Goal: Transaction & Acquisition: Purchase product/service

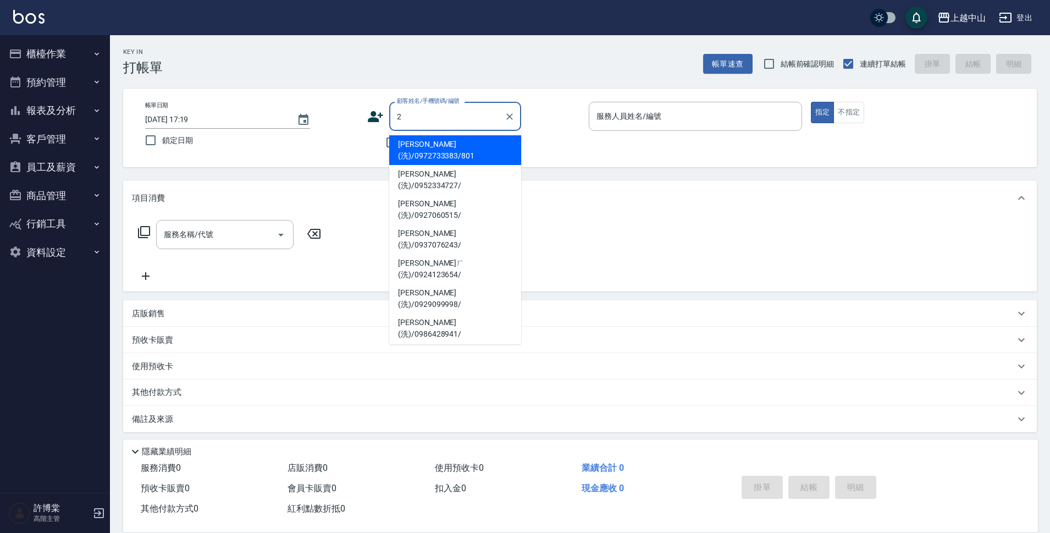
type input "[PERSON_NAME](洗)/0972733383/801"
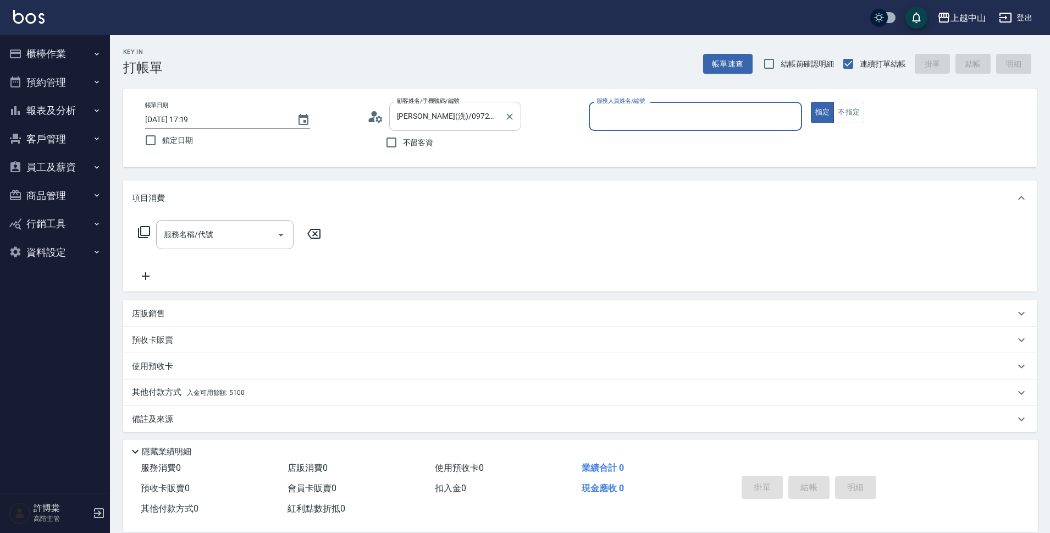
click at [513, 124] on div at bounding box center [509, 116] width 14 height 29
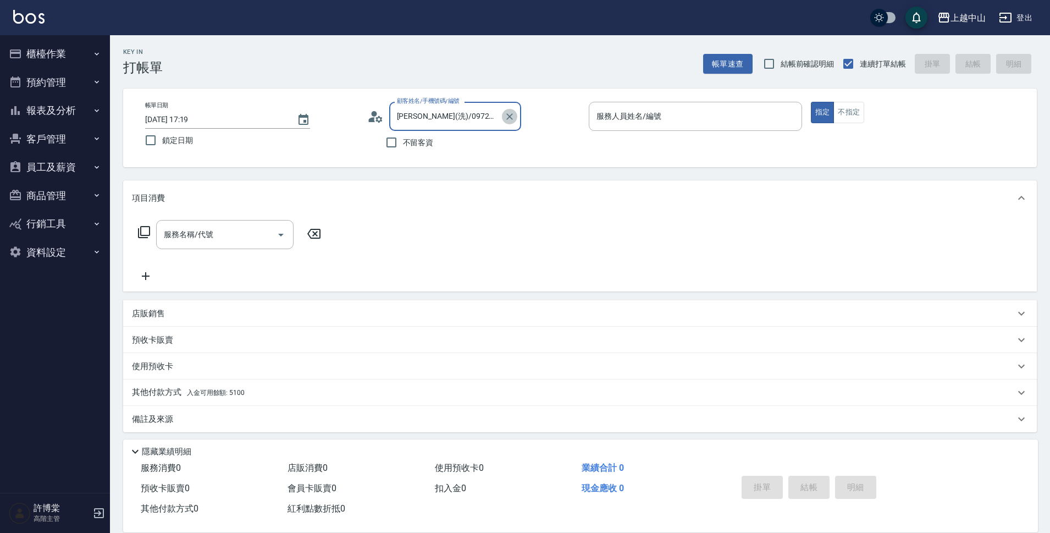
click at [509, 118] on icon "Clear" at bounding box center [509, 116] width 11 height 11
click at [480, 112] on input "顧客姓名/手機號碼/編號" at bounding box center [447, 116] width 106 height 19
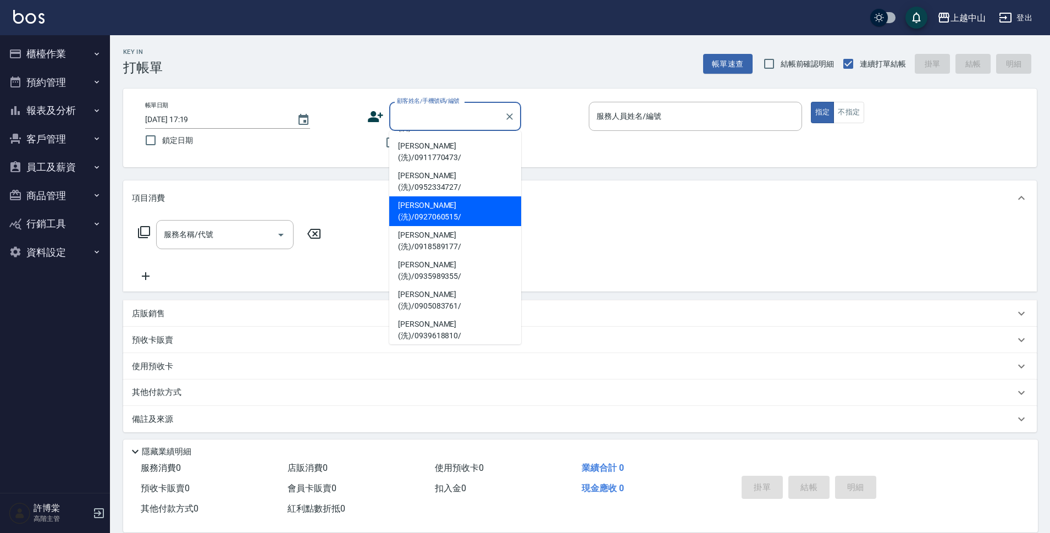
scroll to position [29, 0]
click at [488, 404] on li "[PERSON_NAME](洗)/0929099998/" at bounding box center [455, 419] width 132 height 30
type input "[PERSON_NAME](洗)/0929099998/"
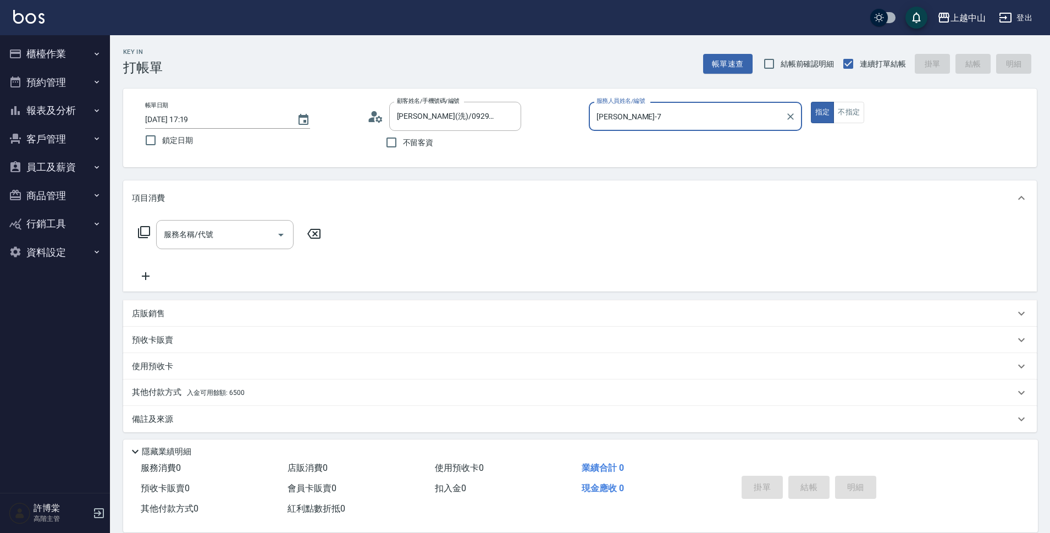
click at [700, 120] on input "[PERSON_NAME]-7" at bounding box center [687, 116] width 187 height 19
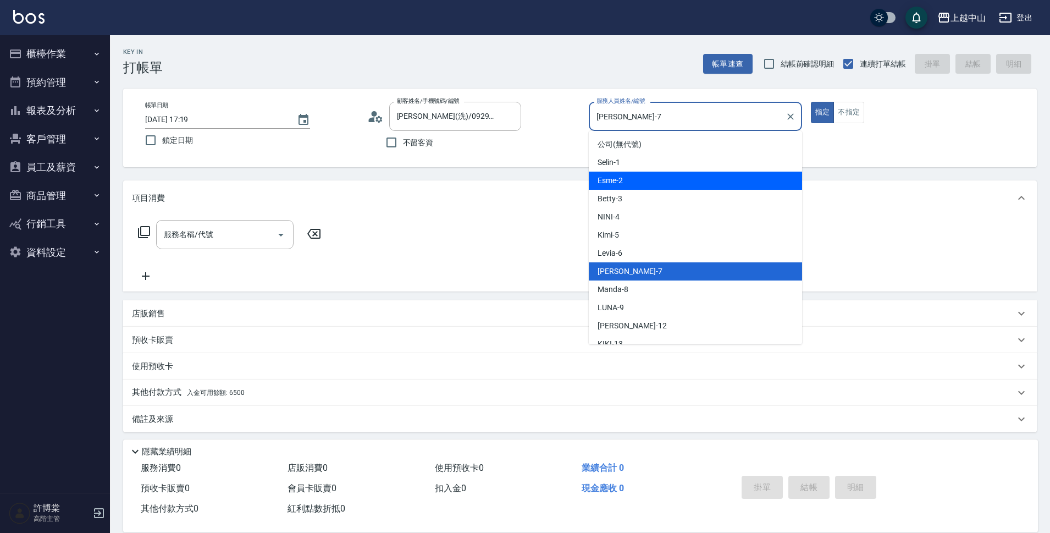
click at [683, 180] on div "Esme -2" at bounding box center [695, 181] width 213 height 18
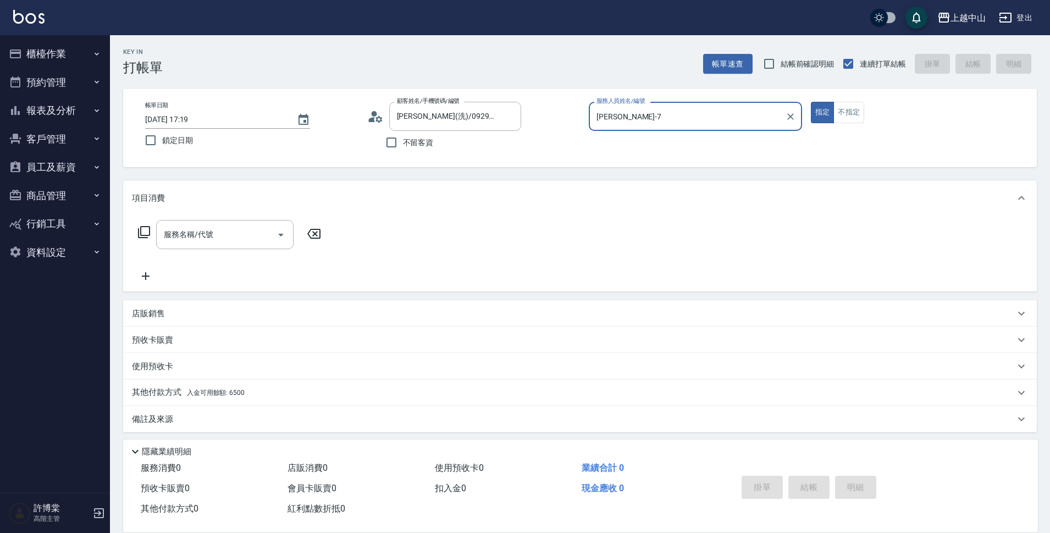
type input "Esme-2"
click at [162, 233] on input "服務名稱/代號" at bounding box center [216, 234] width 111 height 19
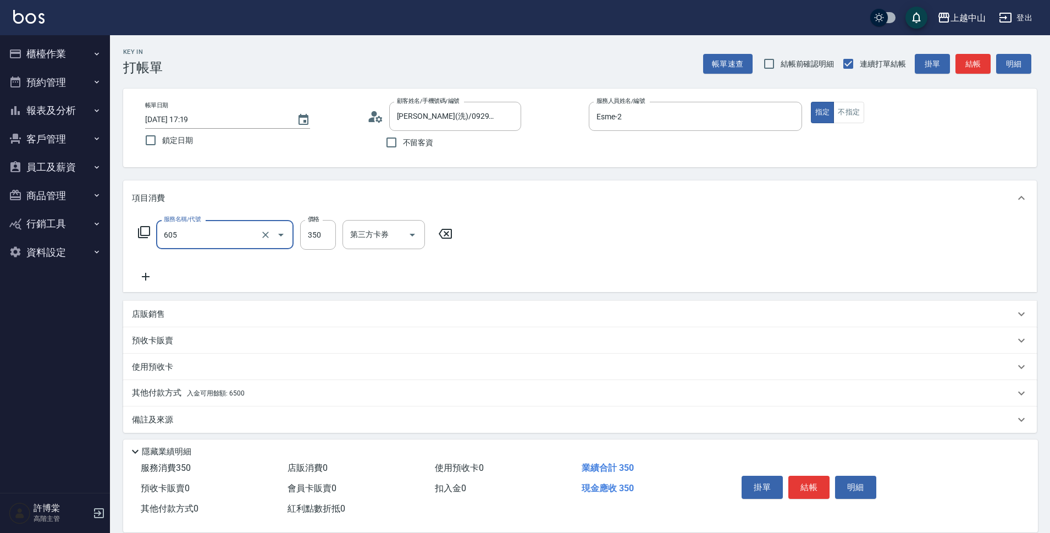
type input "洗髮 (女)(605)"
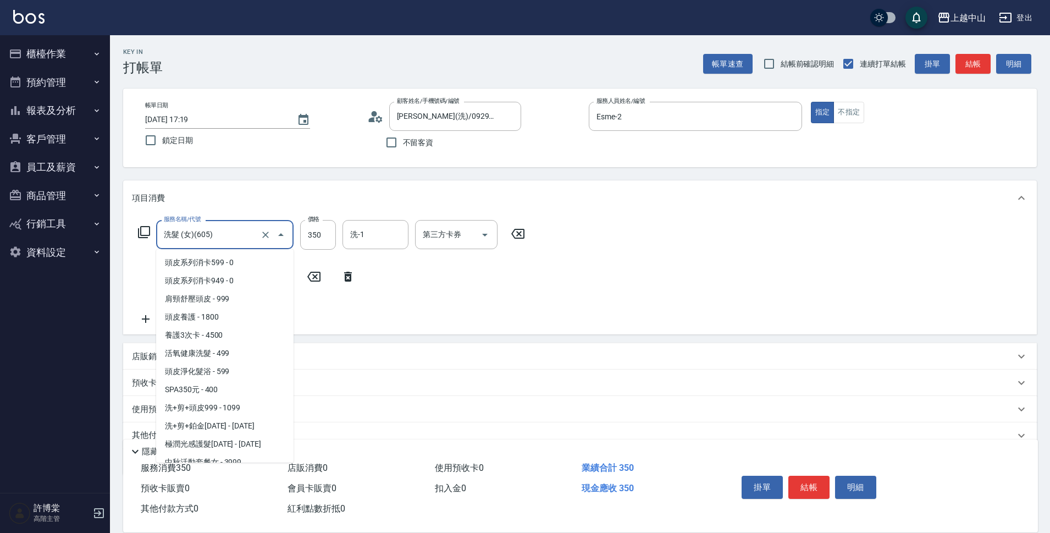
scroll to position [1642, 0]
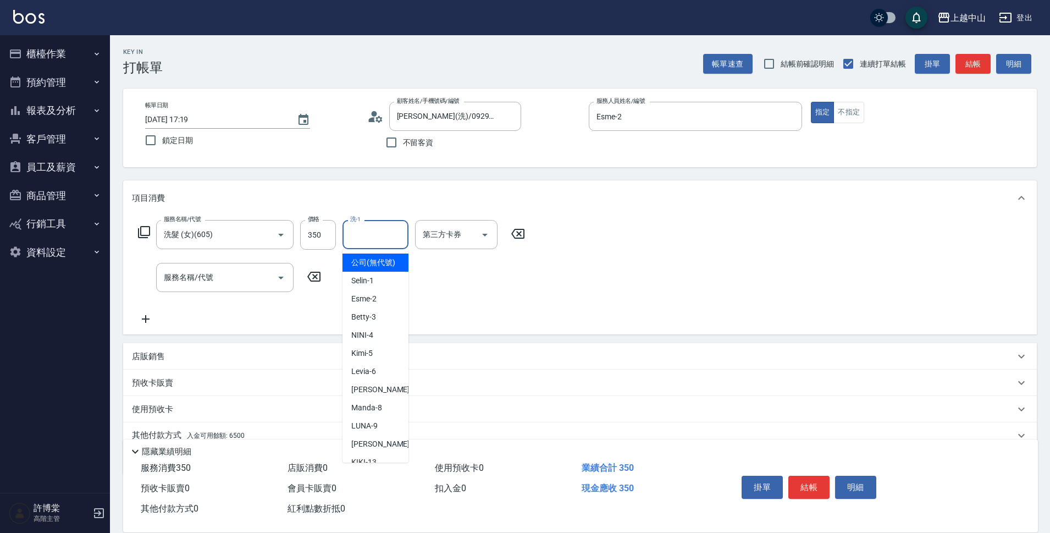
drag, startPoint x: 162, startPoint y: 233, endPoint x: 357, endPoint y: 244, distance: 195.4
click at [357, 244] on input "洗-1" at bounding box center [375, 234] width 56 height 19
type input "薇慈-36"
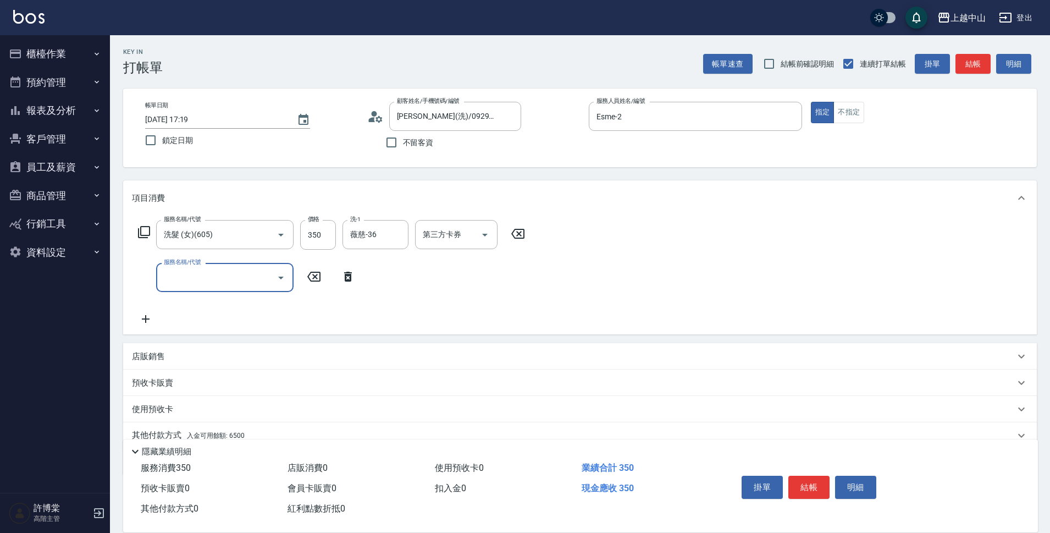
scroll to position [48, 0]
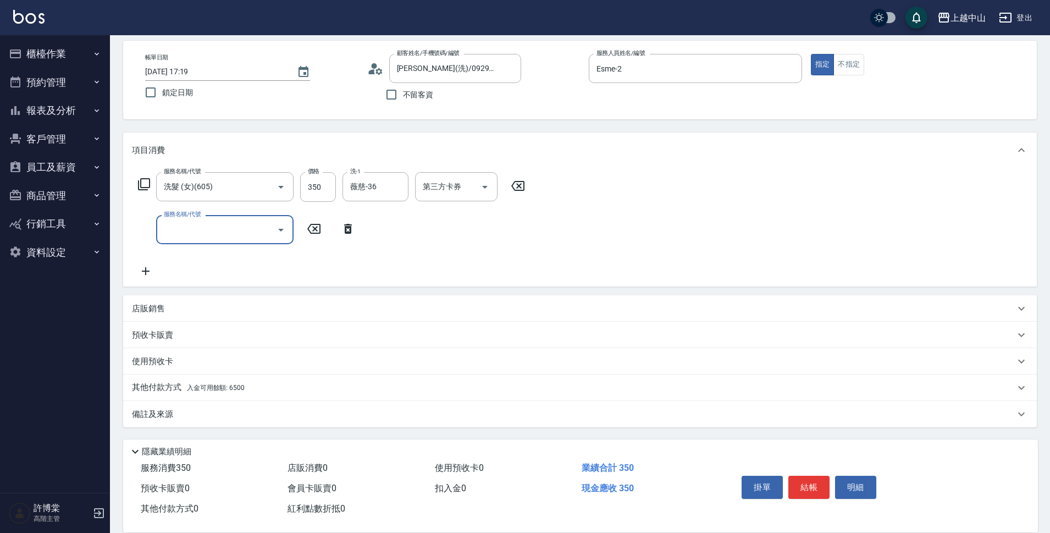
click at [346, 387] on div "其他付款方式 入金可用餘額: 6500" at bounding box center [573, 388] width 883 height 12
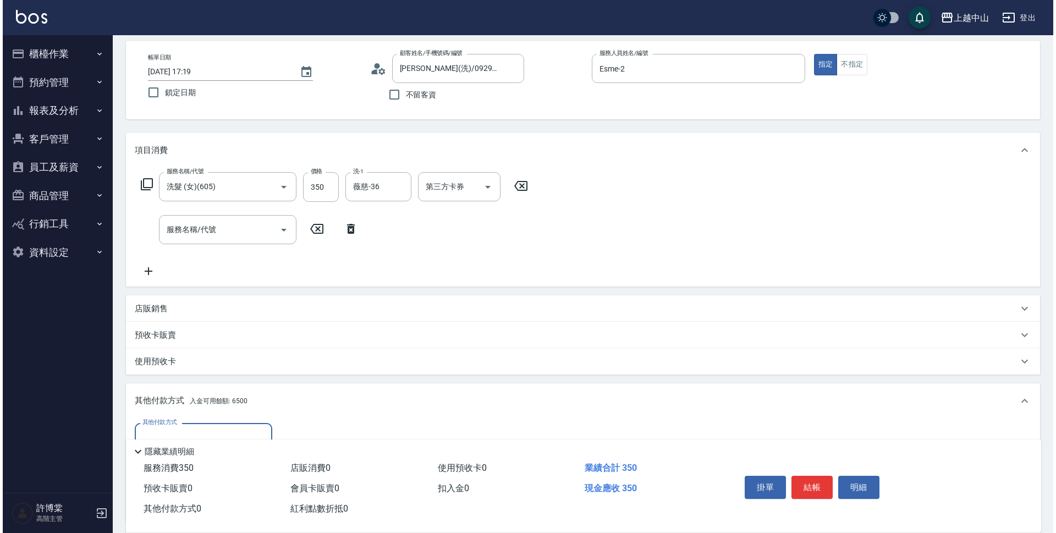
scroll to position [178, 0]
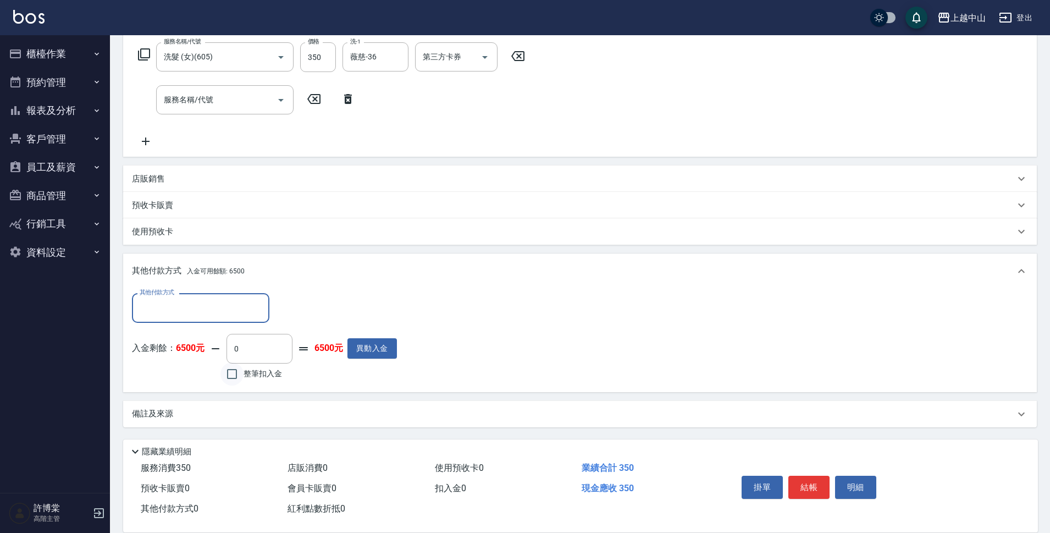
click at [231, 371] on input "整筆扣入金" at bounding box center [231, 373] width 23 height 23
checkbox input "true"
type input "350"
click at [851, 485] on button "明細" at bounding box center [855, 487] width 41 height 23
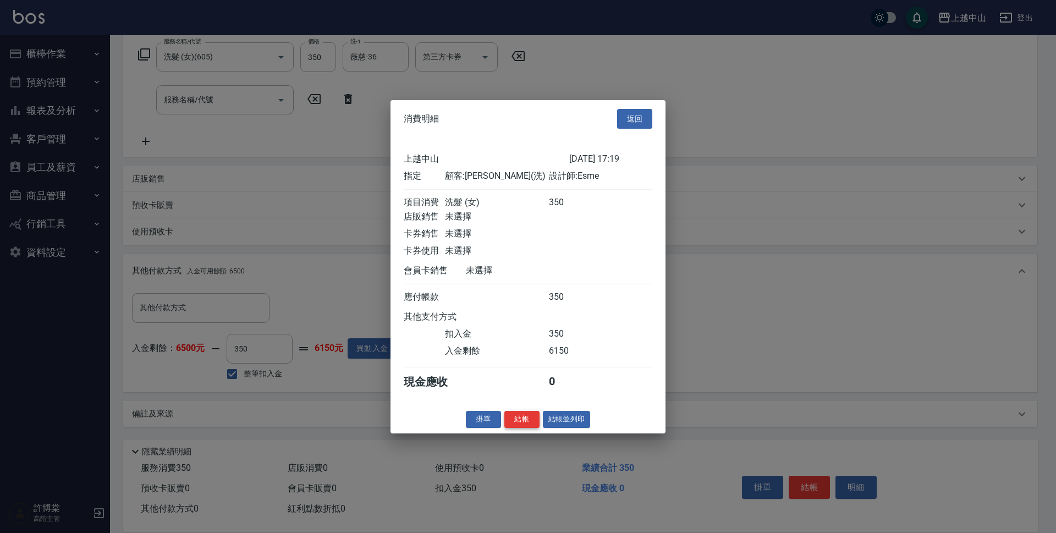
click at [519, 428] on button "結帳" at bounding box center [521, 419] width 35 height 17
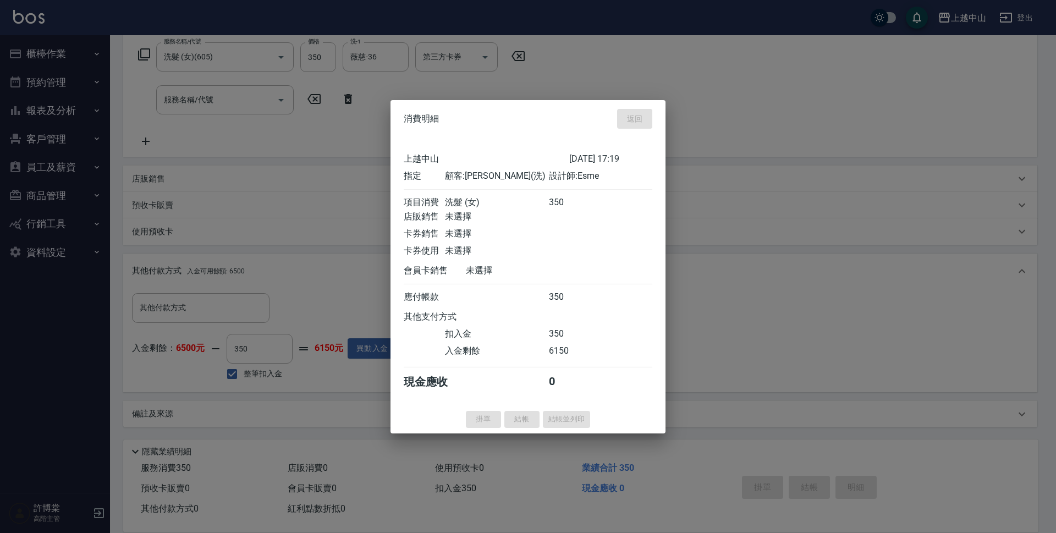
type input "[DATE] 18:57"
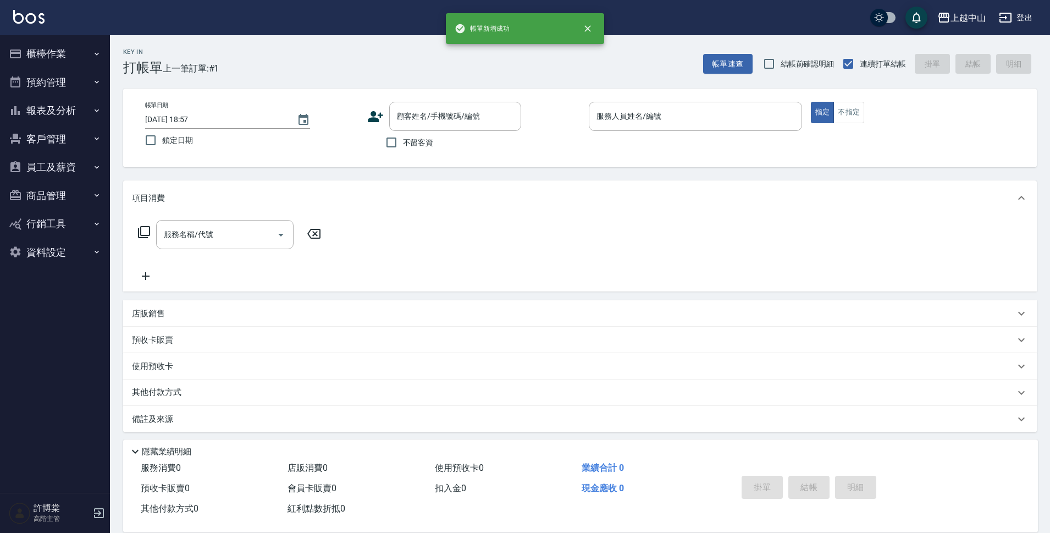
scroll to position [0, 0]
click at [395, 143] on input "不留客資" at bounding box center [391, 142] width 23 height 23
checkbox input "true"
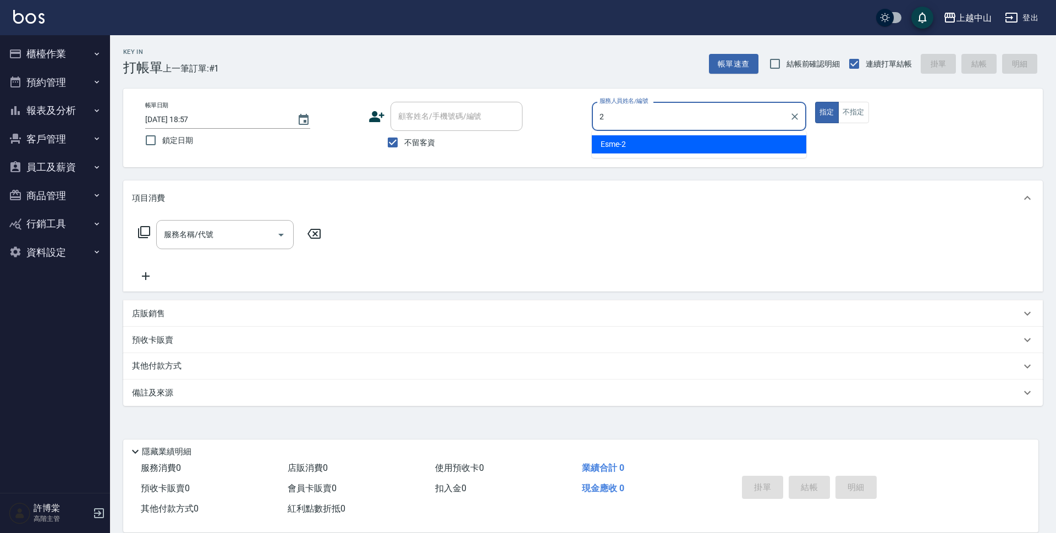
type input "Esme-2"
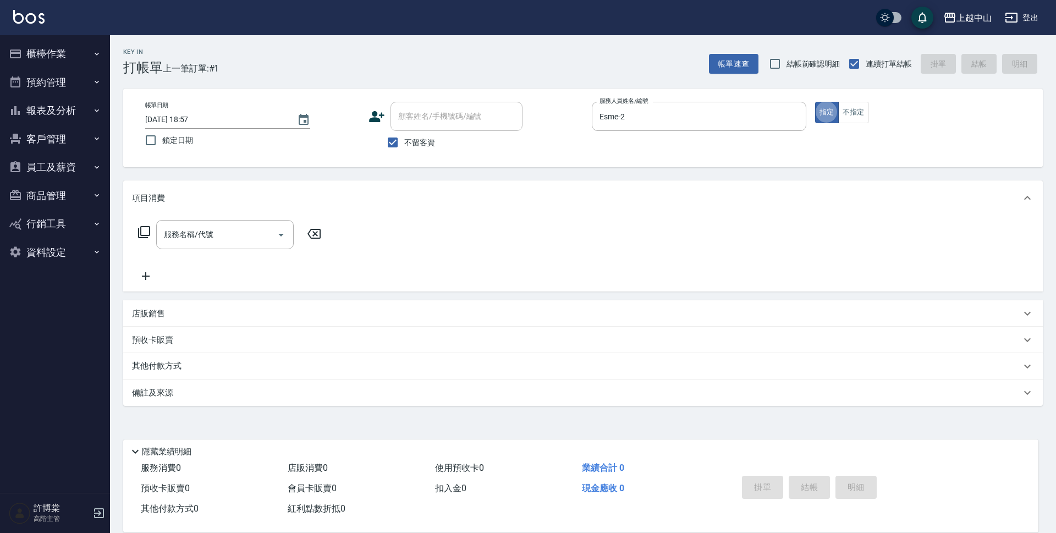
type button "true"
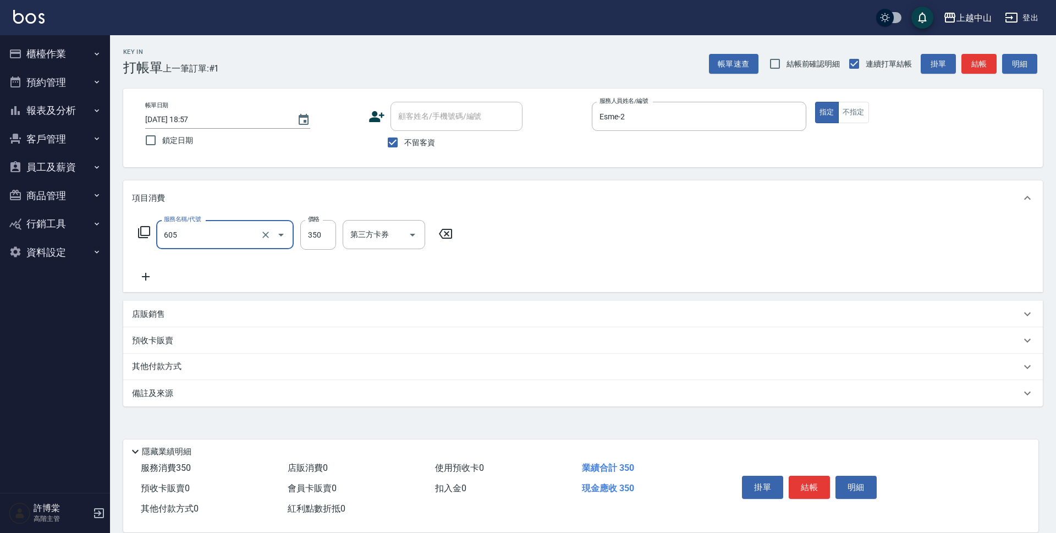
type input "洗髮 (女)(605)"
type input "400"
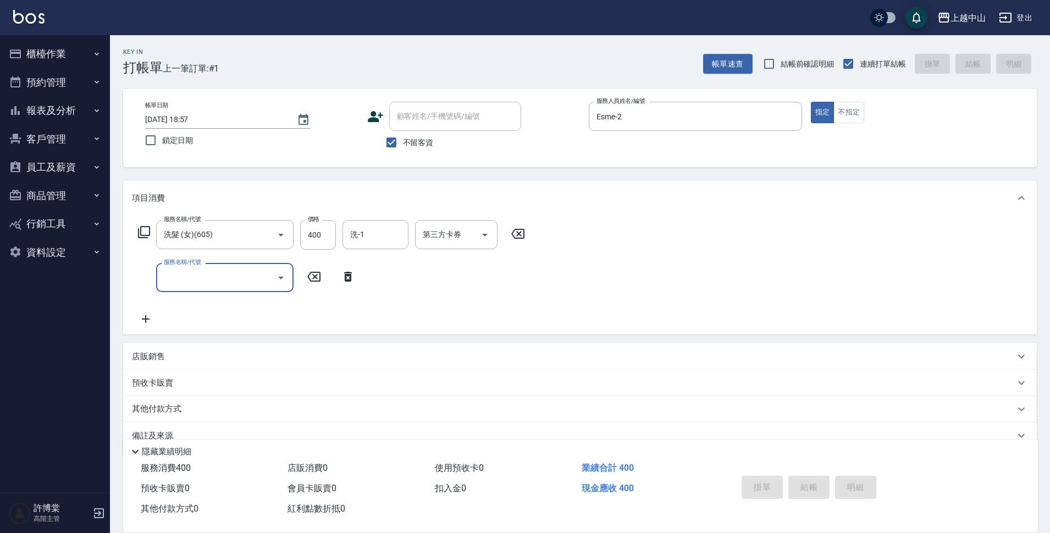
type input "[DATE] 19:00"
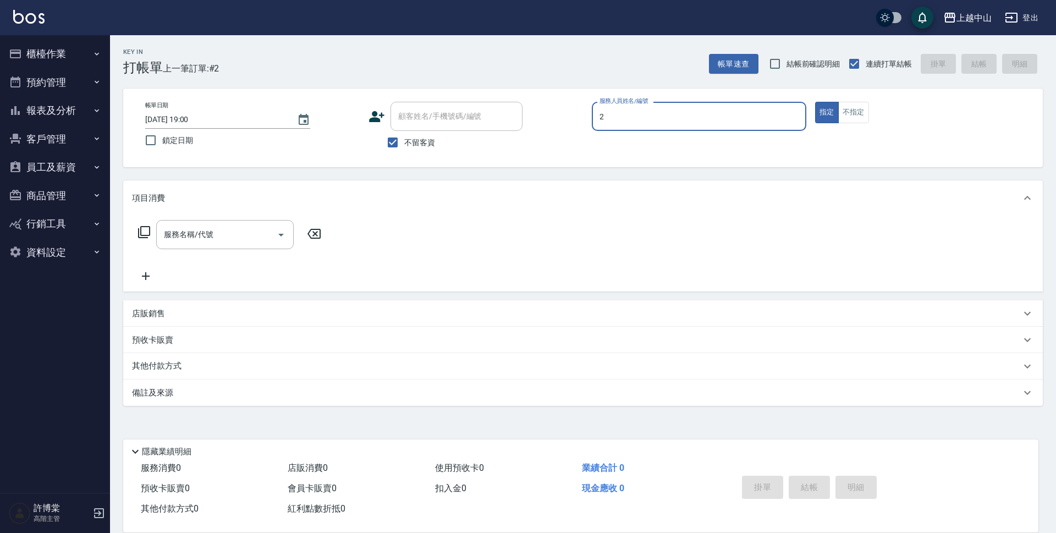
type input "Esme-2"
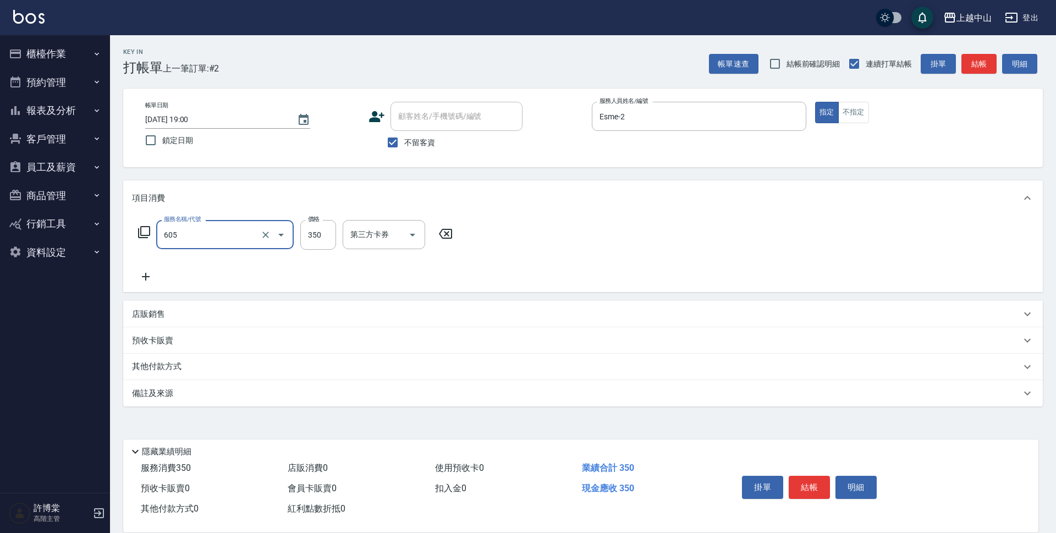
type input "洗髮 (女)(605)"
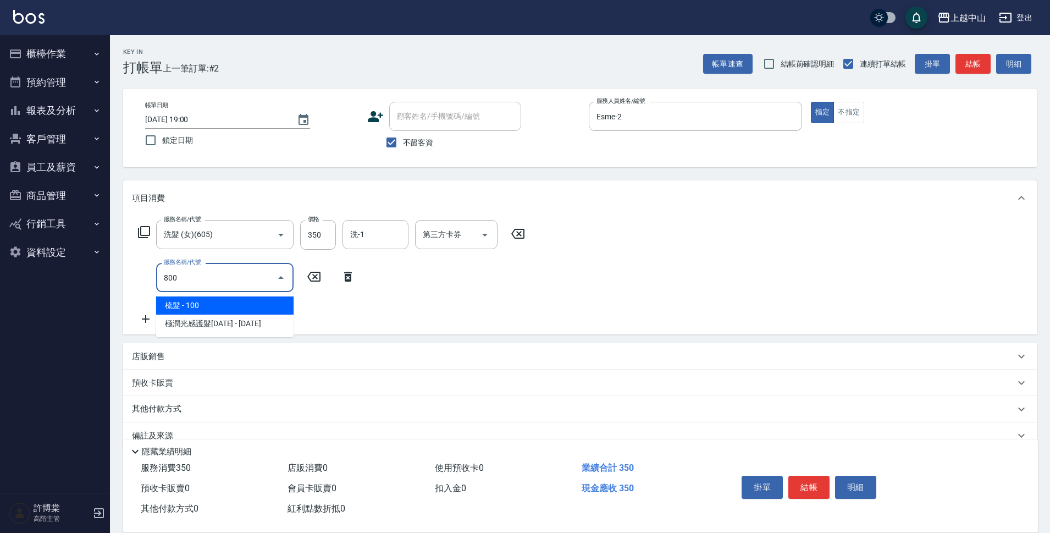
type input "梳髮(800)"
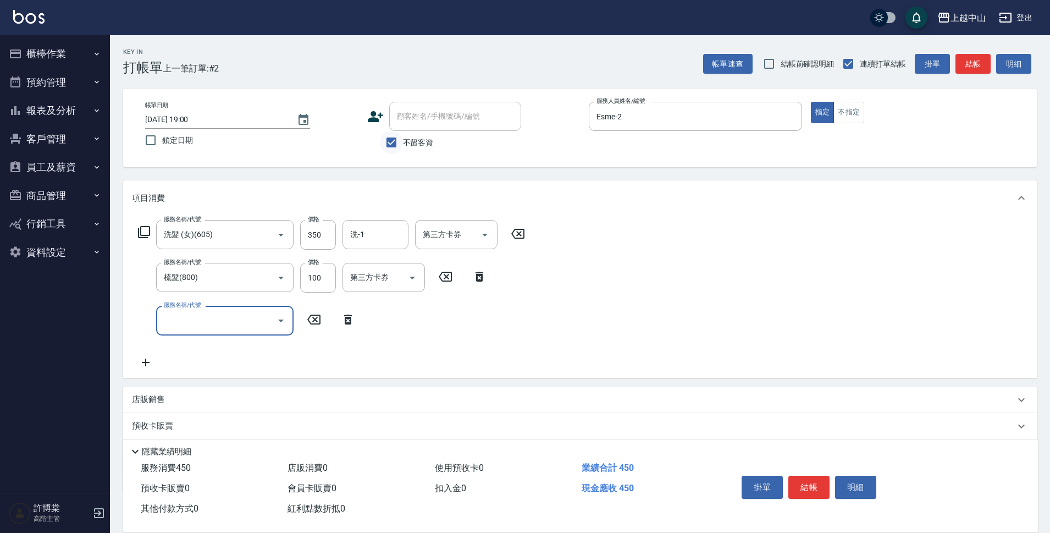
click at [396, 142] on input "不留客資" at bounding box center [391, 142] width 23 height 23
checkbox input "false"
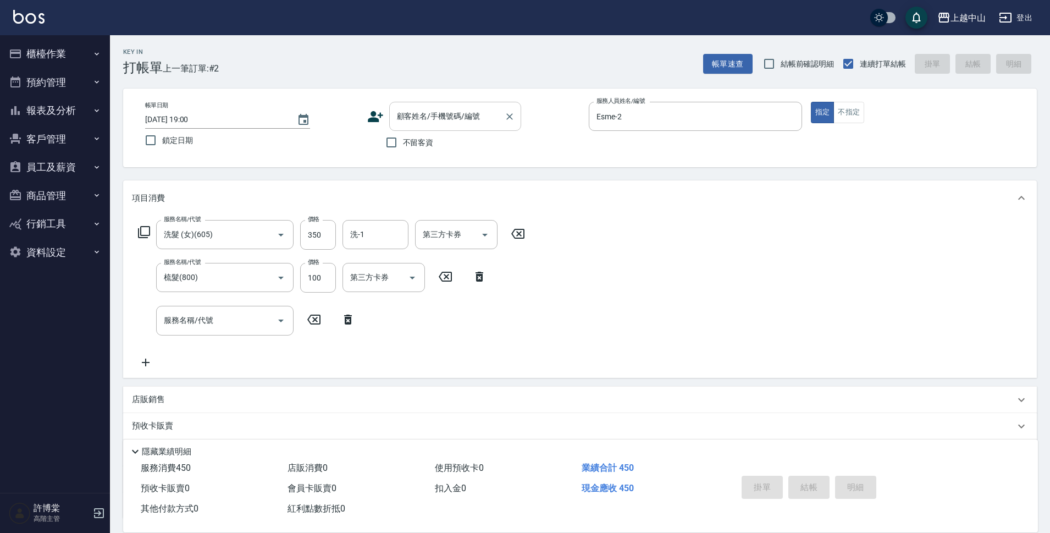
click at [419, 118] on input "顧客姓名/手機號碼/編號" at bounding box center [447, 116] width 106 height 19
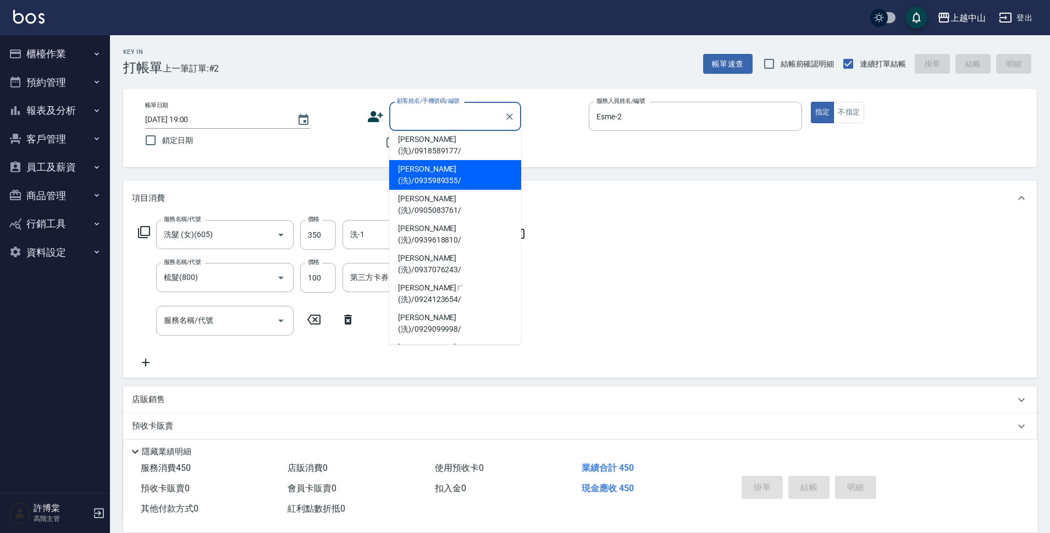
scroll to position [129, 0]
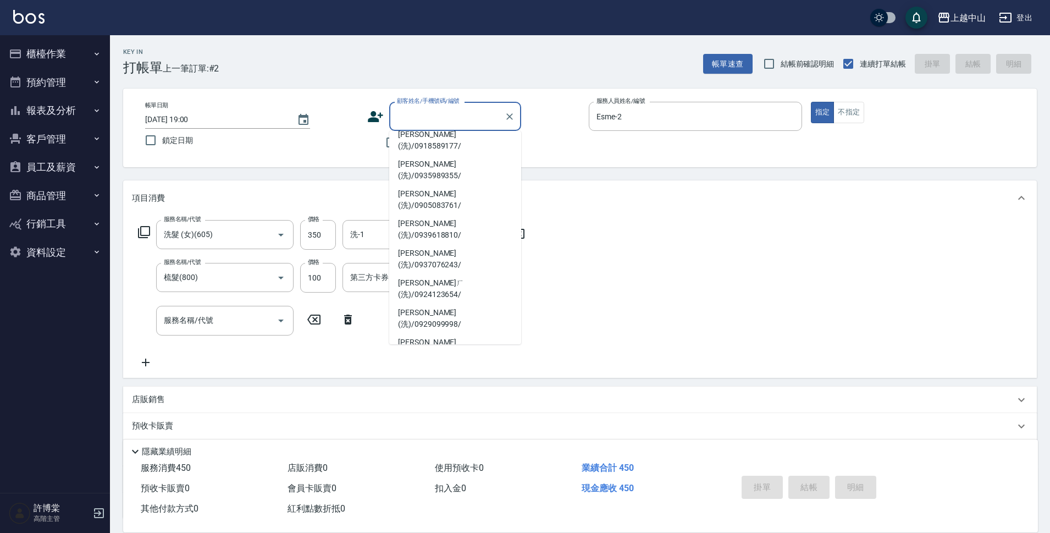
click at [493, 422] on li "[PERSON_NAME](洗)/0909250308/" at bounding box center [455, 437] width 132 height 30
type input "[PERSON_NAME](洗)/0909250308/"
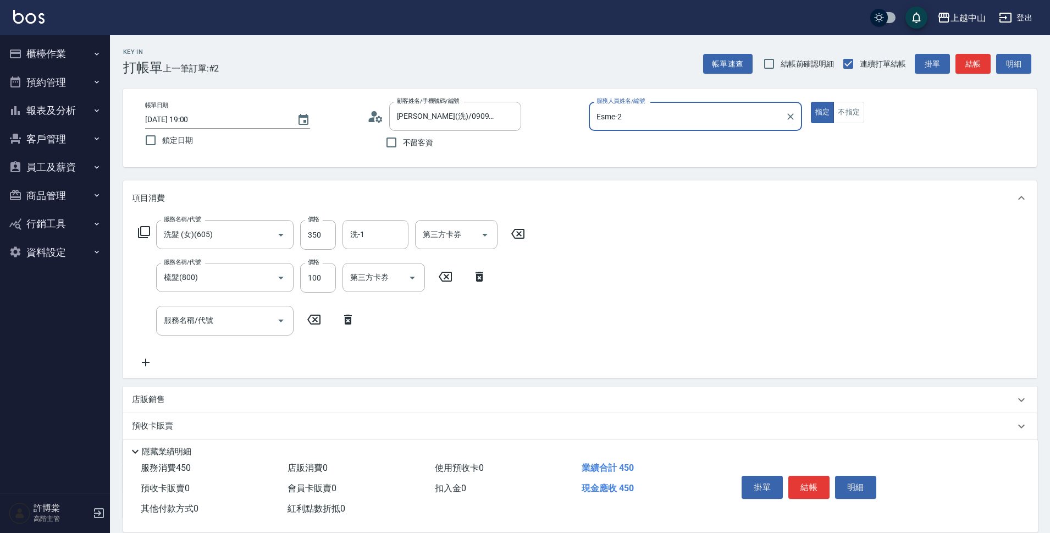
scroll to position [91, 0]
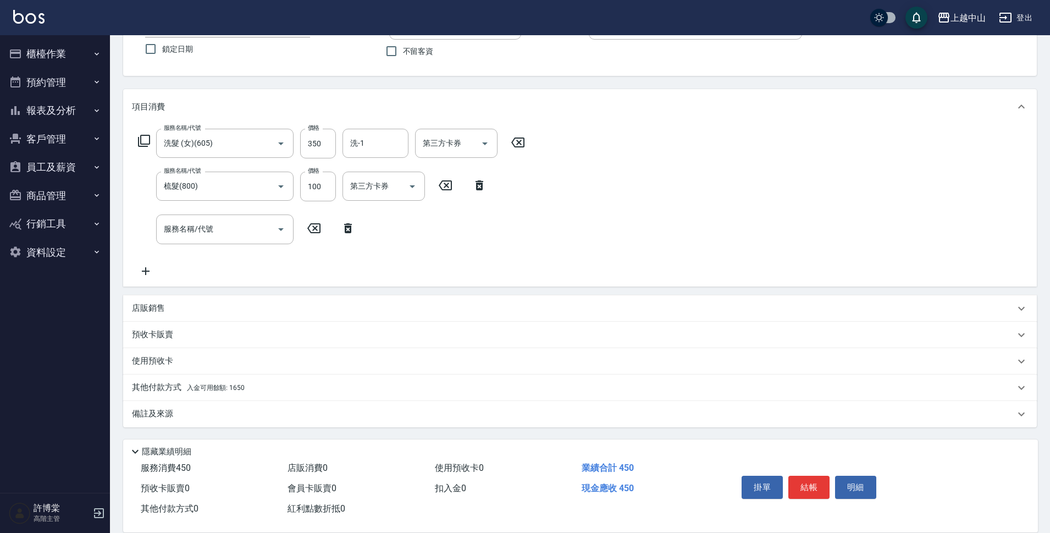
click at [207, 385] on span "入金可用餘額: 1650" at bounding box center [216, 388] width 58 height 8
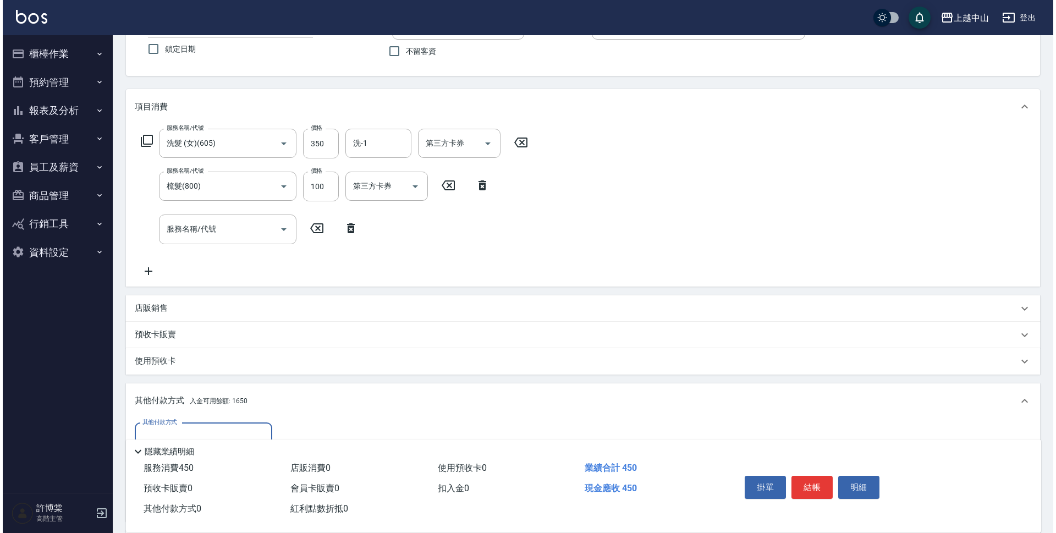
scroll to position [220, 0]
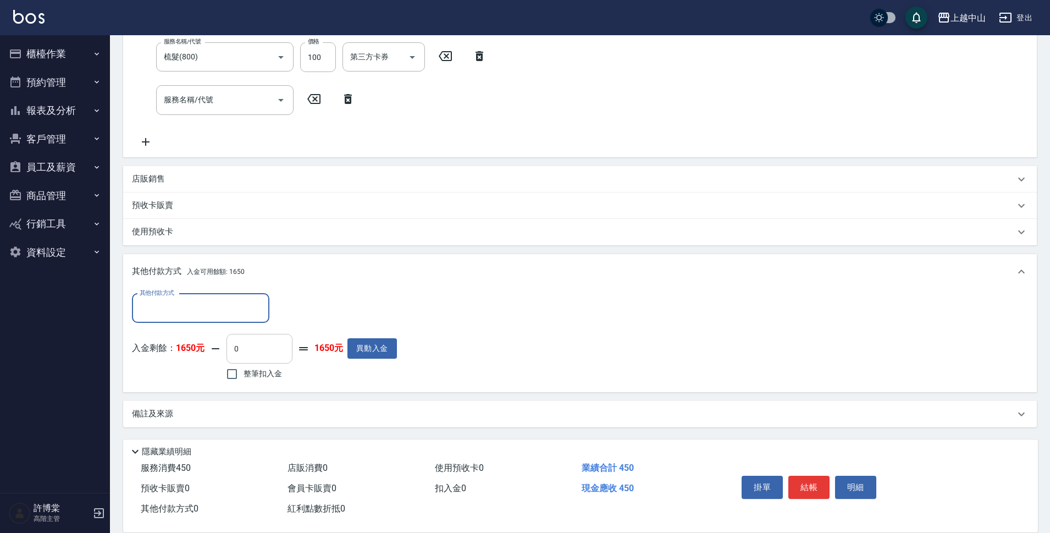
click at [266, 339] on input "0" at bounding box center [259, 349] width 66 height 30
click at [266, 339] on input "350" at bounding box center [259, 349] width 66 height 30
type input "450"
click at [862, 480] on button "明細" at bounding box center [855, 487] width 41 height 23
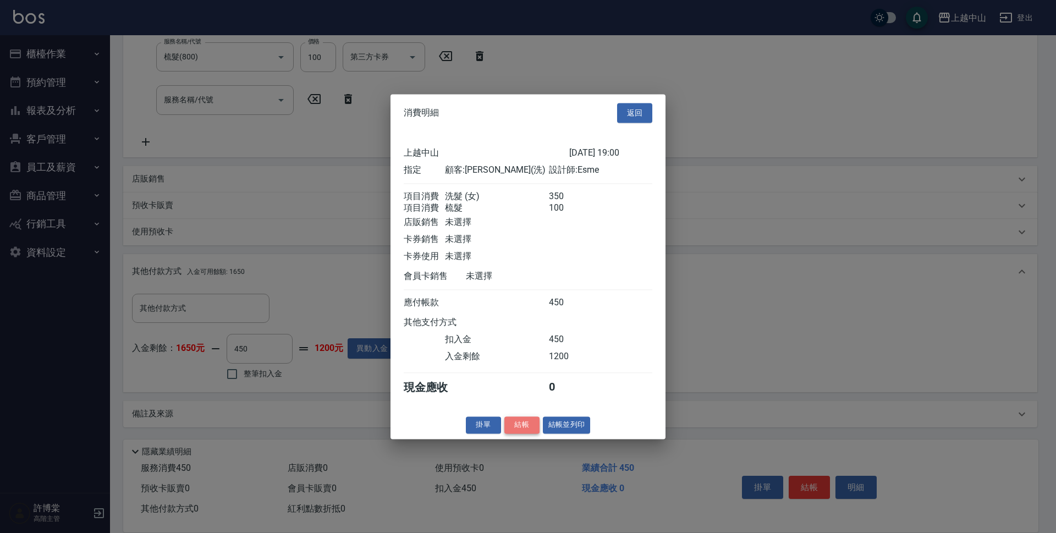
drag, startPoint x: 532, startPoint y: 240, endPoint x: 522, endPoint y: 436, distance: 196.5
click at [522, 433] on button "結帳" at bounding box center [521, 424] width 35 height 17
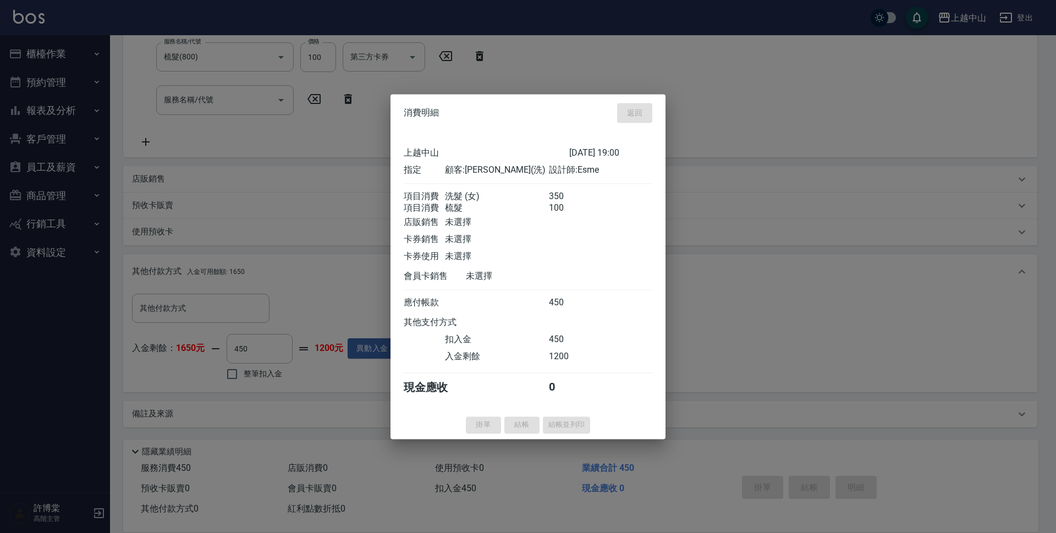
type input "[DATE] 19:02"
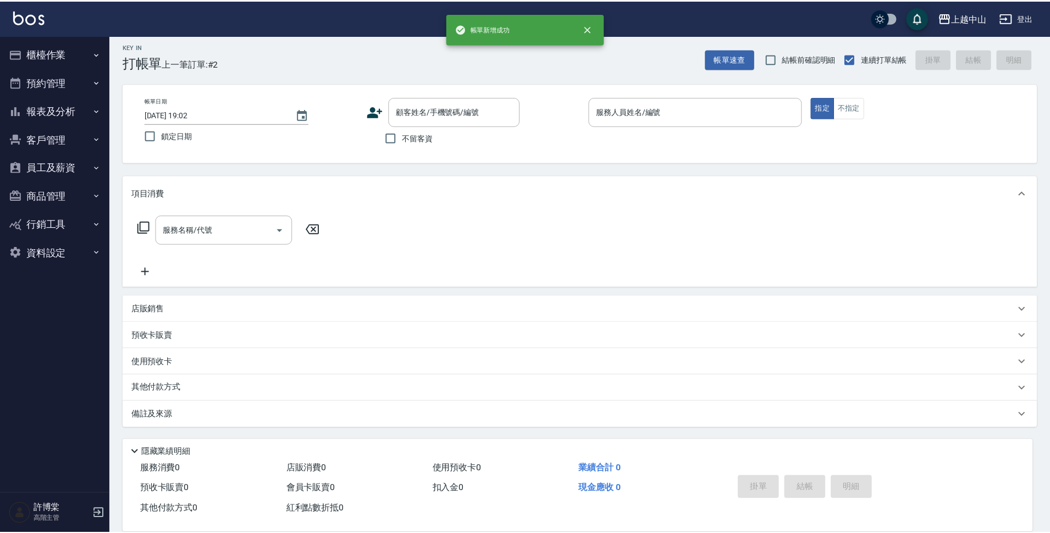
scroll to position [0, 0]
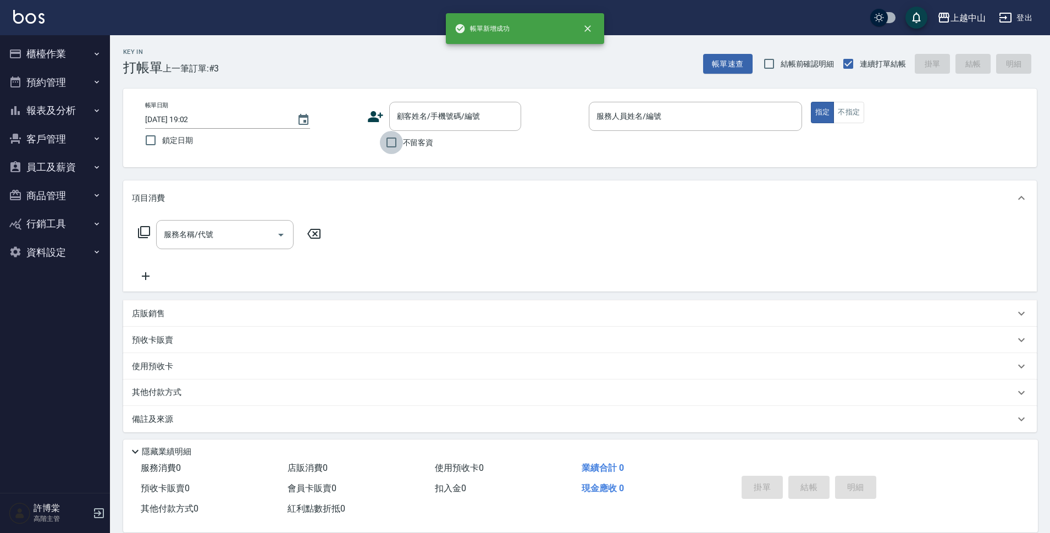
click at [398, 142] on input "不留客資" at bounding box center [391, 142] width 23 height 23
checkbox input "true"
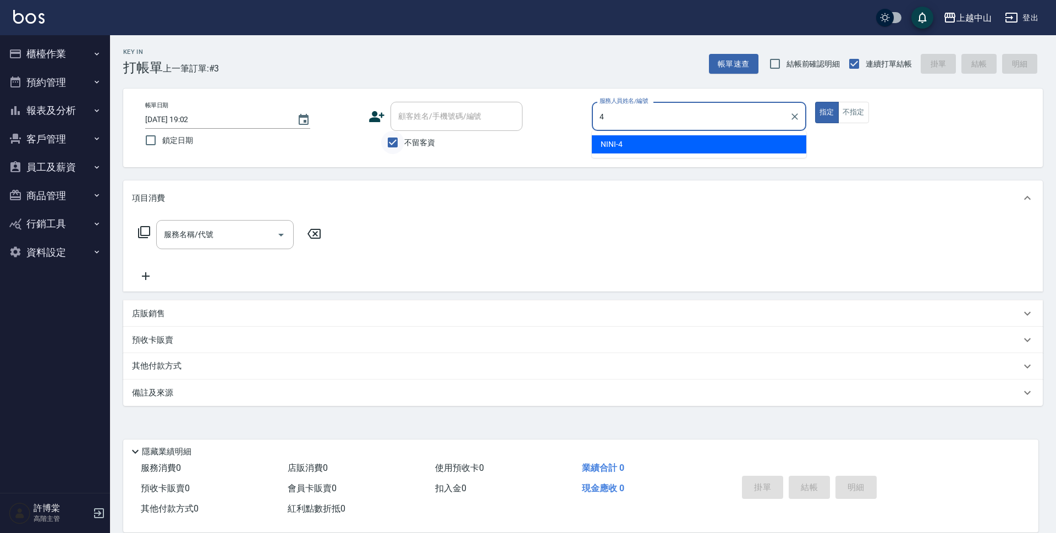
type input "NINI-4"
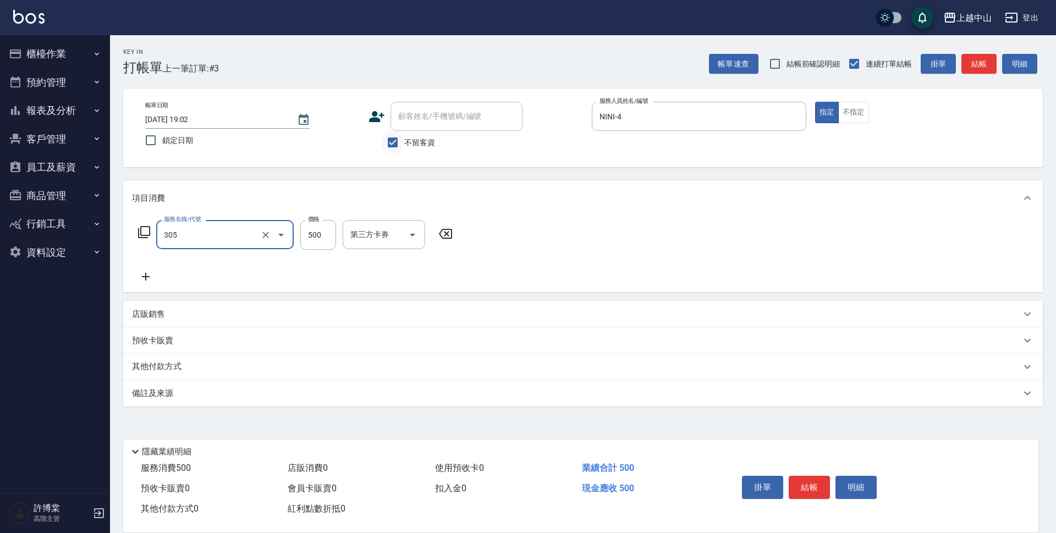
type input "剪髮(305)"
type input "450"
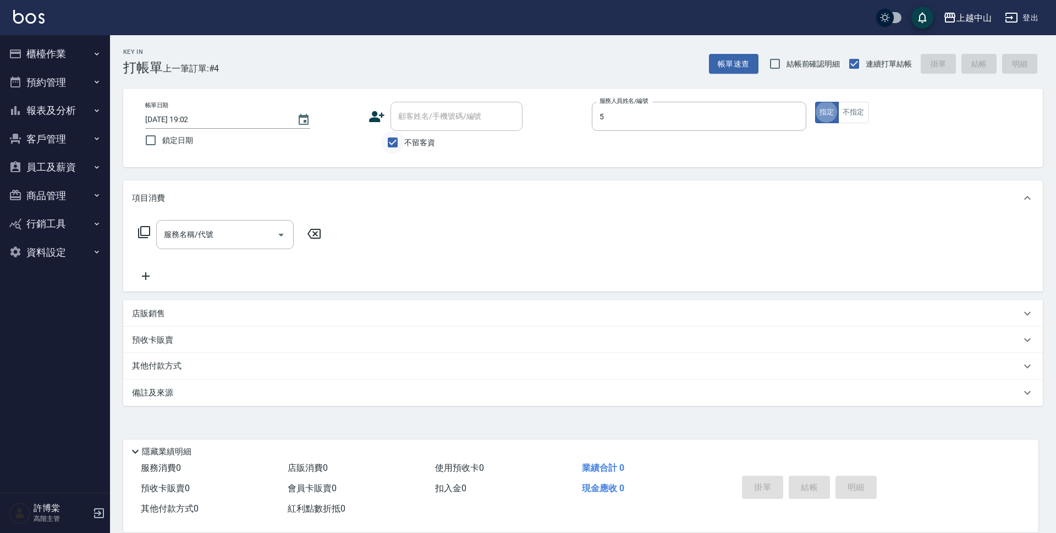
type input "Kimi-5"
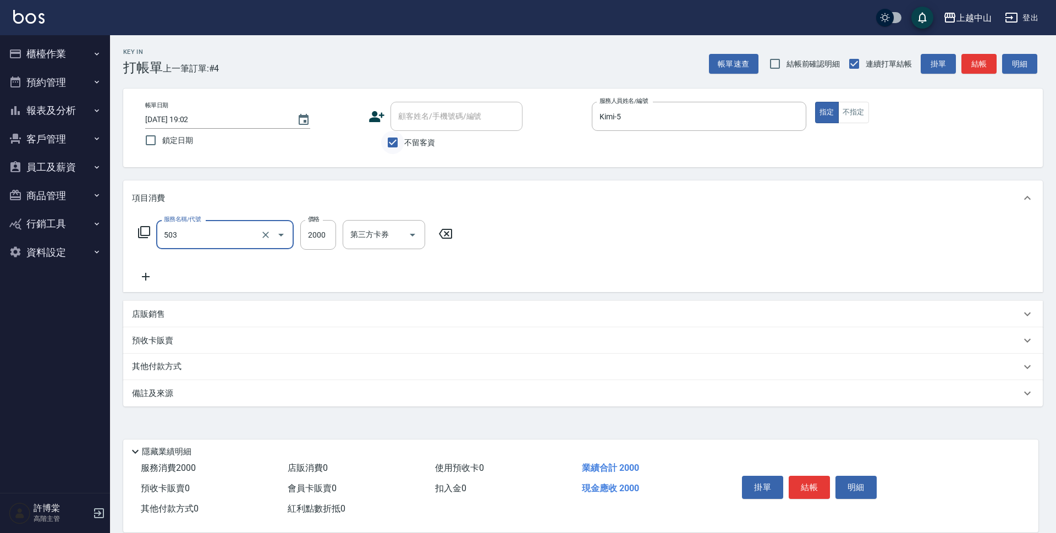
type input "染髮2000以下(503)"
type input "2000"
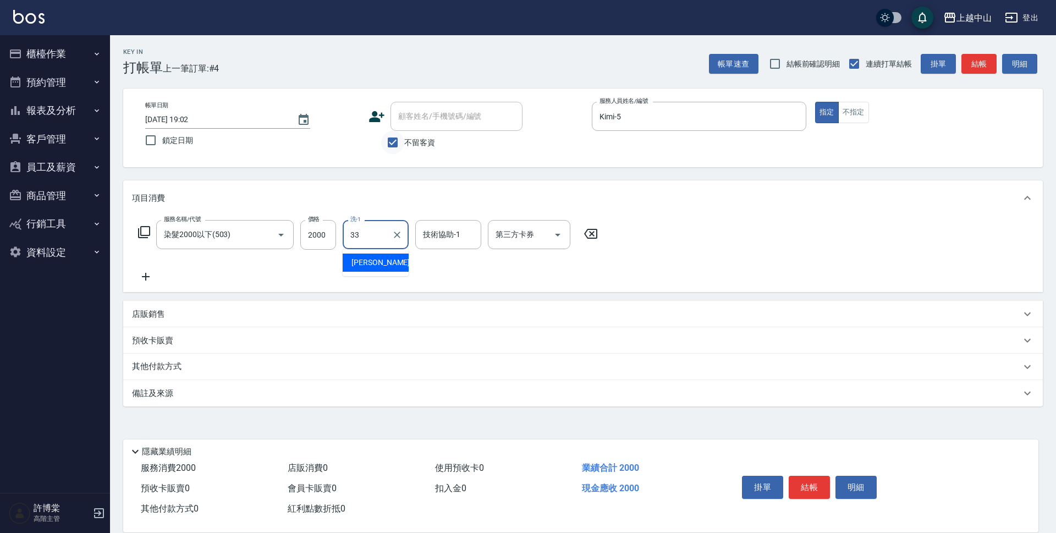
type input "[PERSON_NAME]-33"
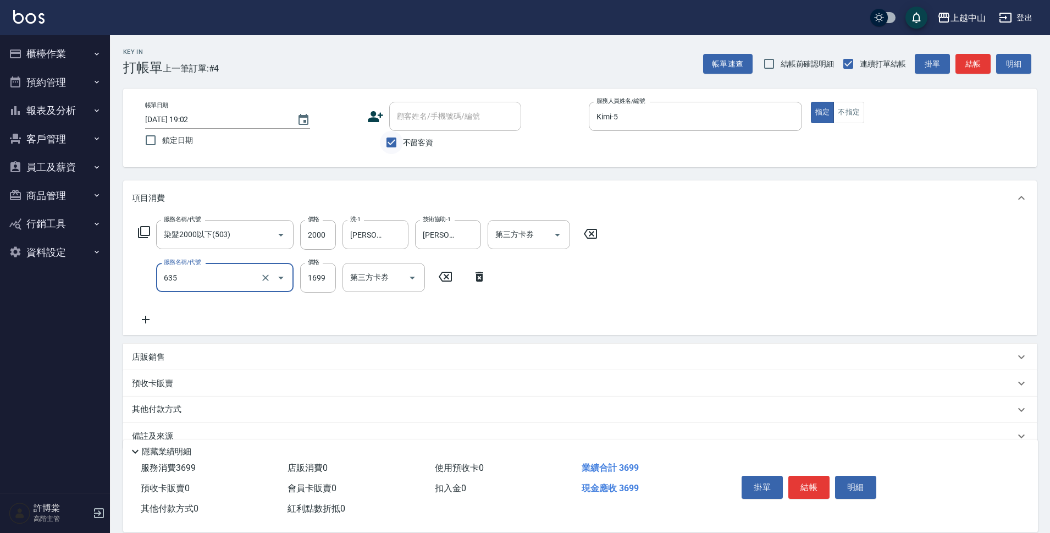
type input "兩段自備單次(635)"
type input "1500"
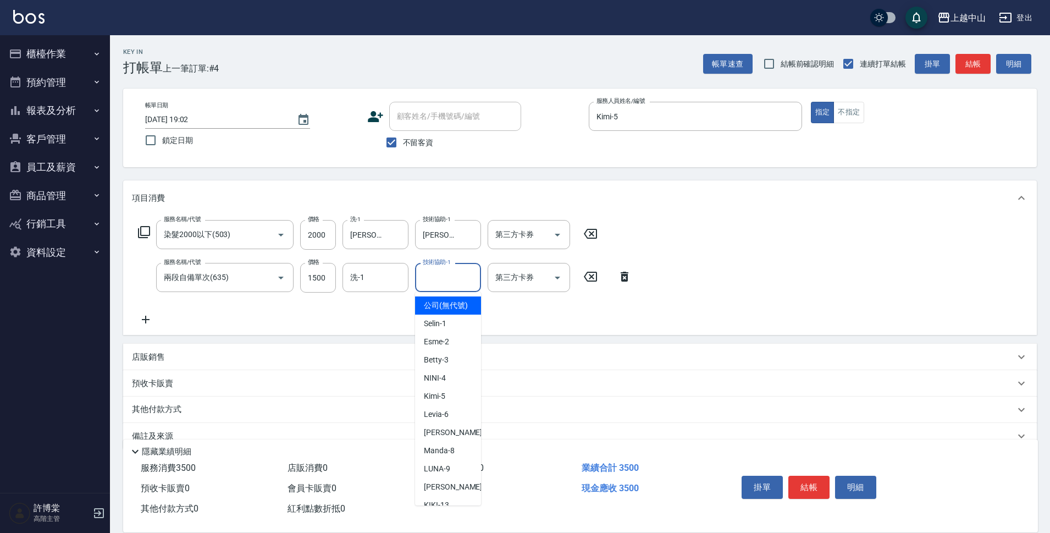
click at [445, 280] on input "技術協助-1" at bounding box center [448, 277] width 56 height 19
type input "[PERSON_NAME]-33"
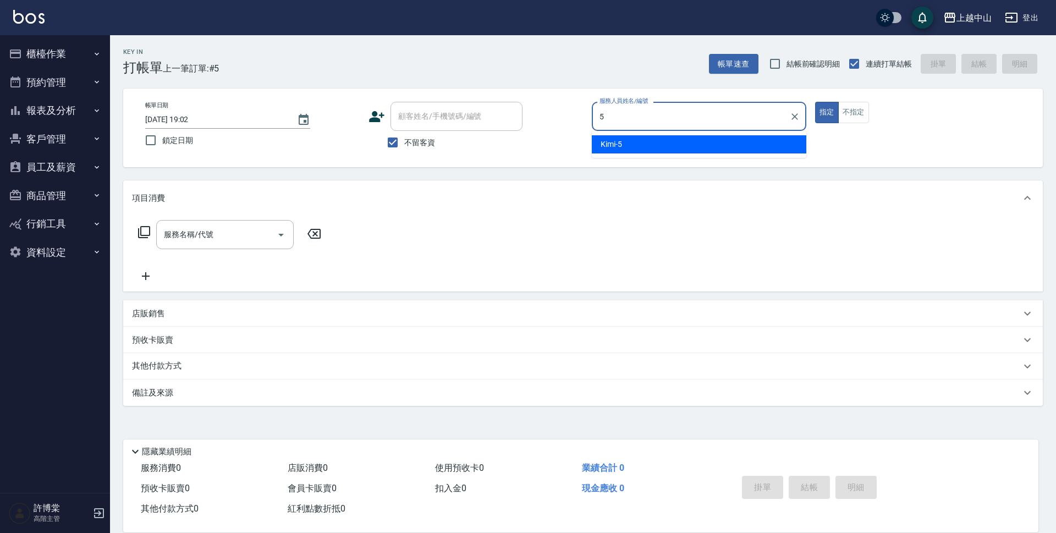
type input "Kimi-5"
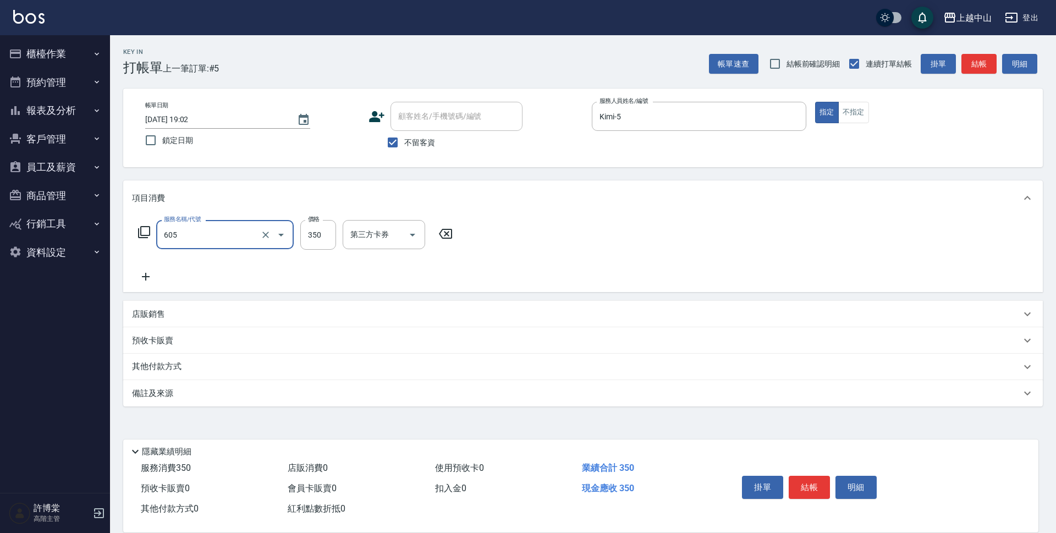
type input "洗髮 (女)(605)"
click at [391, 139] on input "不留客資" at bounding box center [392, 142] width 23 height 23
checkbox input "false"
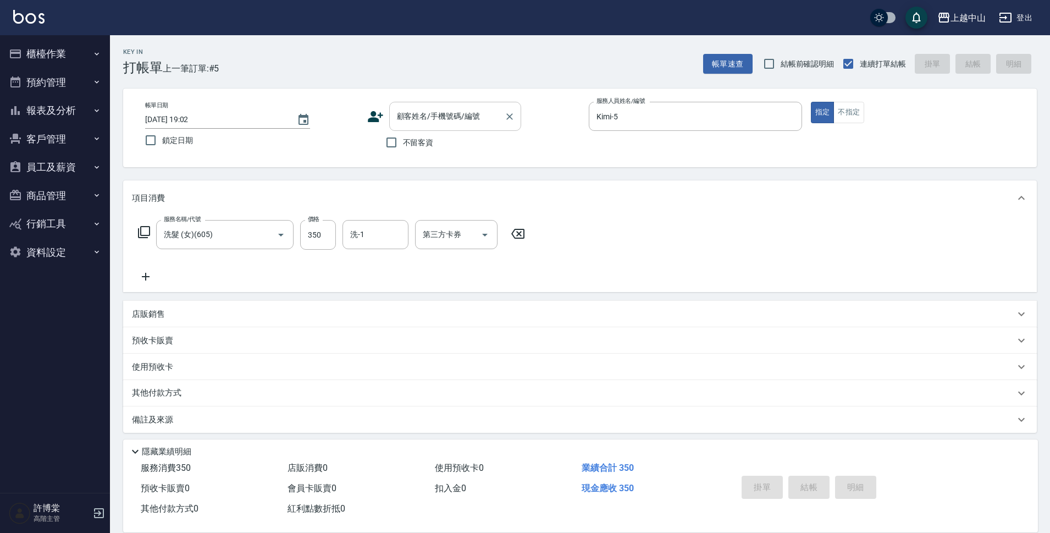
click at [411, 124] on input "顧客姓名/手機號碼/編號" at bounding box center [447, 116] width 106 height 19
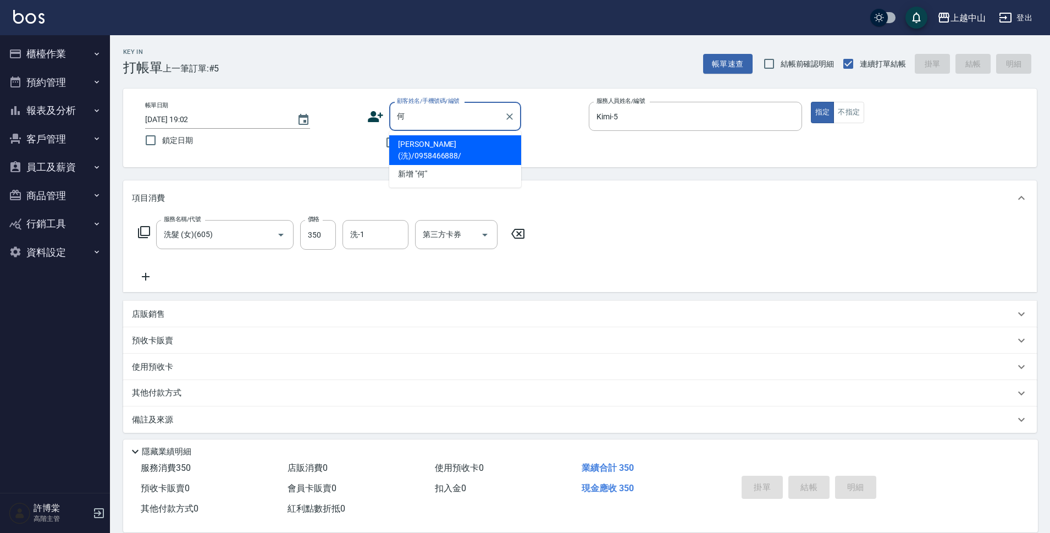
click at [500, 137] on li "[PERSON_NAME](洗)/0958466888/" at bounding box center [455, 150] width 132 height 30
type input "[PERSON_NAME](洗)/0958466888/"
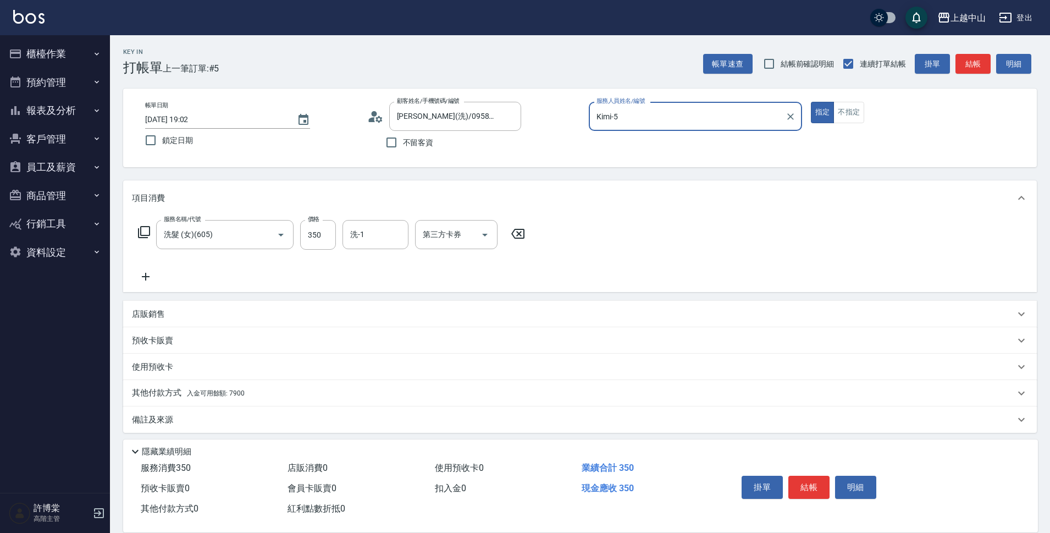
scroll to position [5, 0]
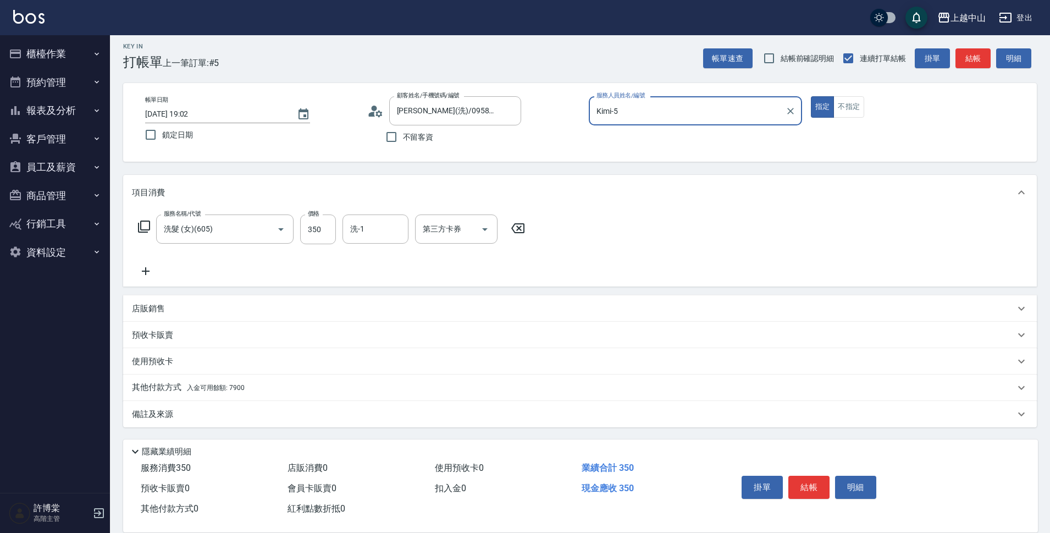
click at [255, 390] on div "其他付款方式 入金可用餘額: 7900" at bounding box center [573, 388] width 883 height 12
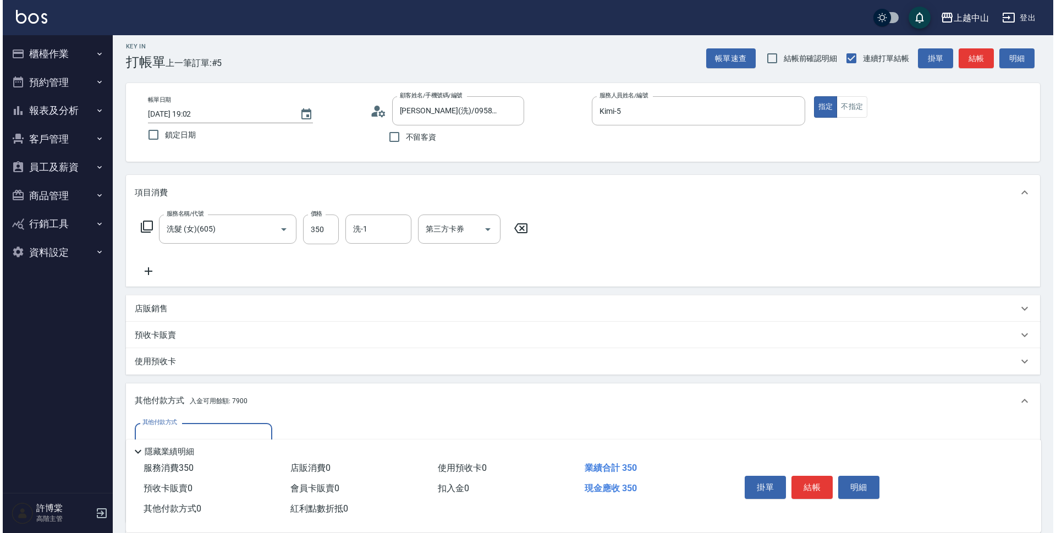
scroll to position [135, 0]
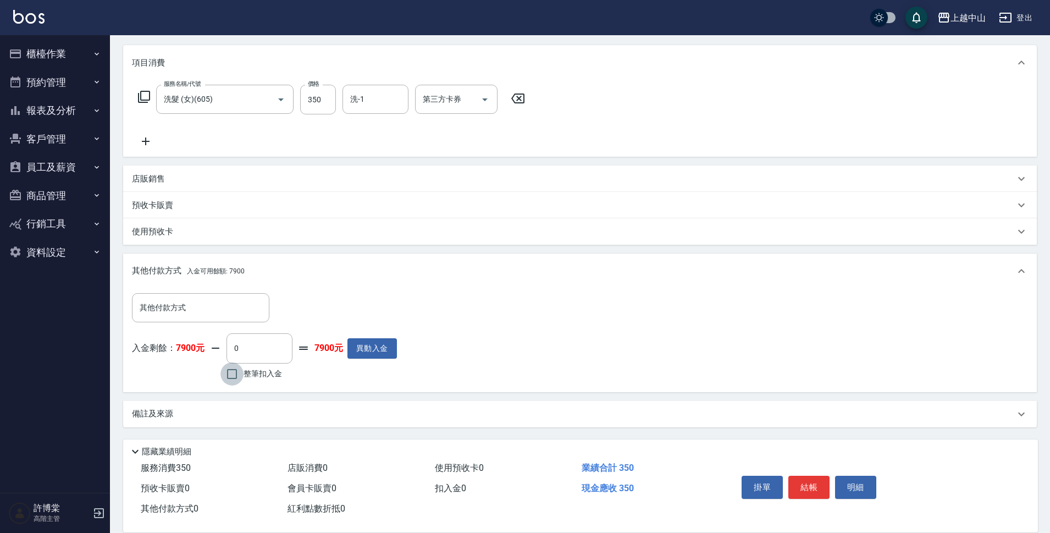
click at [229, 377] on input "整筆扣入金" at bounding box center [231, 373] width 23 height 23
checkbox input "true"
type input "350"
click at [850, 482] on button "明細" at bounding box center [855, 487] width 41 height 23
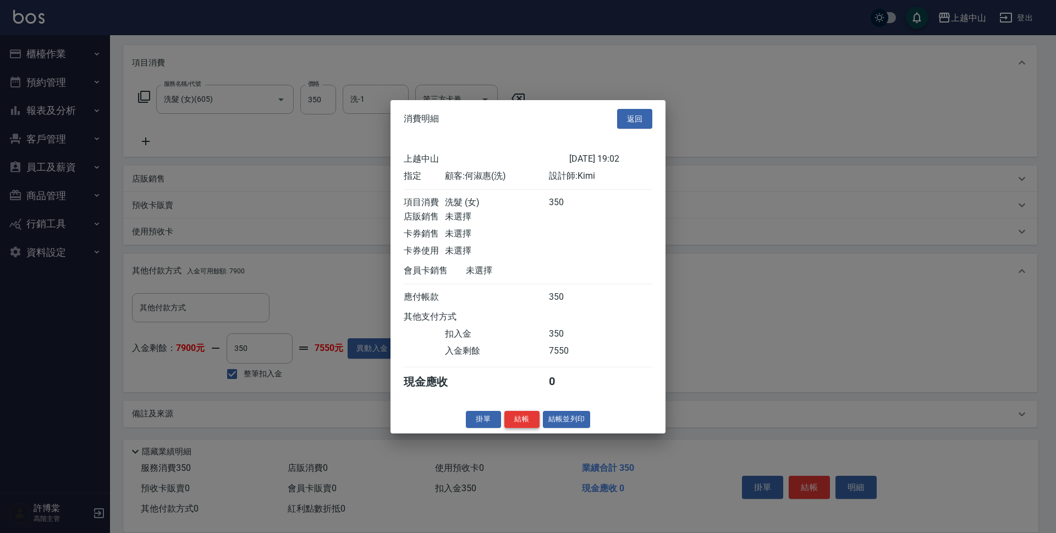
click at [524, 428] on button "結帳" at bounding box center [521, 419] width 35 height 17
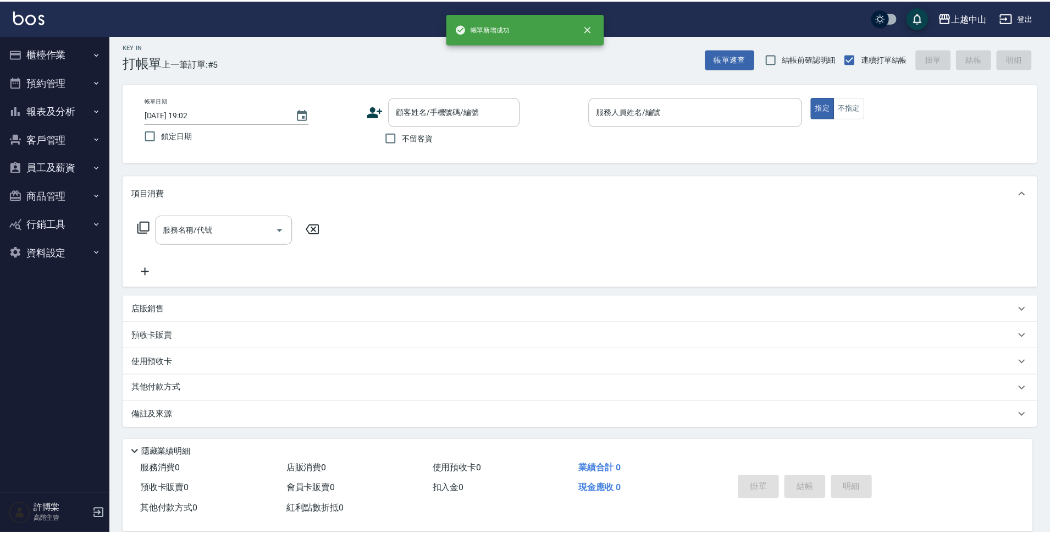
scroll to position [0, 0]
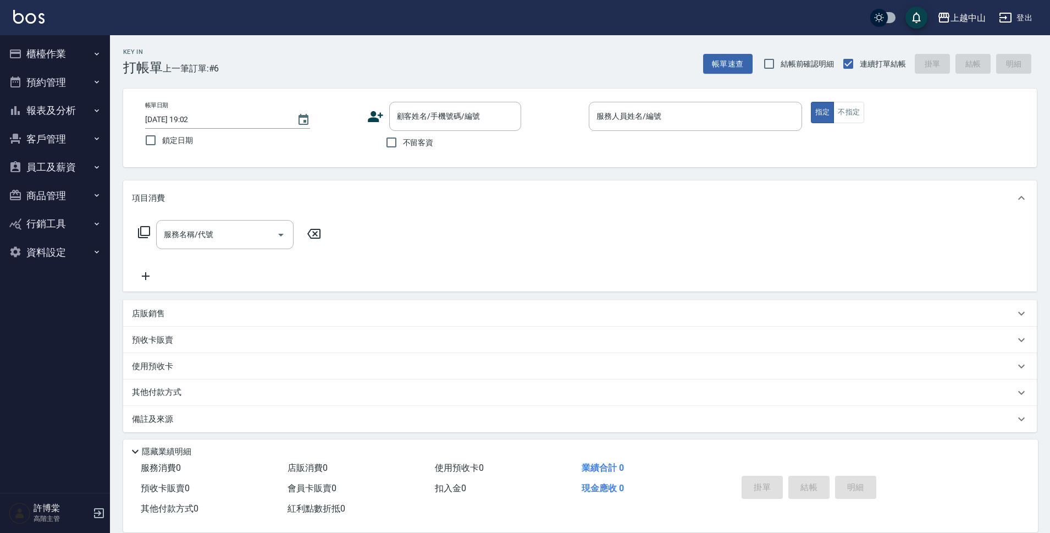
click at [403, 145] on span "不留客資" at bounding box center [418, 143] width 31 height 12
click at [403, 145] on input "不留客資" at bounding box center [391, 142] width 23 height 23
checkbox input "true"
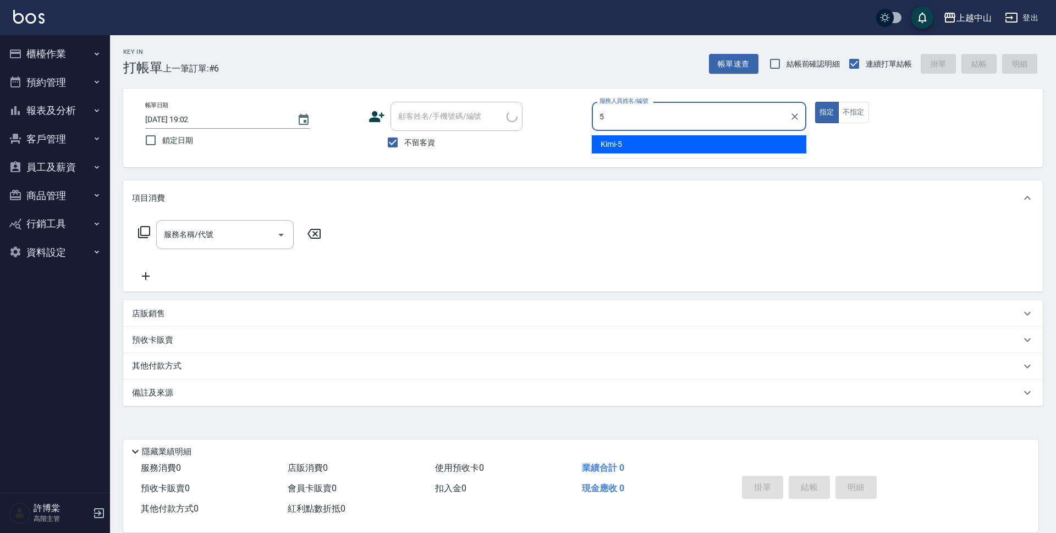
type input "Kimi-5"
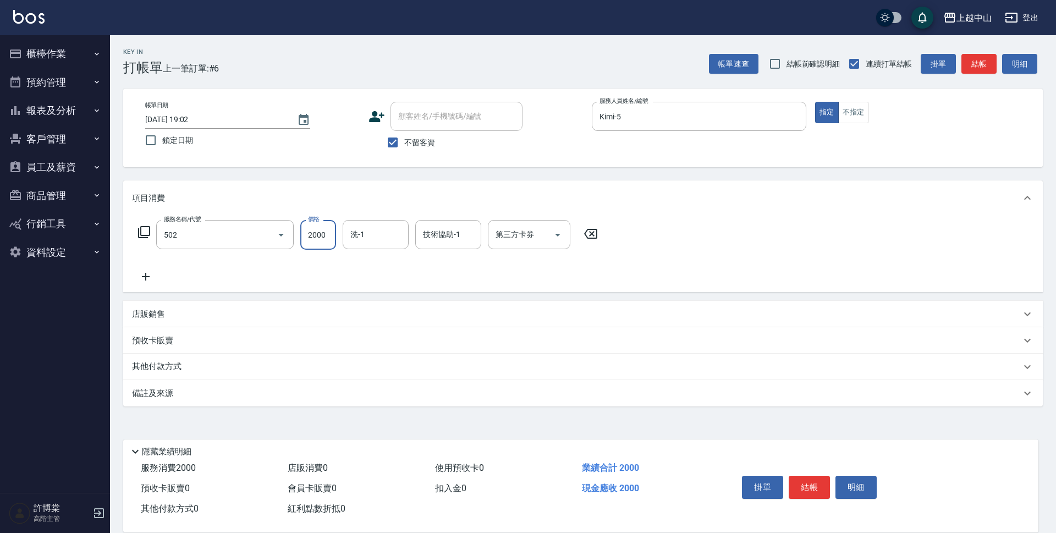
type input "染髮2000以上(502)"
type input "4500"
type input "[PERSON_NAME]-33"
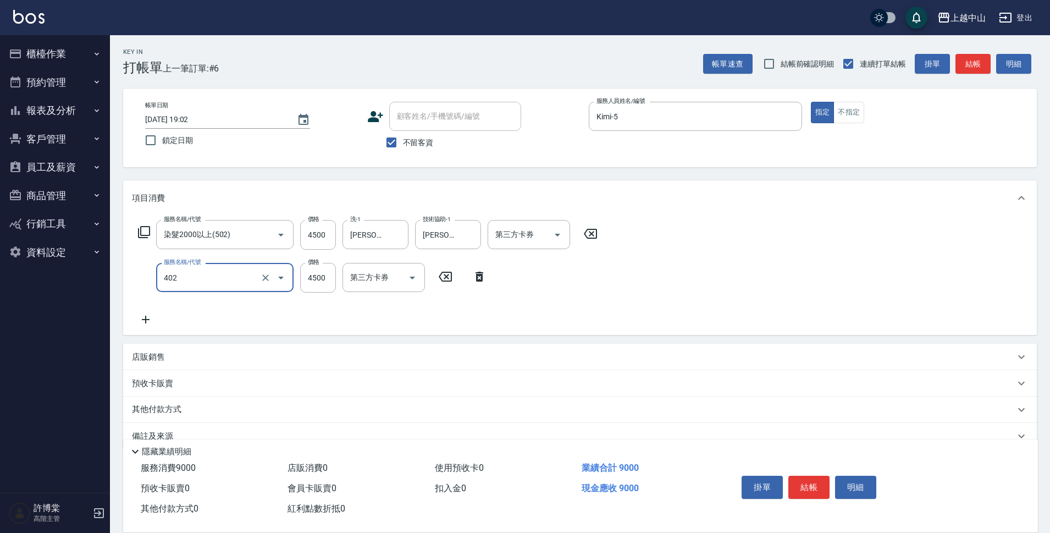
type input "2段式結構自備卡(402)"
type input "3000"
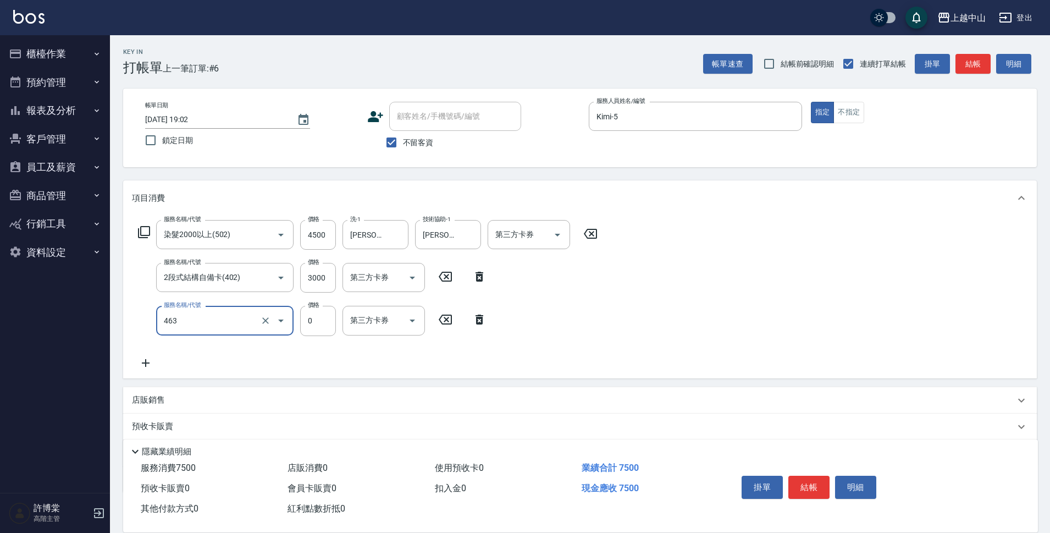
type input "護髮卡使用(463)"
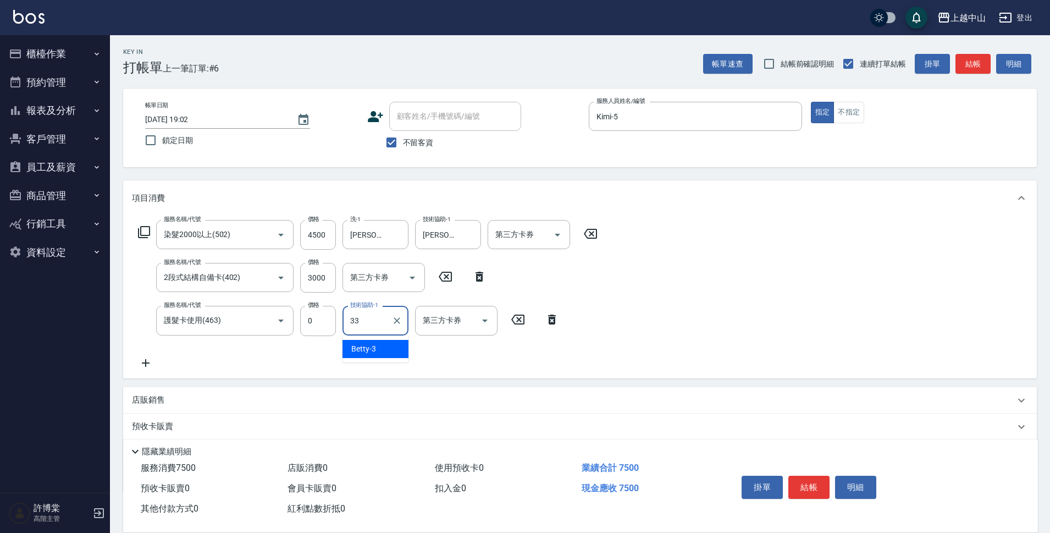
type input "[PERSON_NAME]-33"
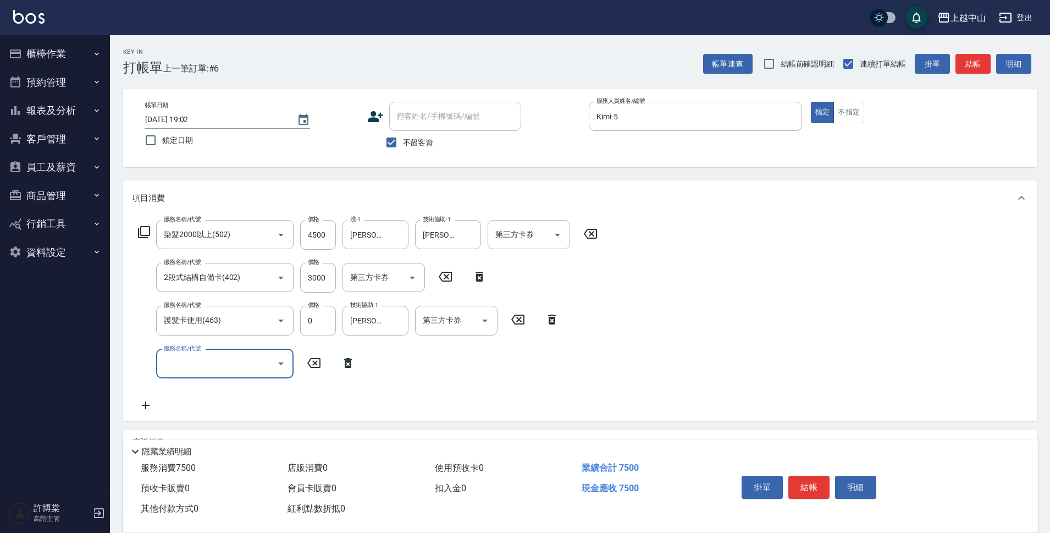
type input "5"
type input "洗髮(免費)(600)"
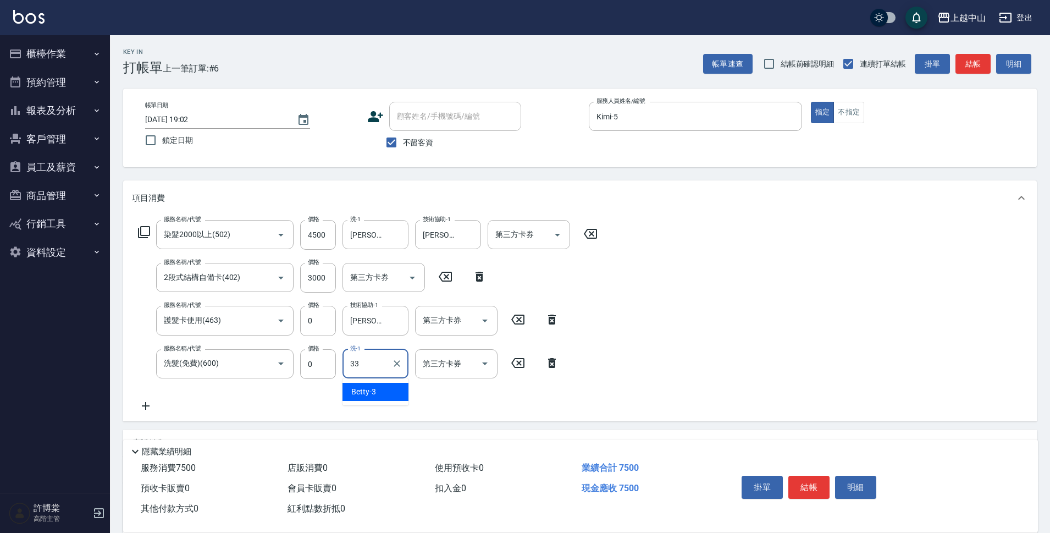
type input "[PERSON_NAME]-33"
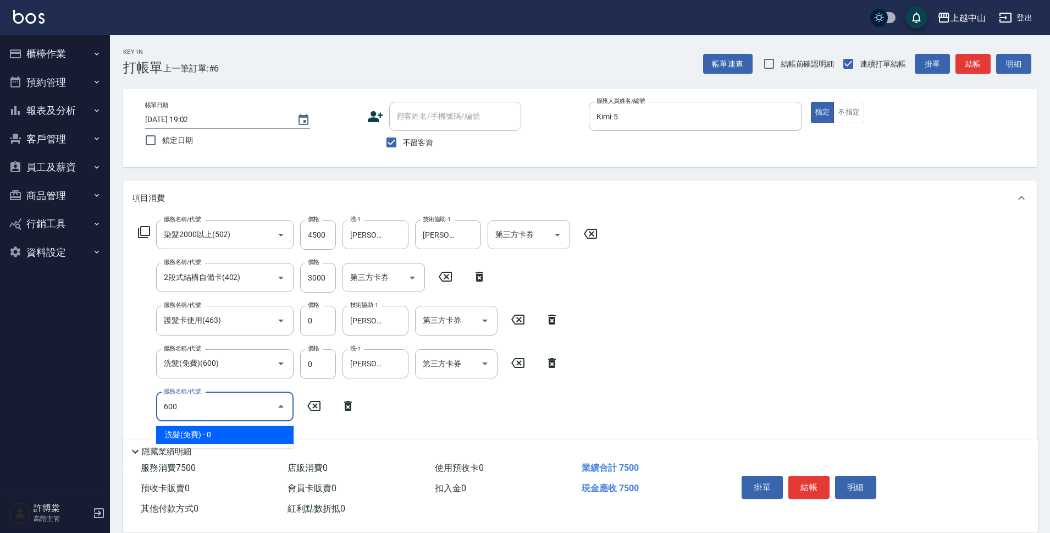
type input "洗髮(免費)(600)"
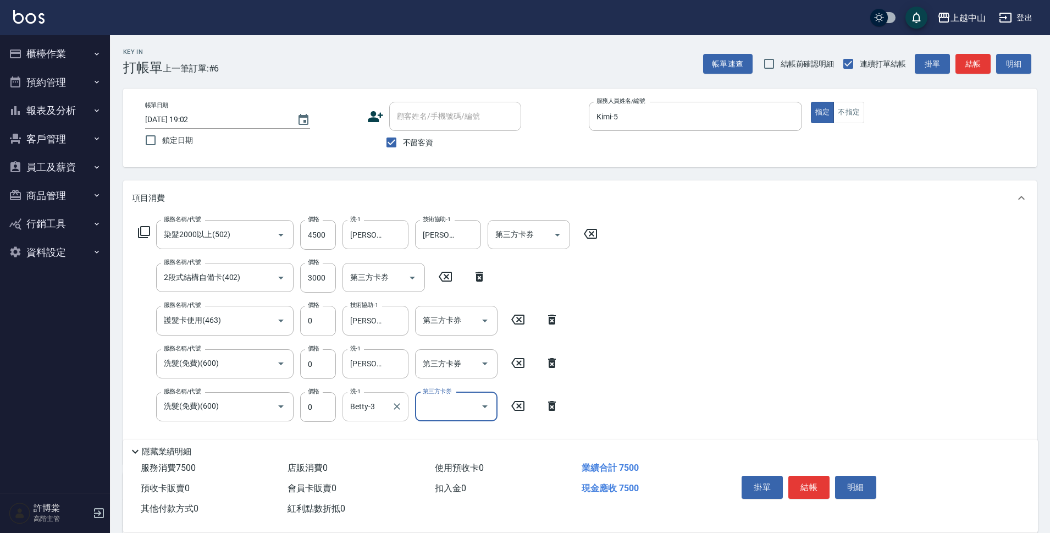
click at [376, 405] on input "Betty-3" at bounding box center [367, 406] width 40 height 19
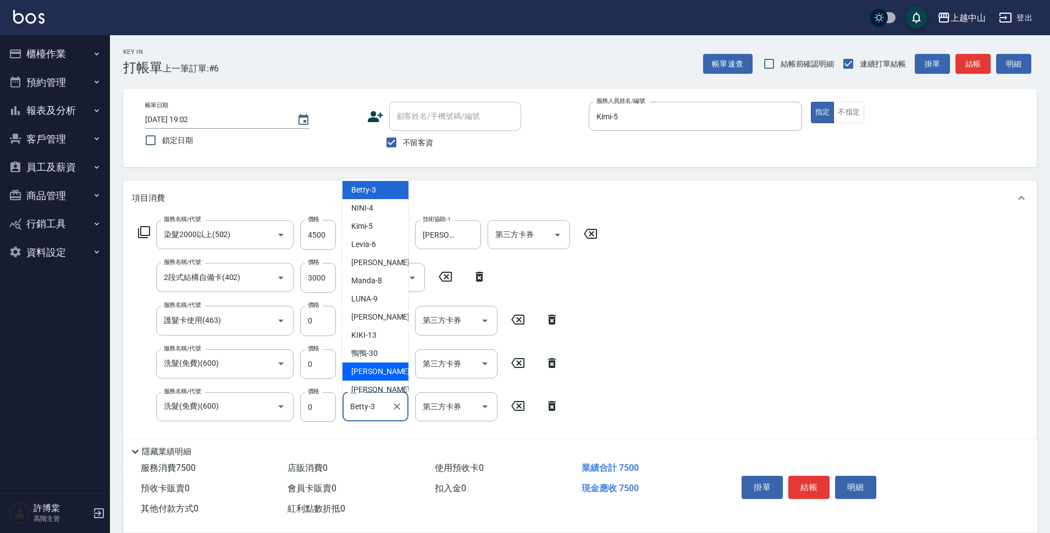
scroll to position [75, 0]
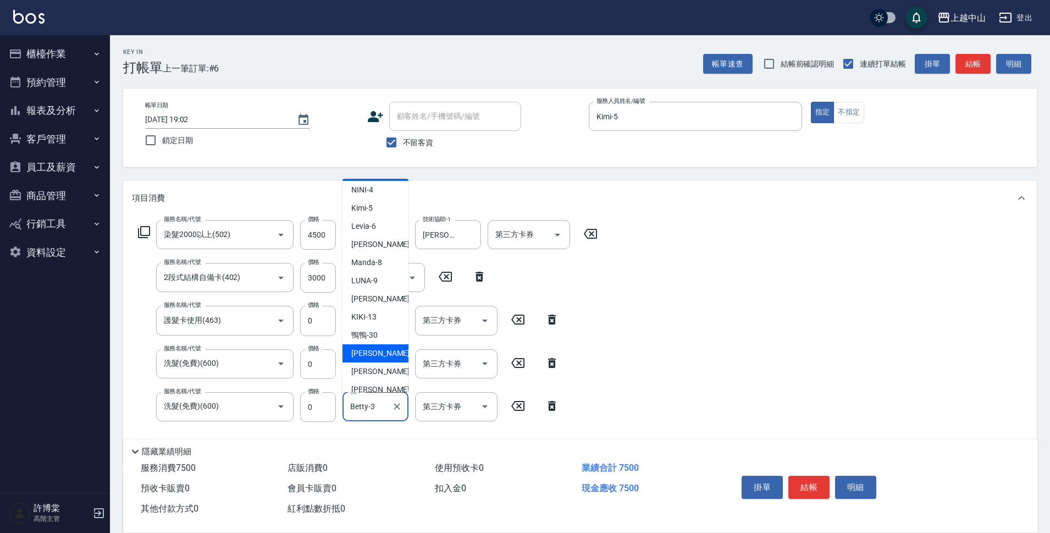
type input "[PERSON_NAME]-33"
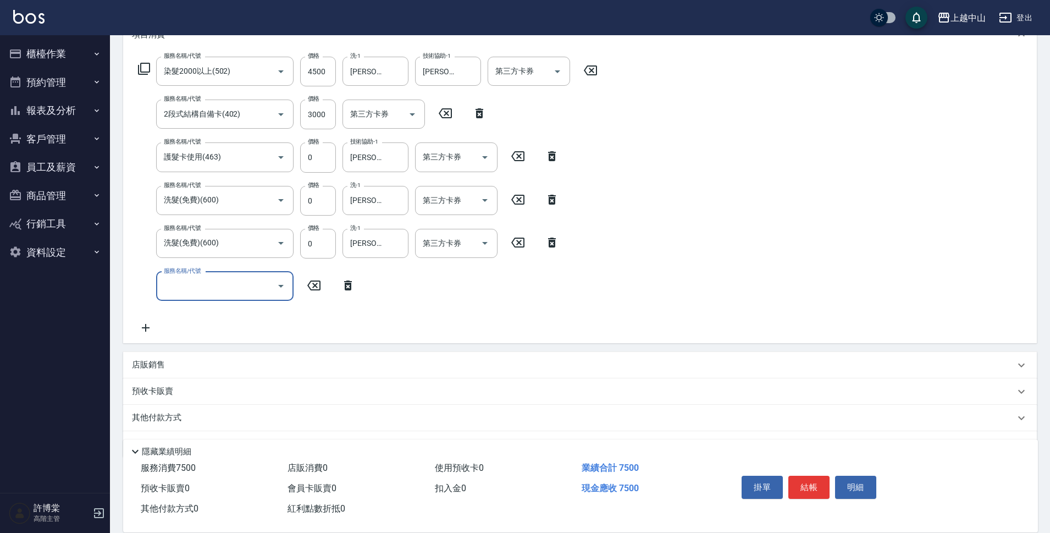
scroll to position [194, 0]
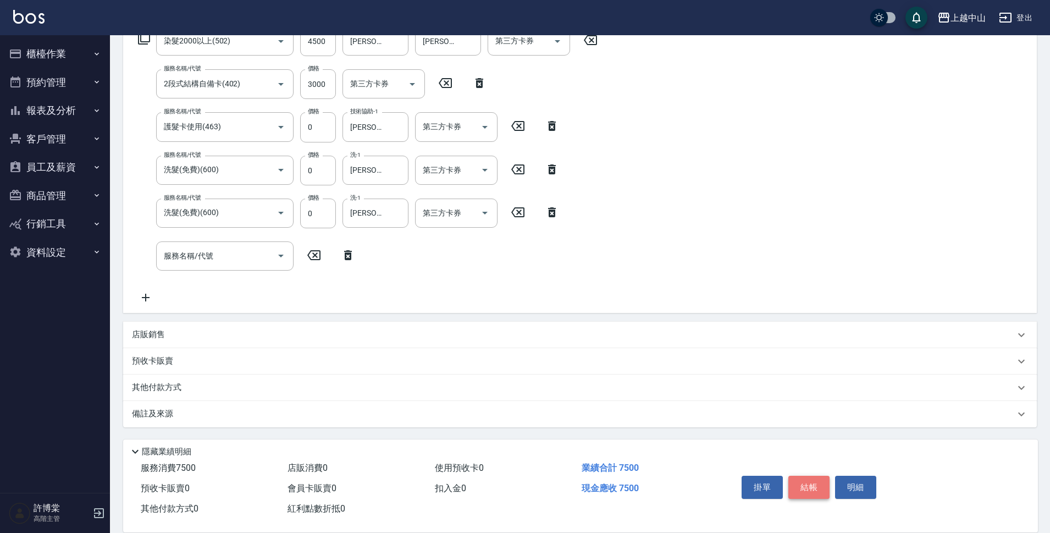
click at [805, 491] on button "結帳" at bounding box center [808, 487] width 41 height 23
type input "[DATE] 19:03"
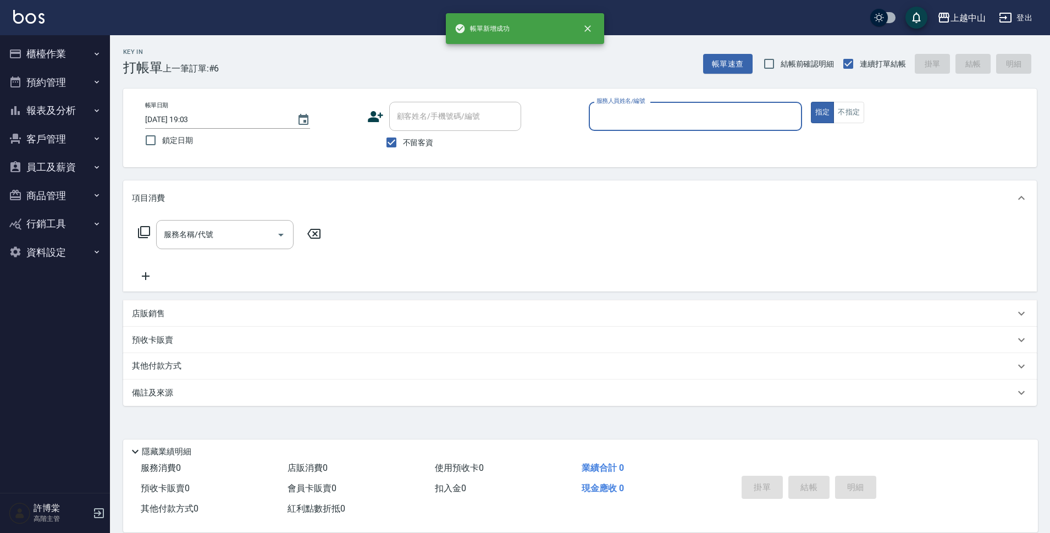
scroll to position [0, 0]
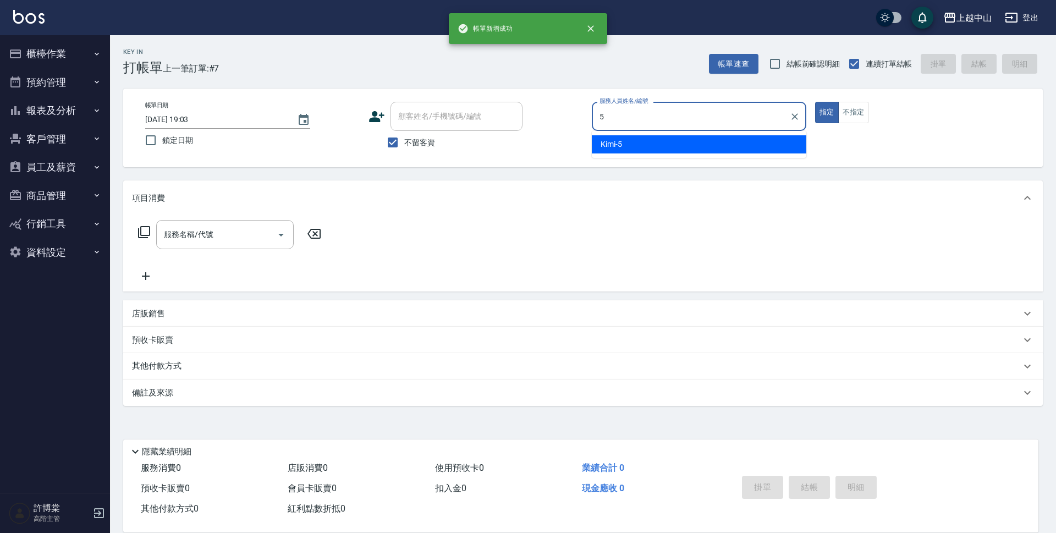
type input "Kimi-5"
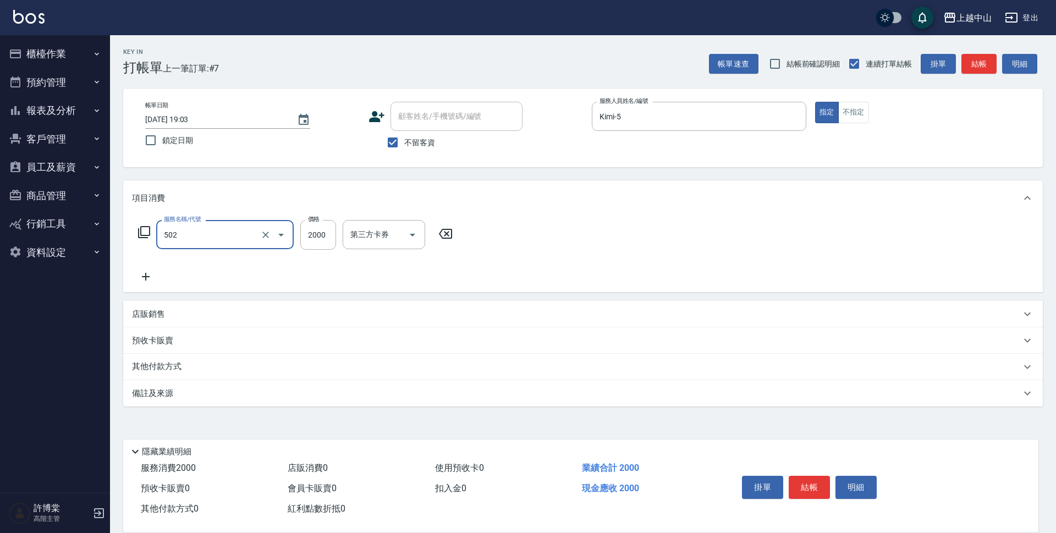
type input "染髮2000以上(502)"
type input "4000"
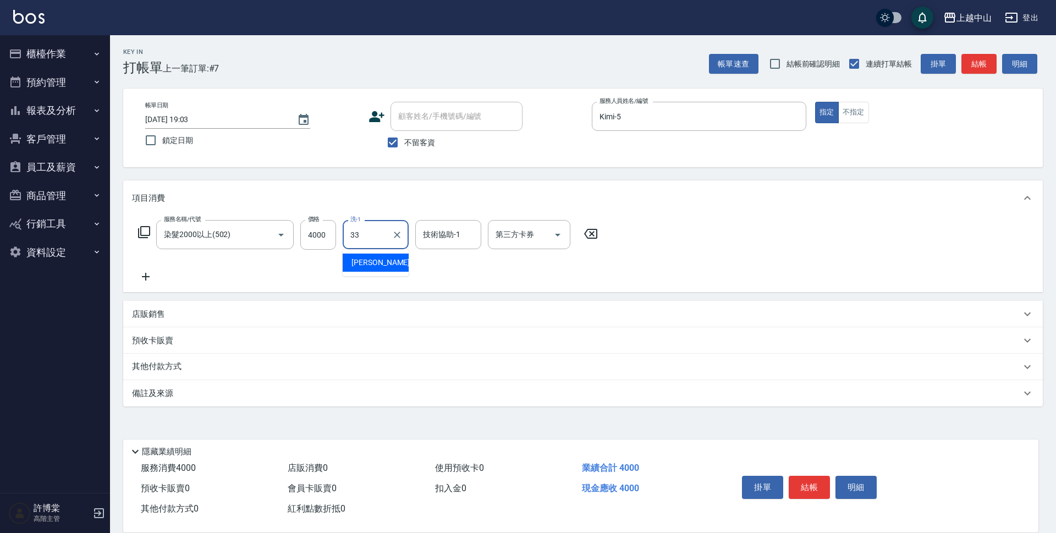
type input "[PERSON_NAME]-33"
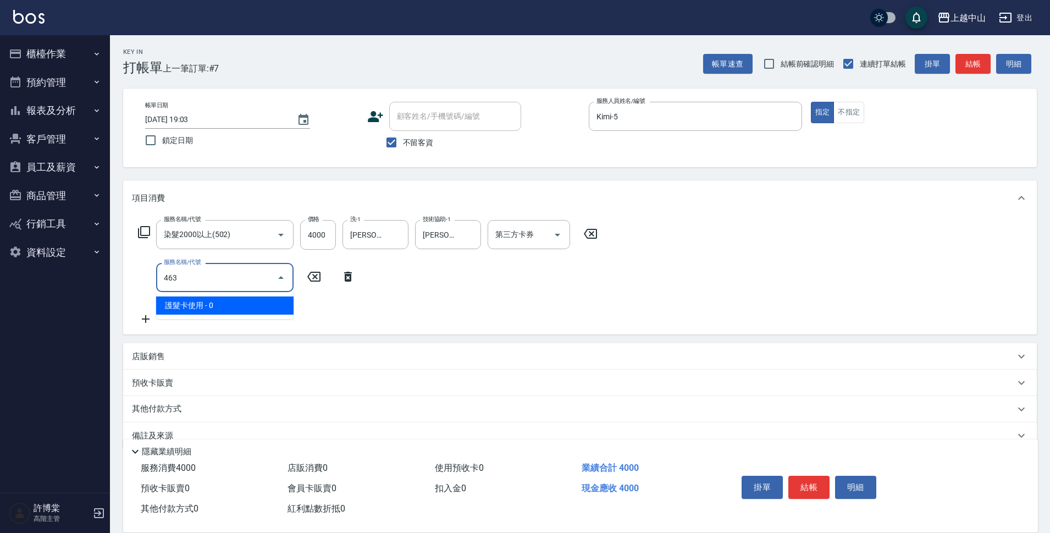
type input "護髮卡使用(463)"
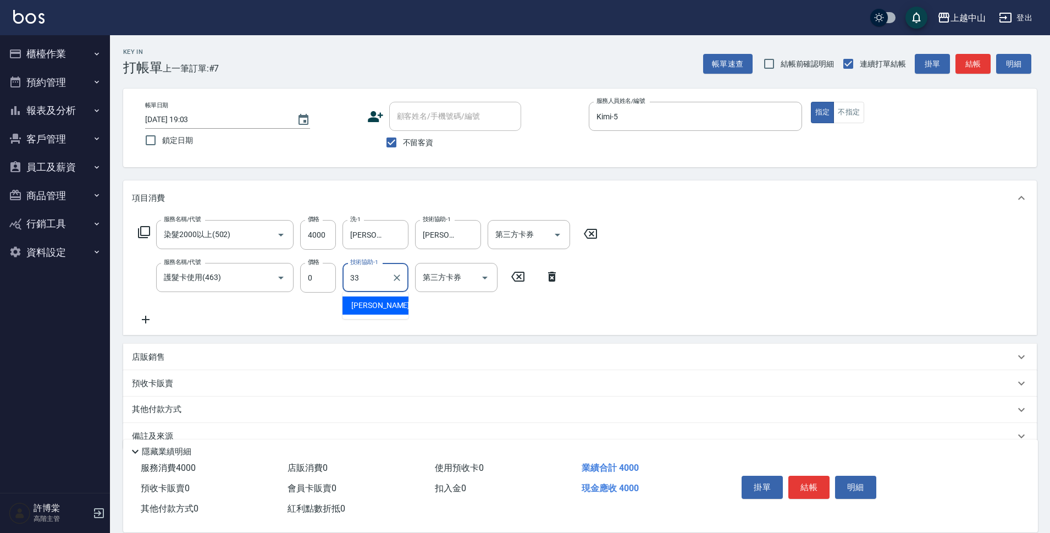
type input "[PERSON_NAME]-33"
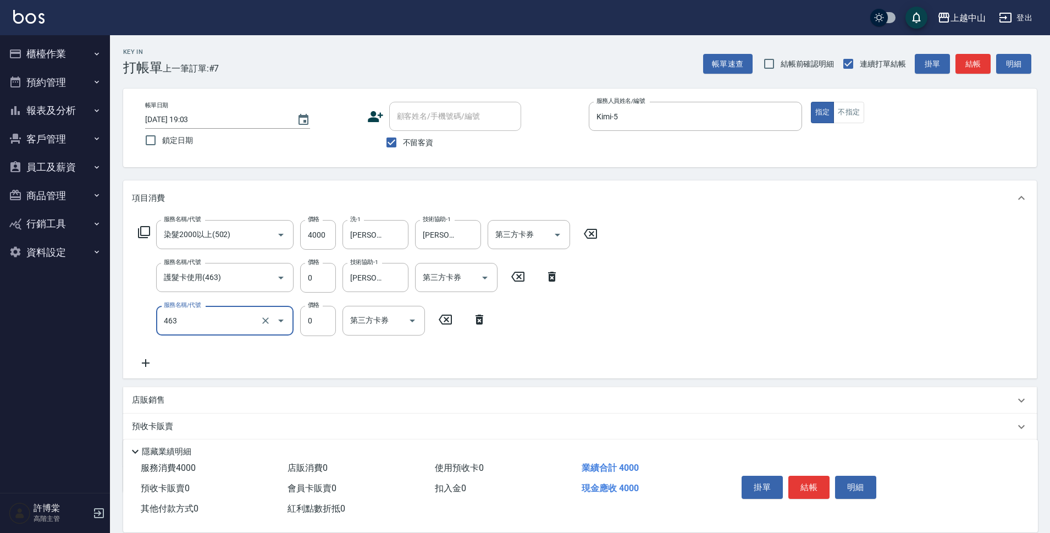
type input "護髮卡使用(463)"
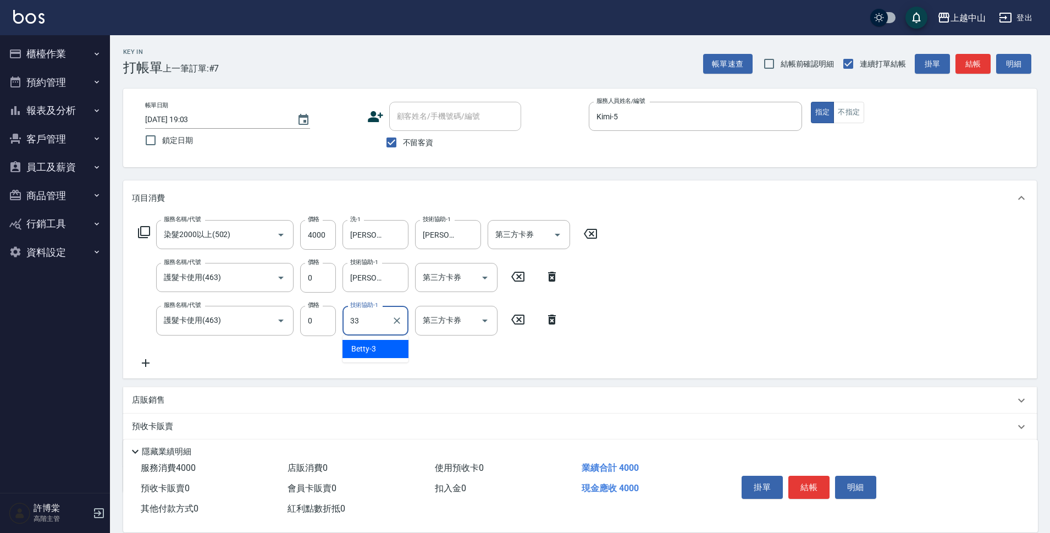
type input "[PERSON_NAME]-33"
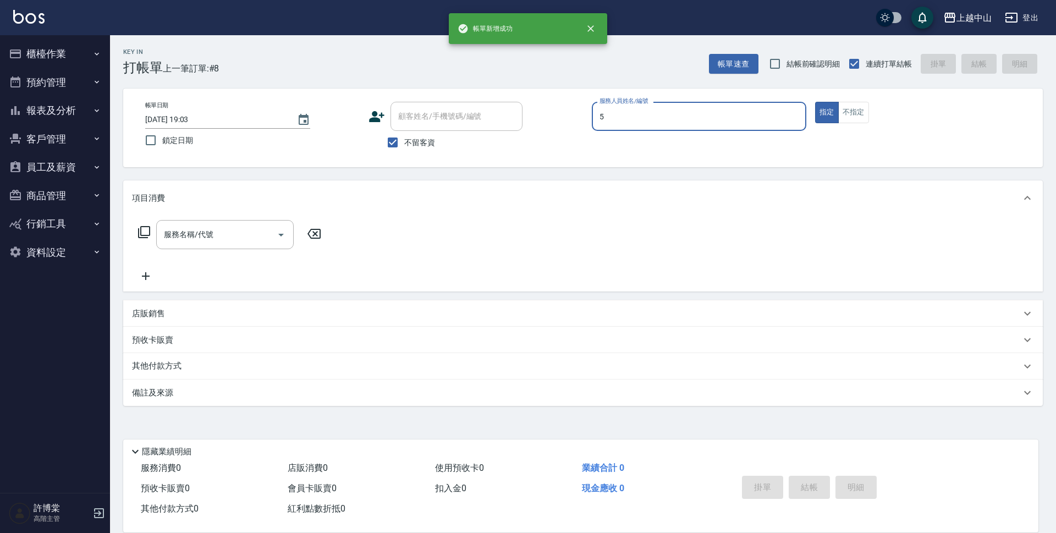
type input "Kimi-5"
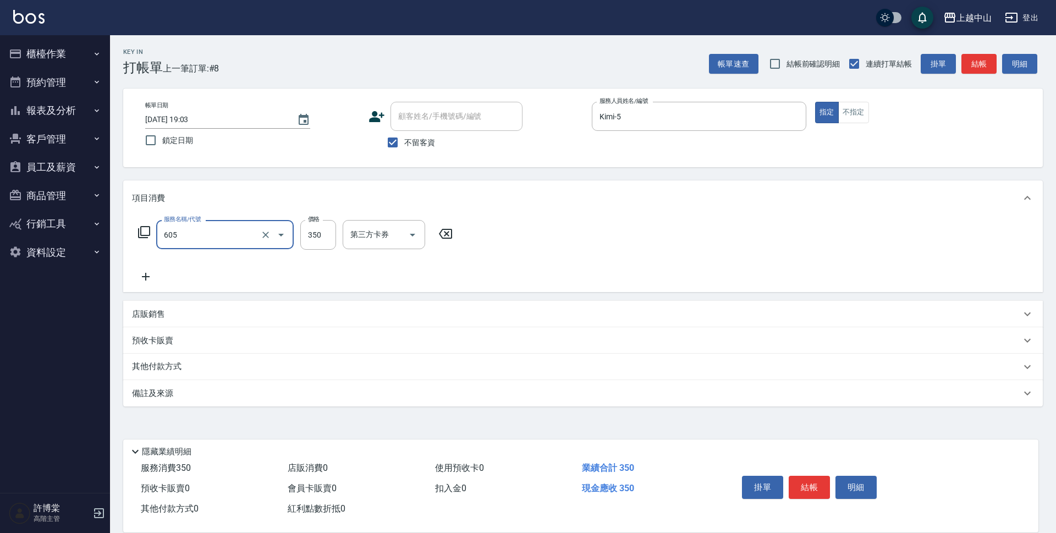
type input "洗髮 (女)(605)"
type input "500"
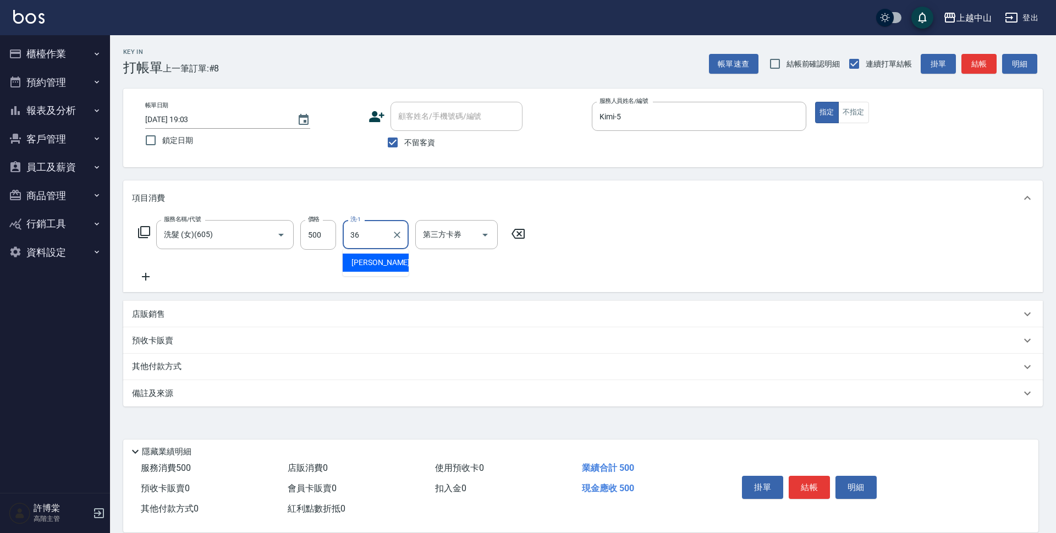
type input "薇慈-36"
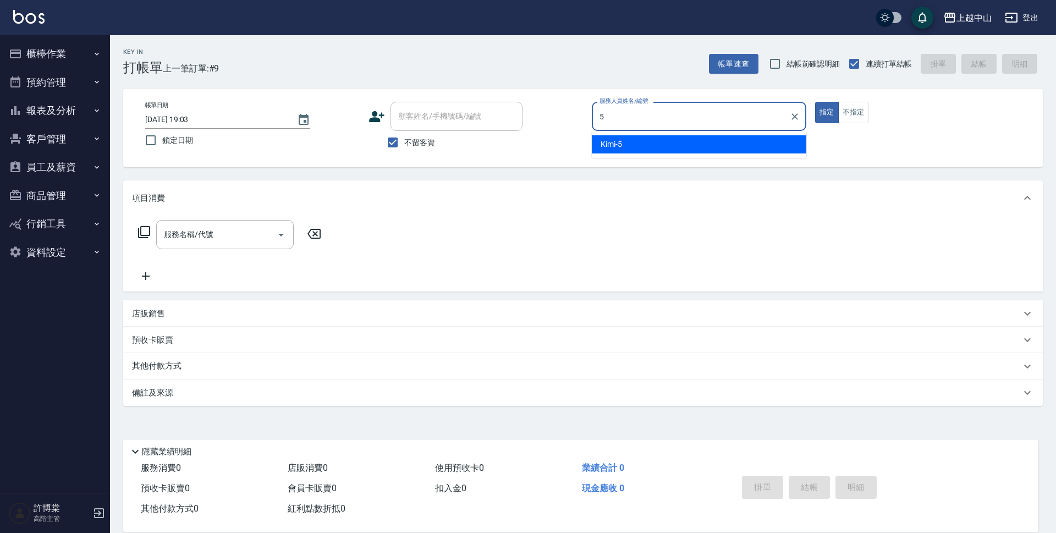
type input "Kimi-5"
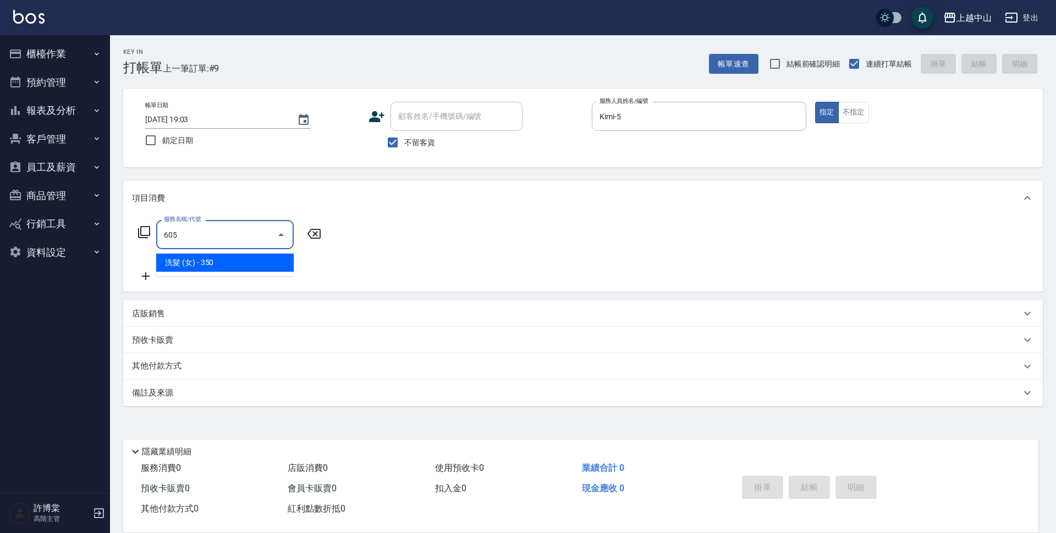
type input "洗髮 (女)(605)"
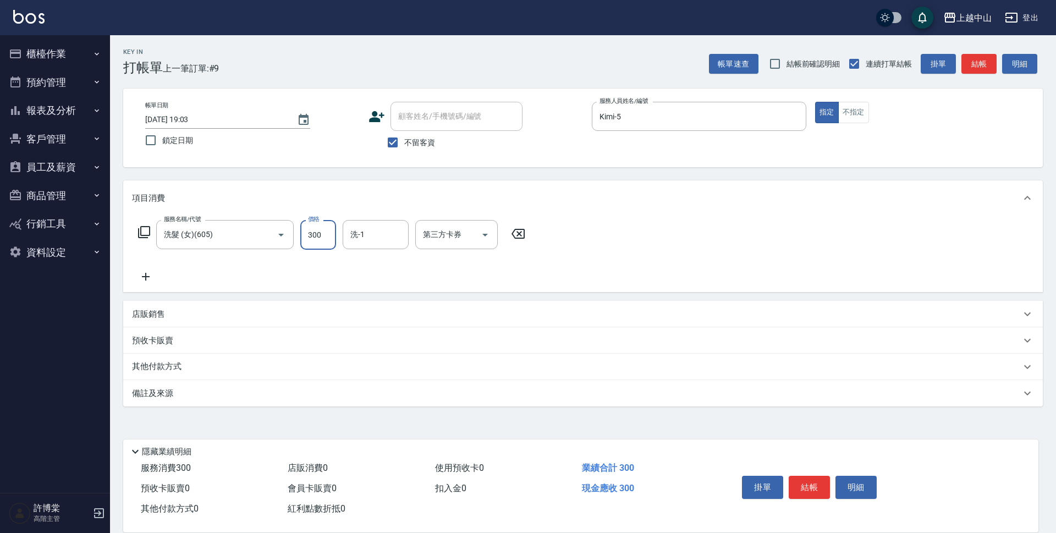
type input "300"
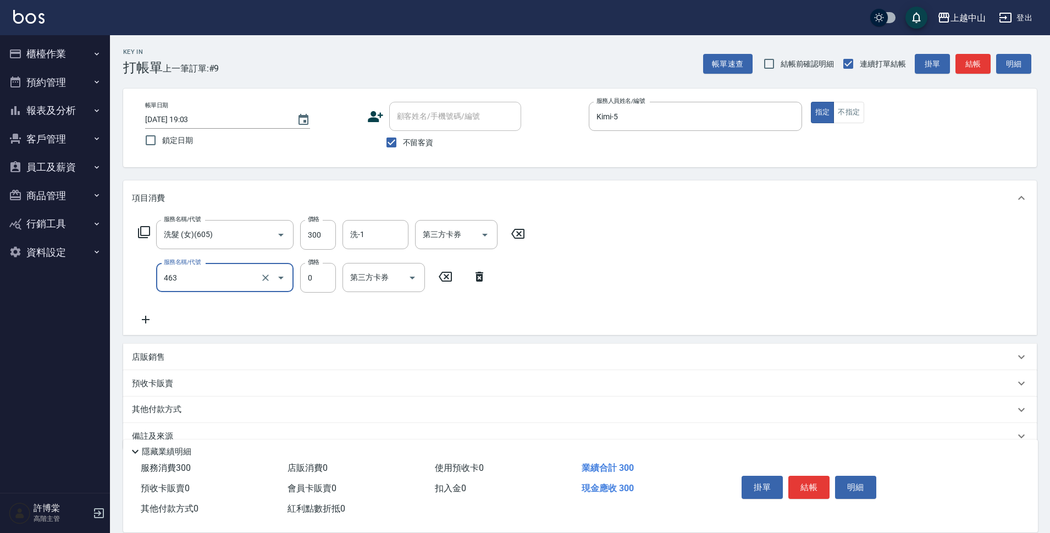
type input "護髮卡使用(463)"
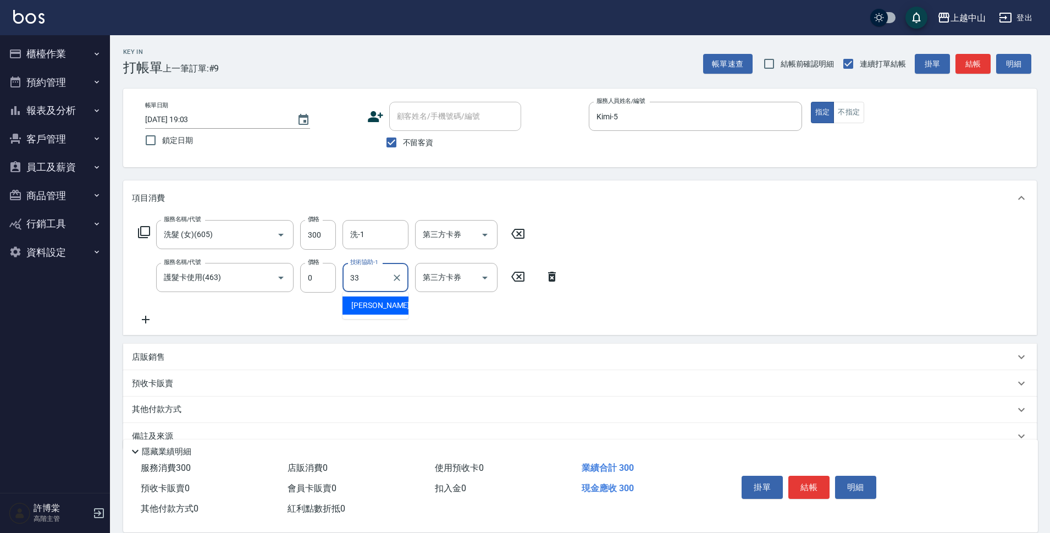
type input "[PERSON_NAME]-33"
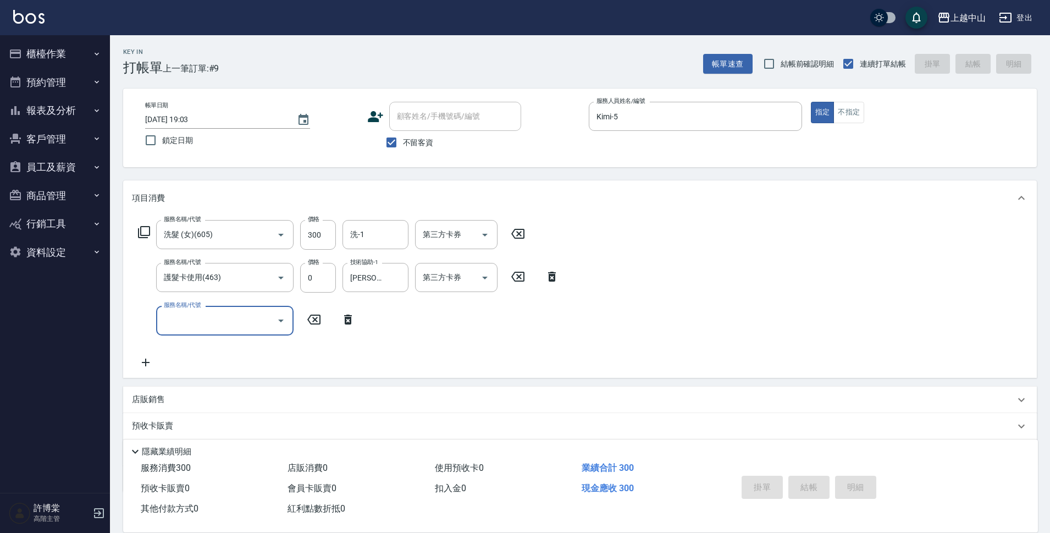
type input "[DATE] 19:04"
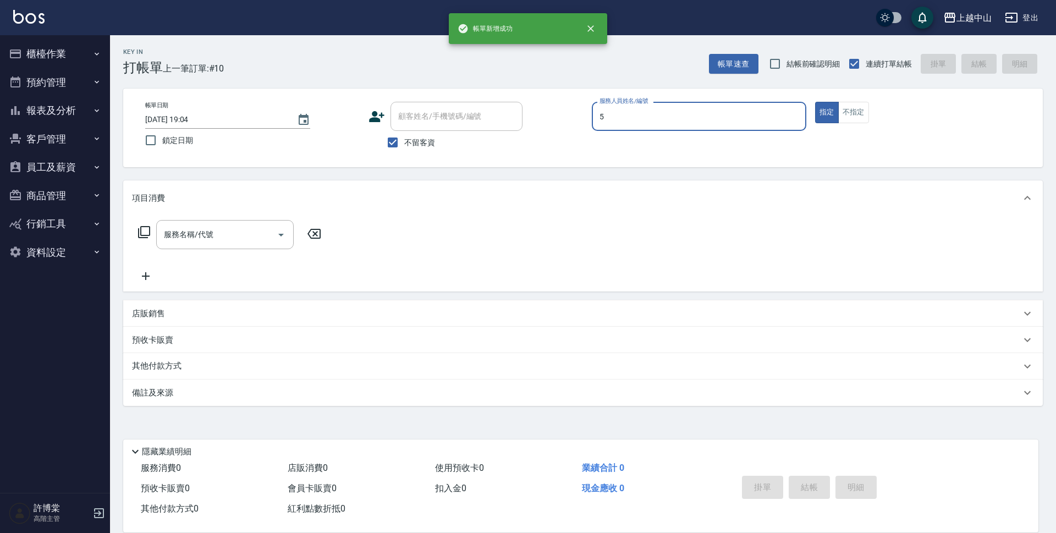
type input "Kimi-5"
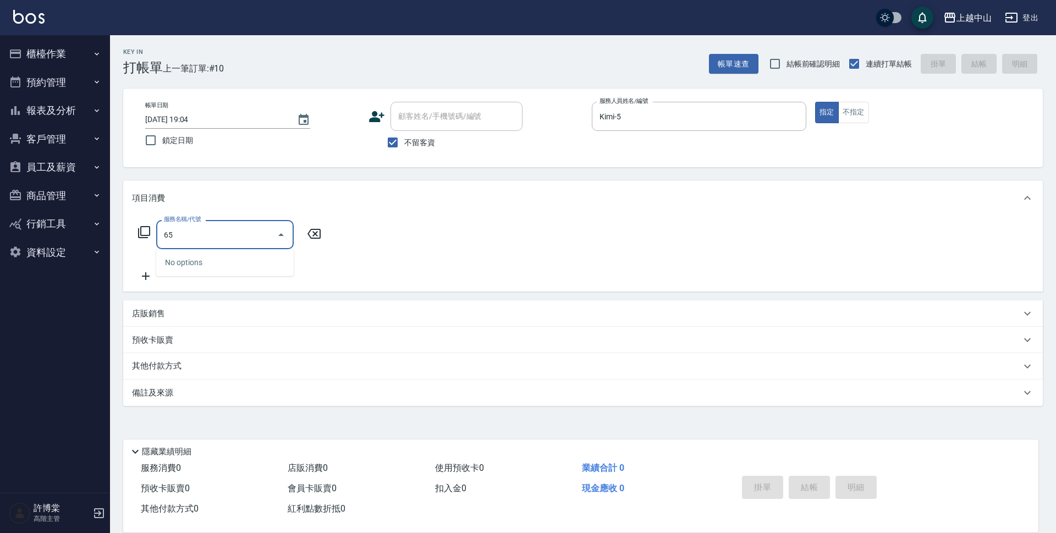
type input "6"
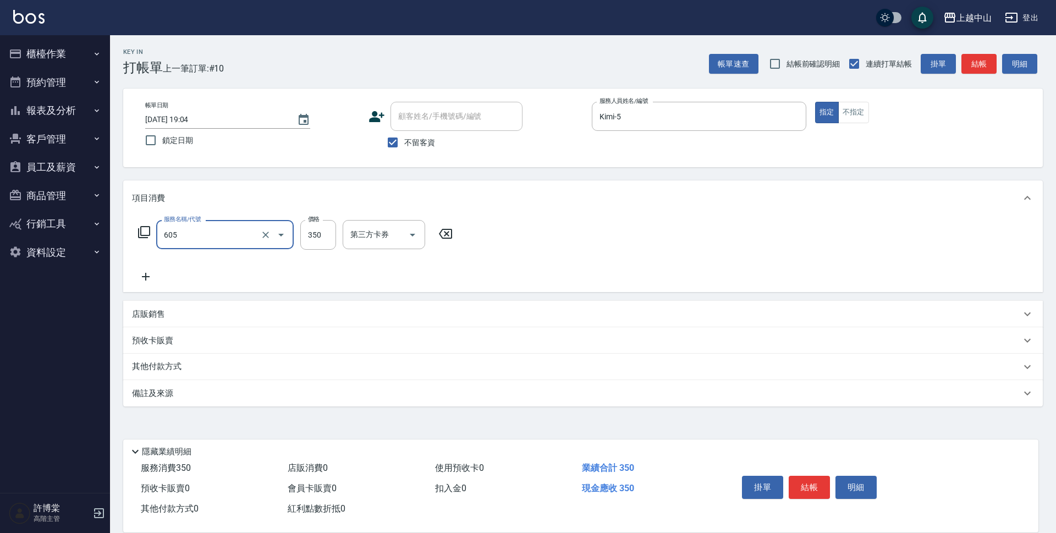
type input "洗髮 (女)(605)"
click at [310, 223] on label "價格" at bounding box center [314, 219] width 12 height 8
click at [310, 223] on input "350" at bounding box center [318, 235] width 36 height 30
type input "500"
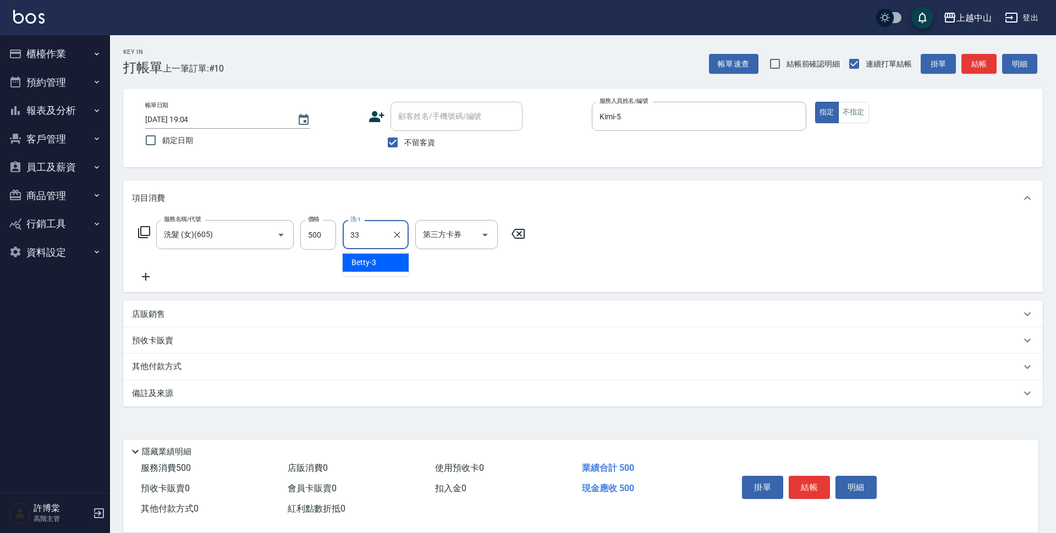
type input "[PERSON_NAME]-33"
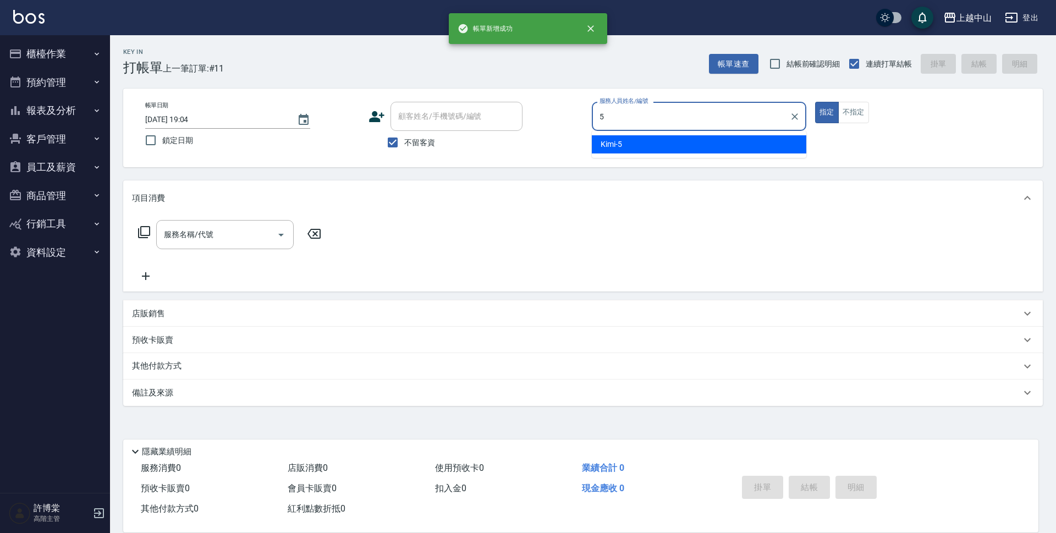
type input "Kimi-5"
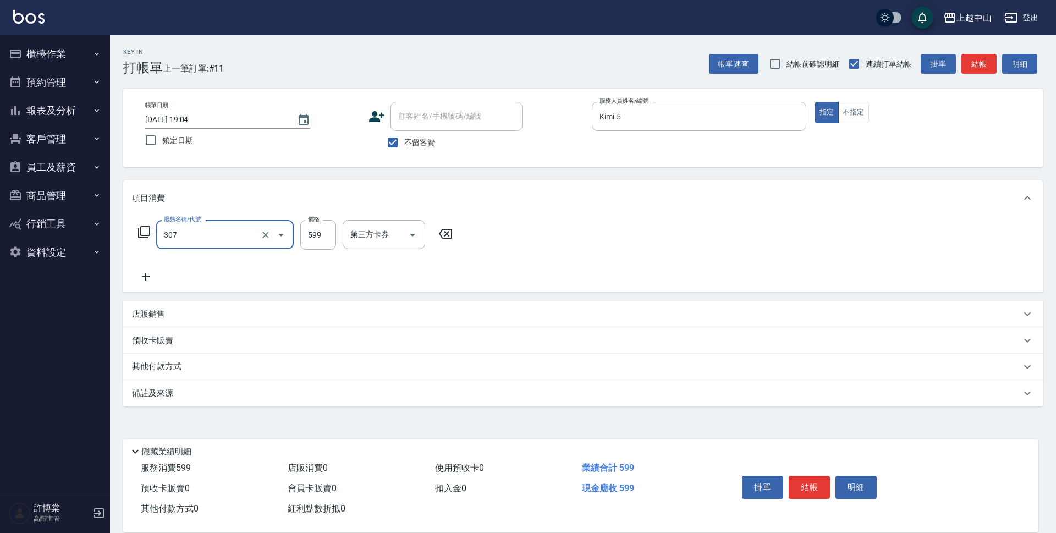
type input "森精萃角質調理髮浴(307)"
type input "750"
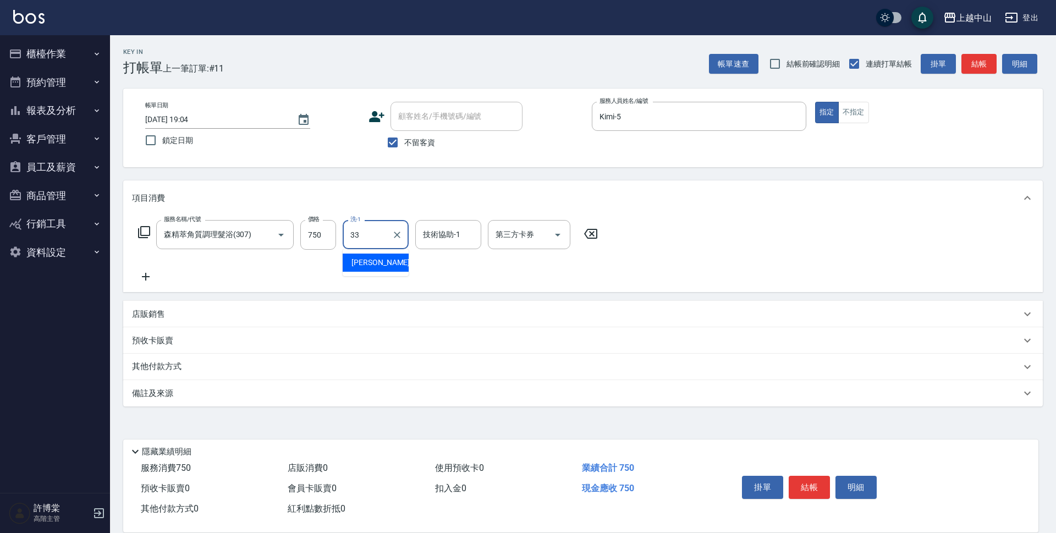
type input "[PERSON_NAME]-33"
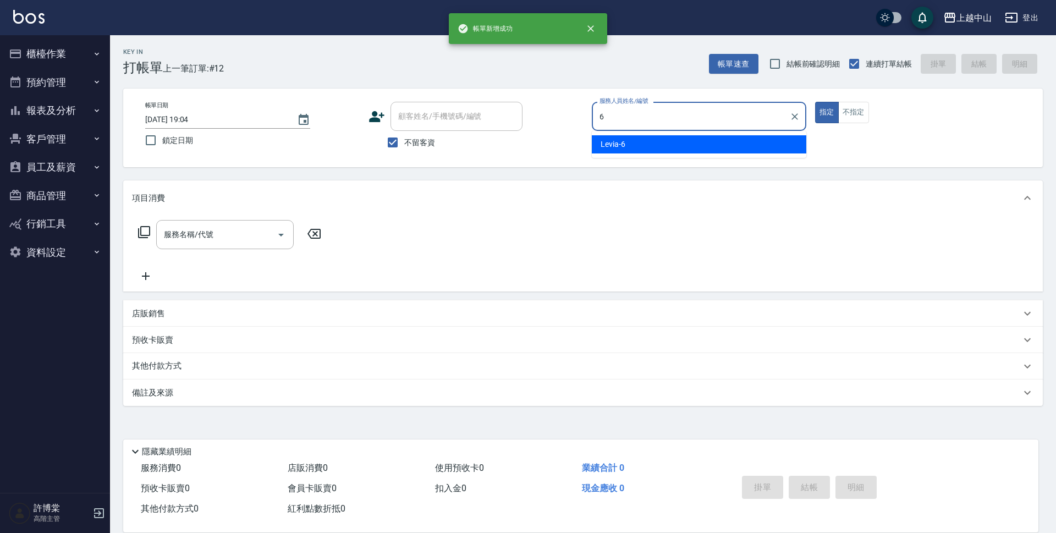
type input "Levia-6"
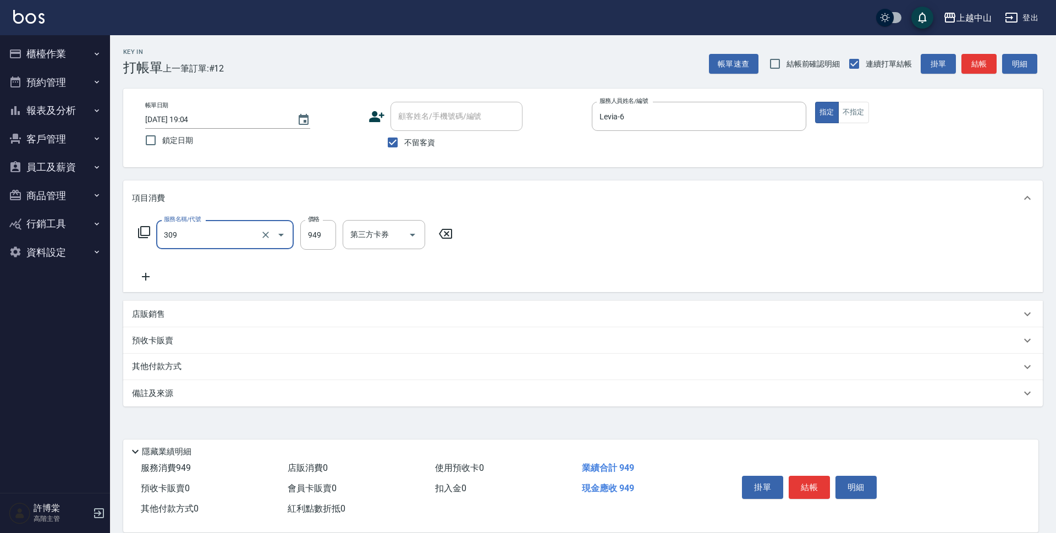
type input "森精萃舒壓調理髮浴(309)"
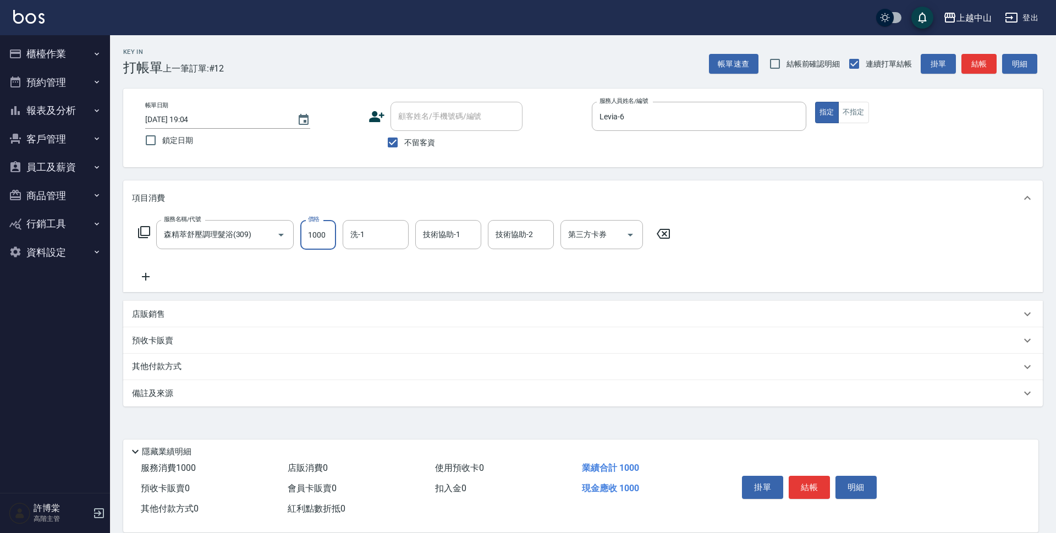
type input "1000"
type input "薇慈-36"
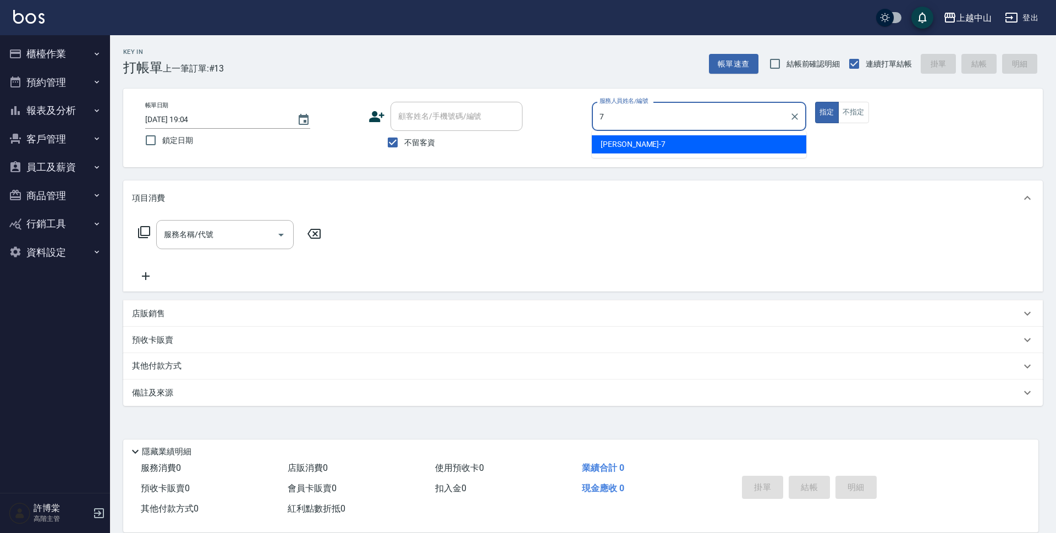
type input "[PERSON_NAME]-7"
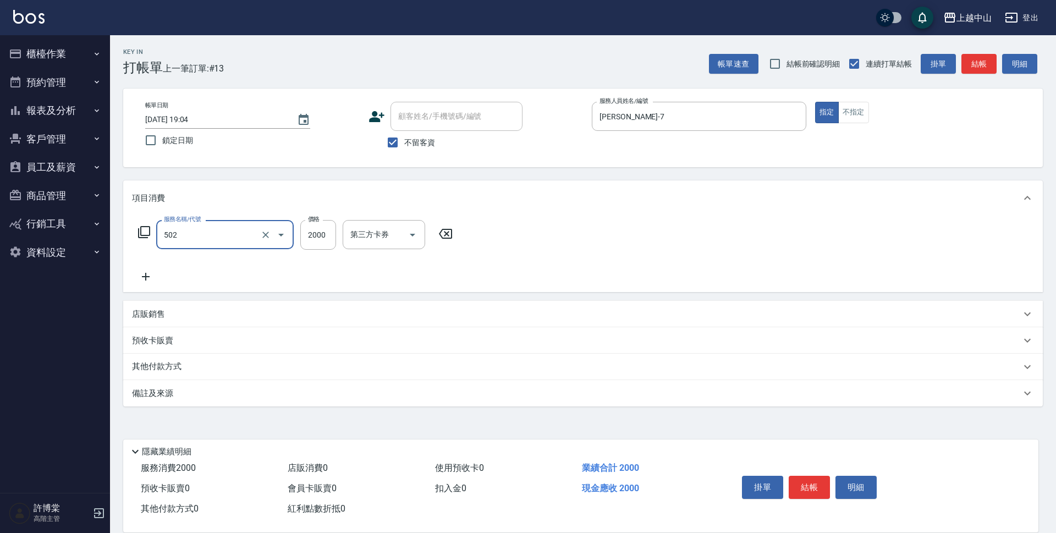
type input "染髮2000以上(502)"
type input "3000"
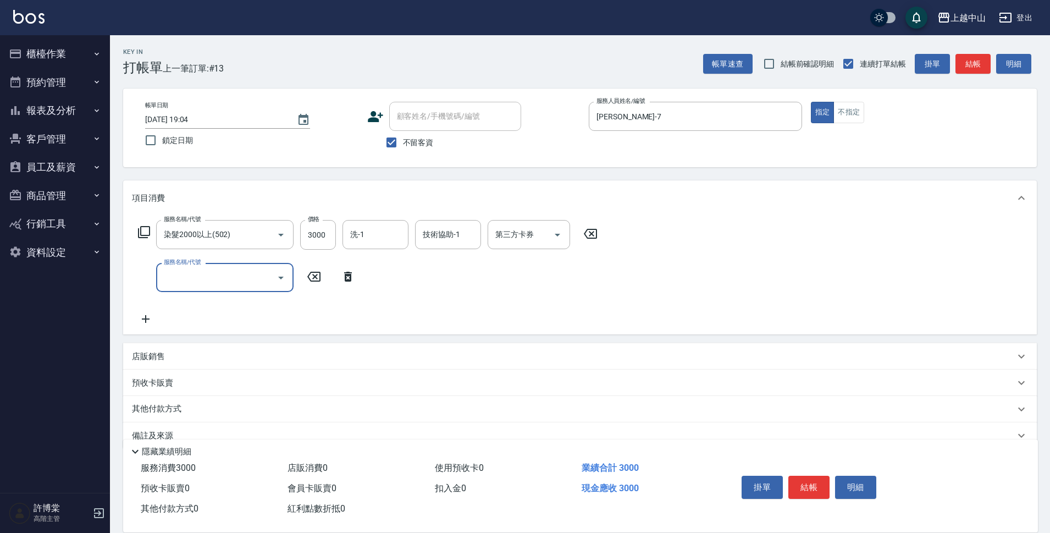
scroll to position [21, 0]
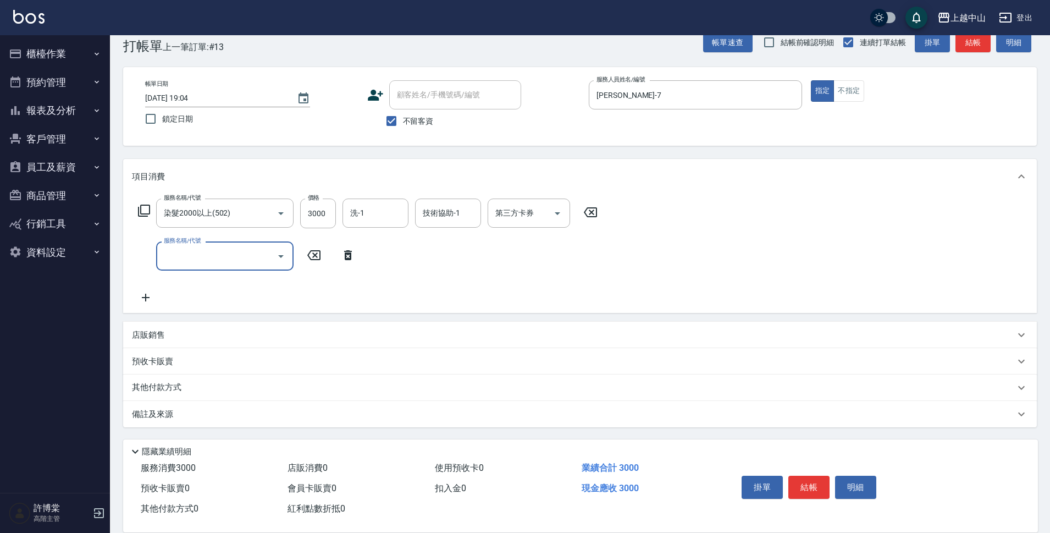
click at [162, 338] on p "店販銷售" at bounding box center [148, 335] width 33 height 12
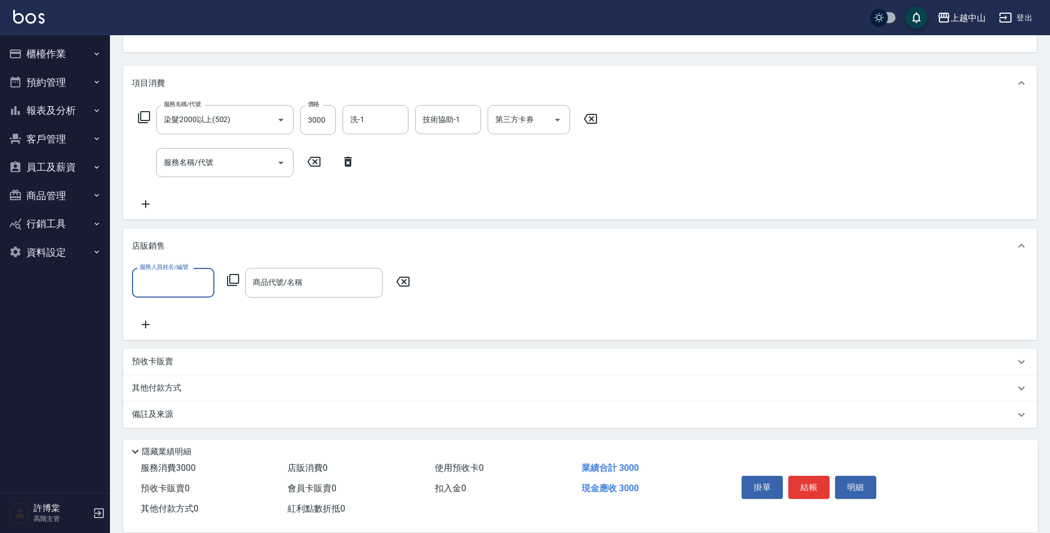
scroll to position [115, 0]
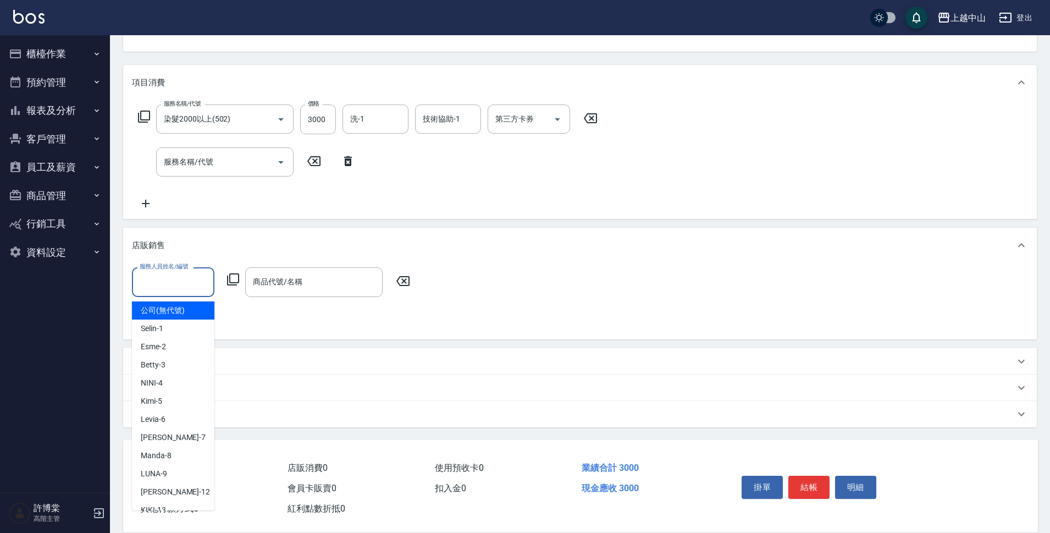
click at [164, 277] on input "服務人員姓名/編號" at bounding box center [173, 281] width 73 height 19
click at [180, 435] on div "[PERSON_NAME] -7" at bounding box center [173, 437] width 82 height 18
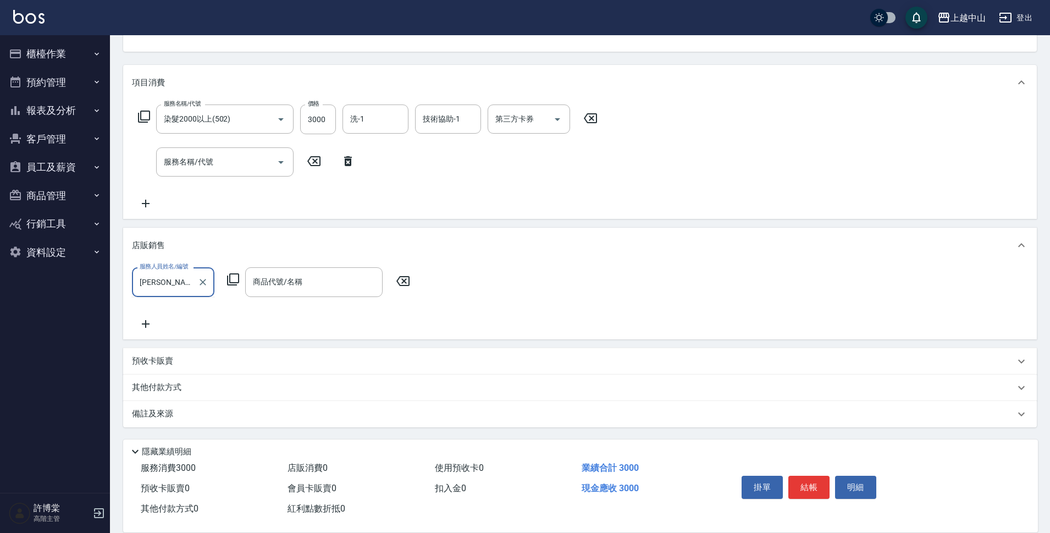
type input "[PERSON_NAME]-7"
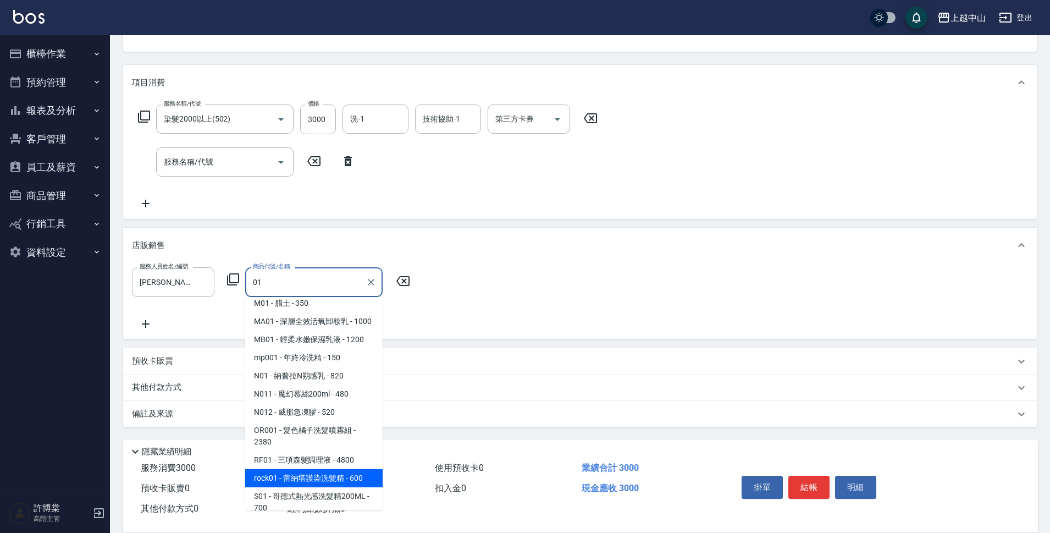
scroll to position [2049, 0]
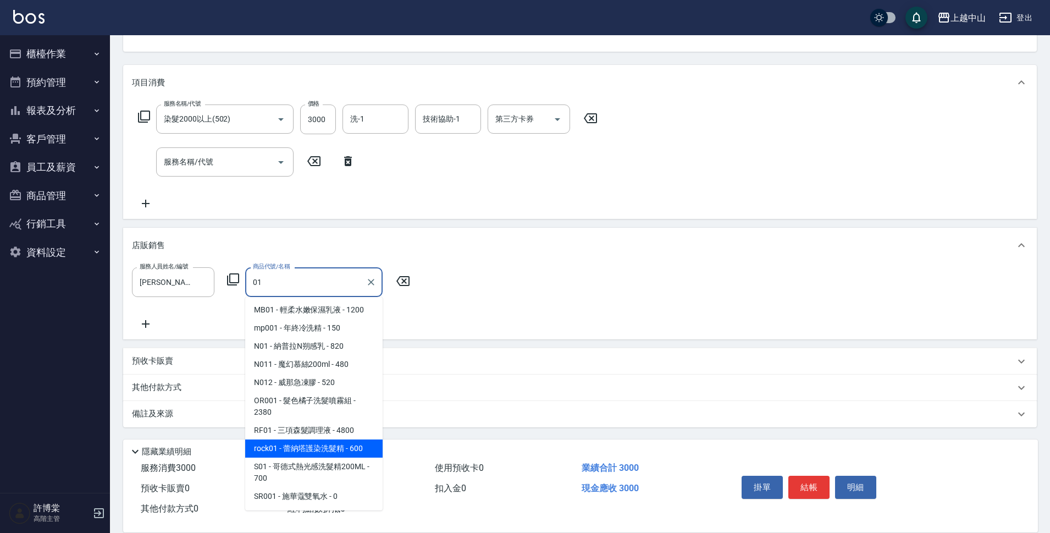
type input "[PERSON_NAME]塔護染洗髮精"
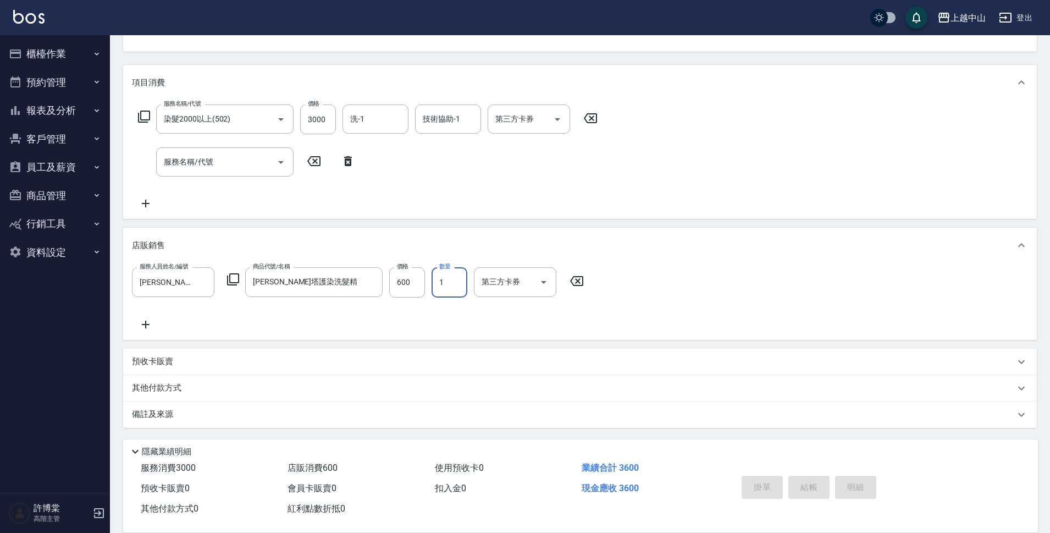
type input "[DATE] 19:05"
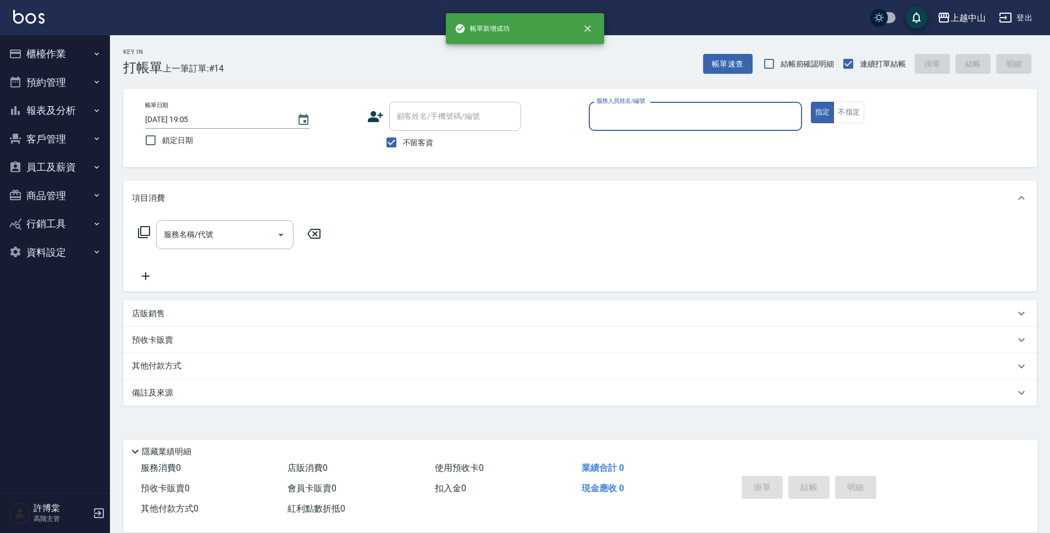
scroll to position [0, 0]
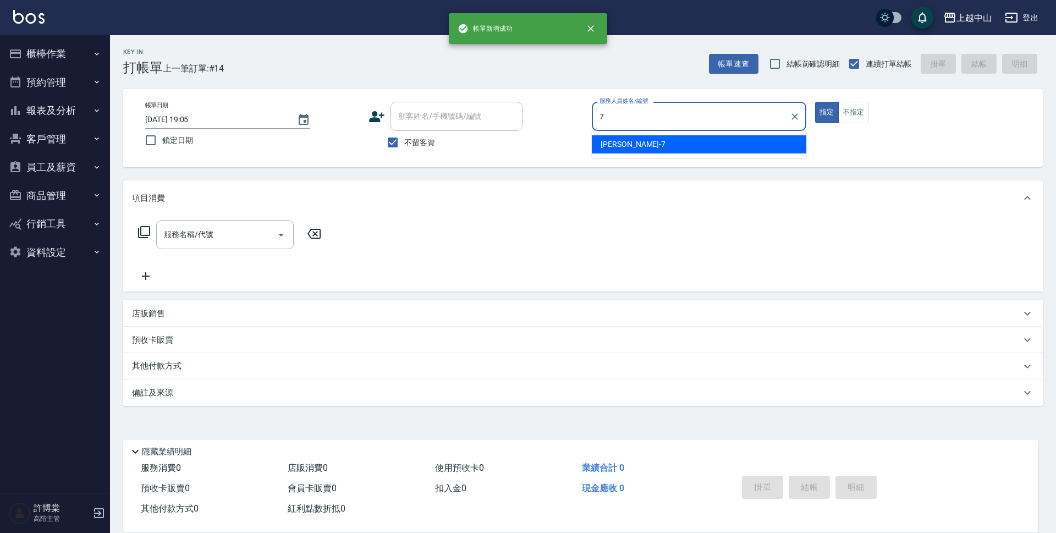
type input "[PERSON_NAME]-7"
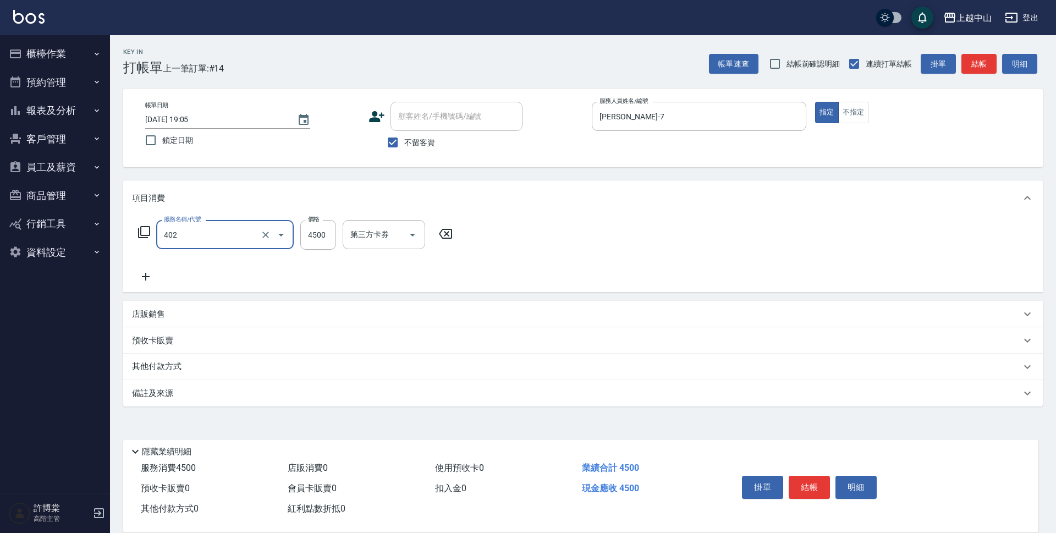
type input "2段式結構自備卡(402)"
type input "5100"
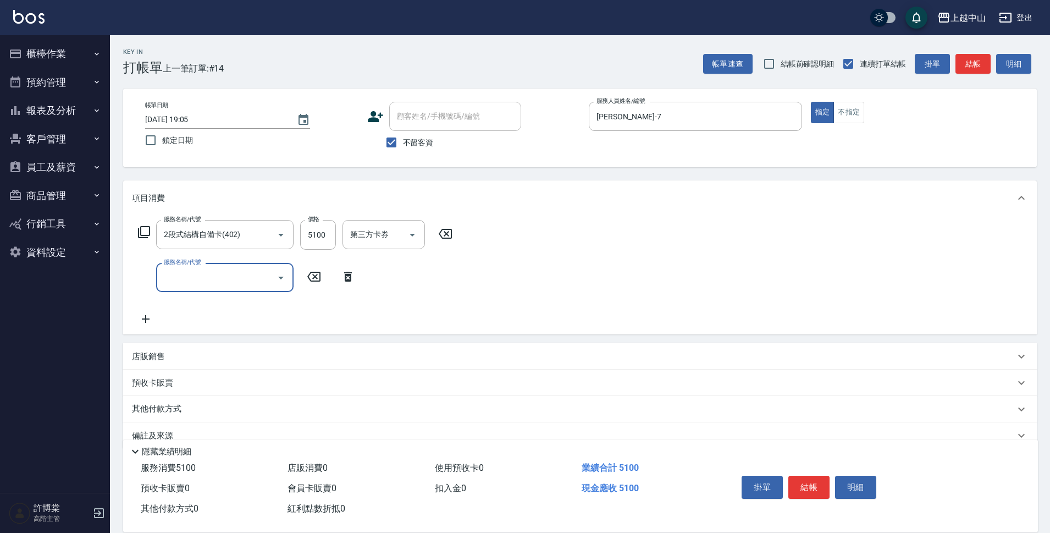
scroll to position [21, 0]
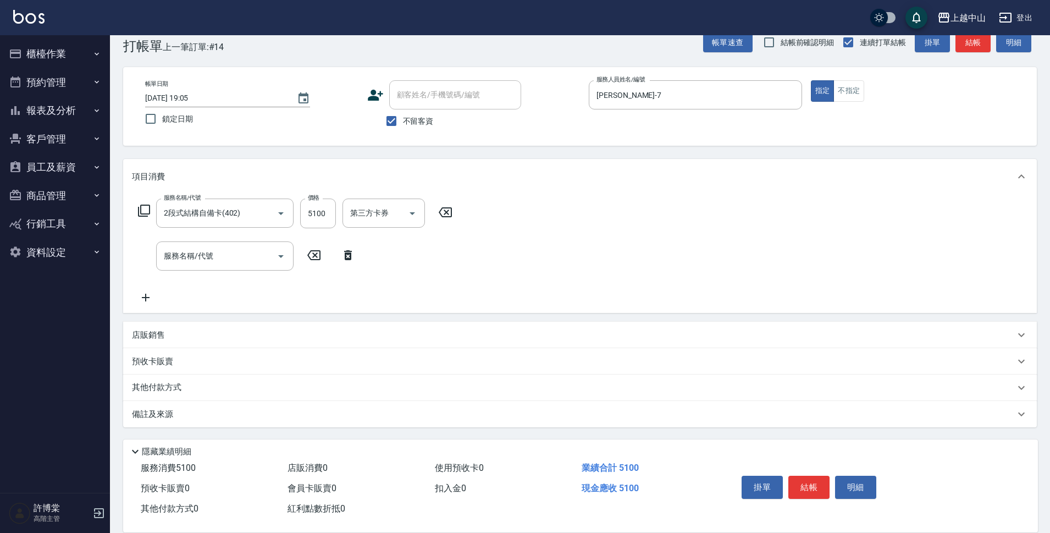
click at [216, 327] on div "店販銷售" at bounding box center [580, 335] width 914 height 26
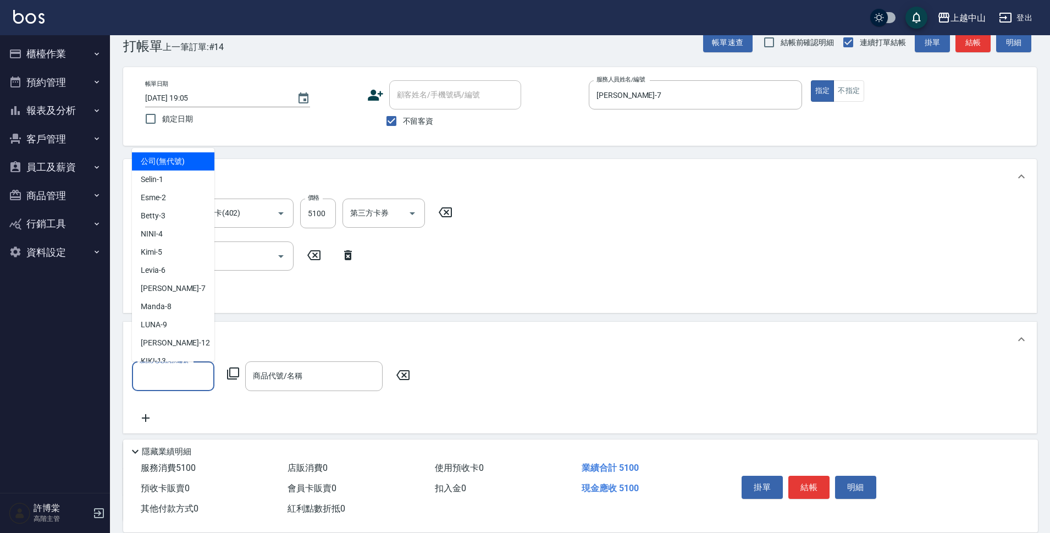
click at [184, 369] on input "服務人員姓名/編號" at bounding box center [173, 375] width 73 height 19
click at [180, 246] on div "Kimi -5" at bounding box center [173, 252] width 82 height 18
click at [183, 374] on input "Kimi-5" at bounding box center [165, 375] width 56 height 19
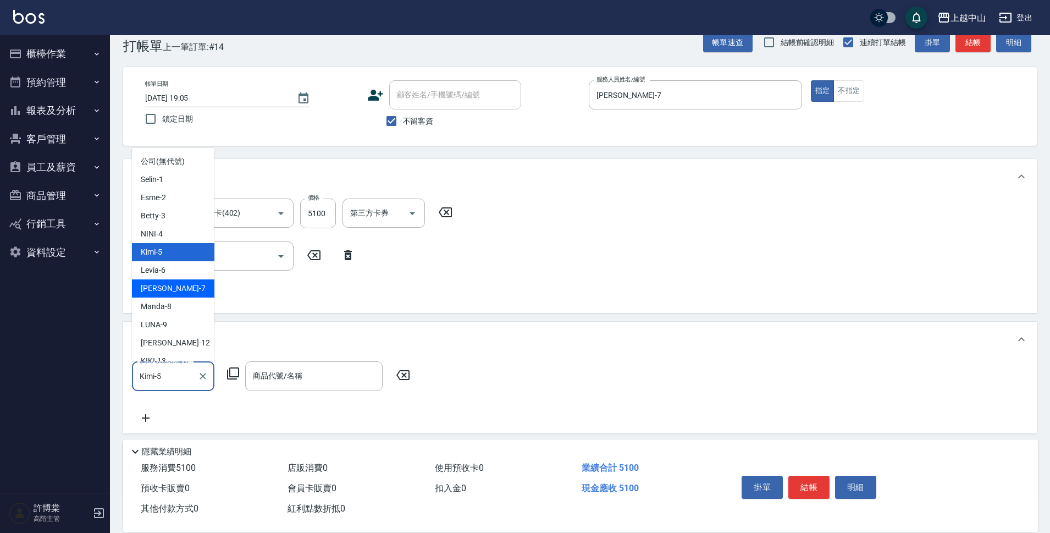
click at [182, 286] on div "[PERSON_NAME] -7" at bounding box center [173, 288] width 82 height 18
type input "[PERSON_NAME]-7"
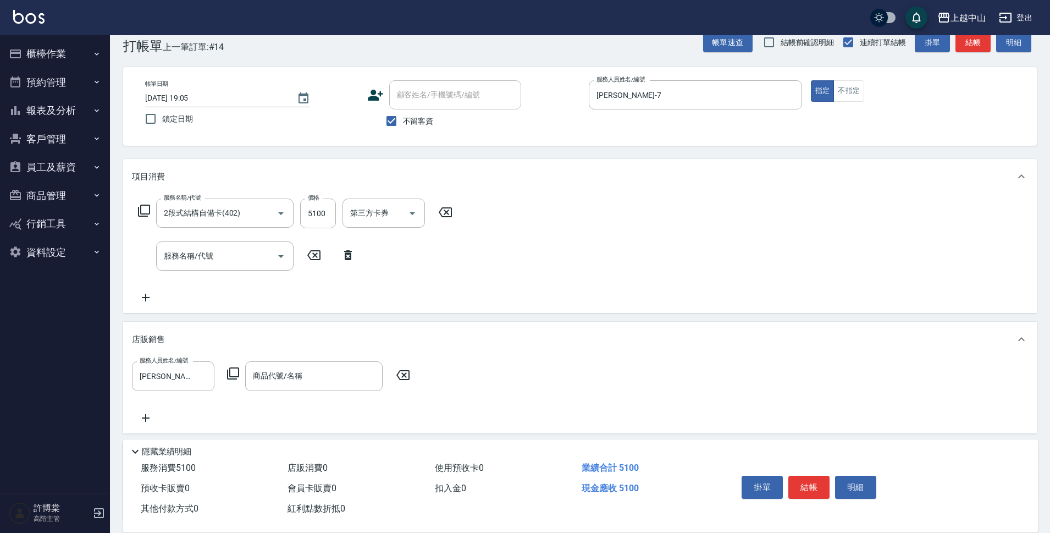
click at [401, 371] on icon at bounding box center [402, 375] width 13 height 10
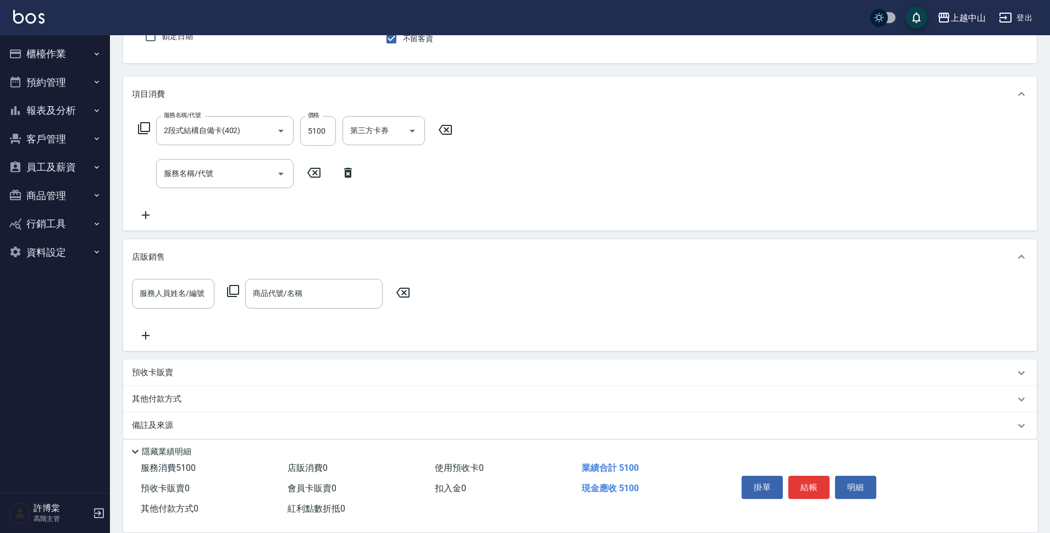
scroll to position [115, 0]
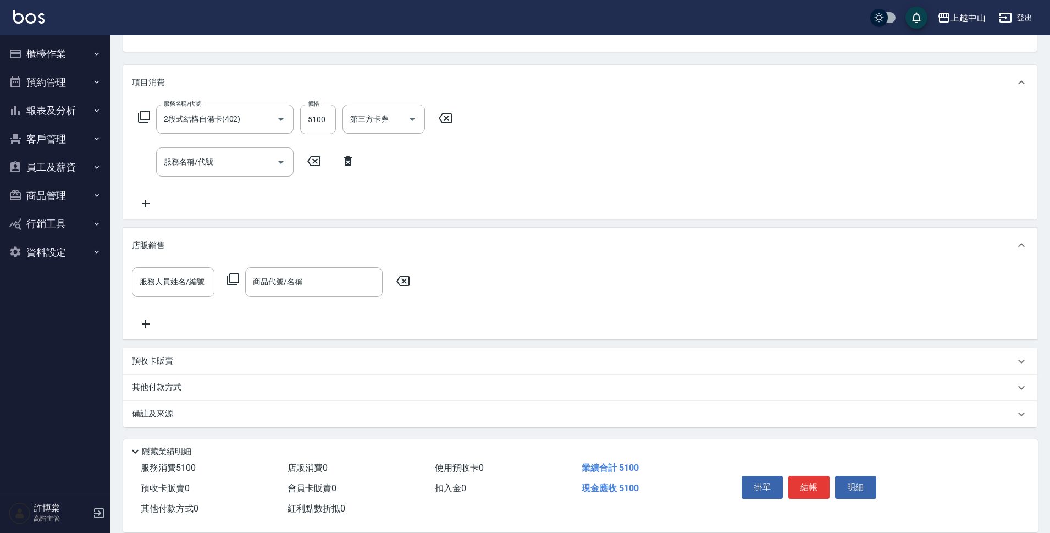
click at [180, 390] on p "其他付款方式" at bounding box center [159, 388] width 55 height 12
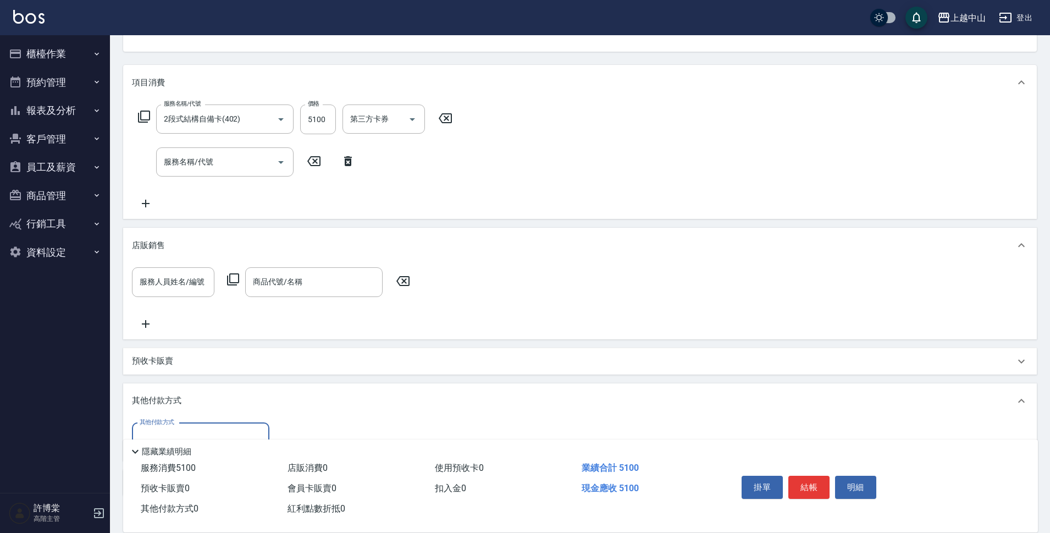
scroll to position [0, 0]
click at [235, 431] on input "其他付款方式" at bounding box center [201, 437] width 128 height 19
click at [184, 408] on span "信用卡" at bounding box center [200, 409] width 137 height 18
type input "信用卡"
type input "5100"
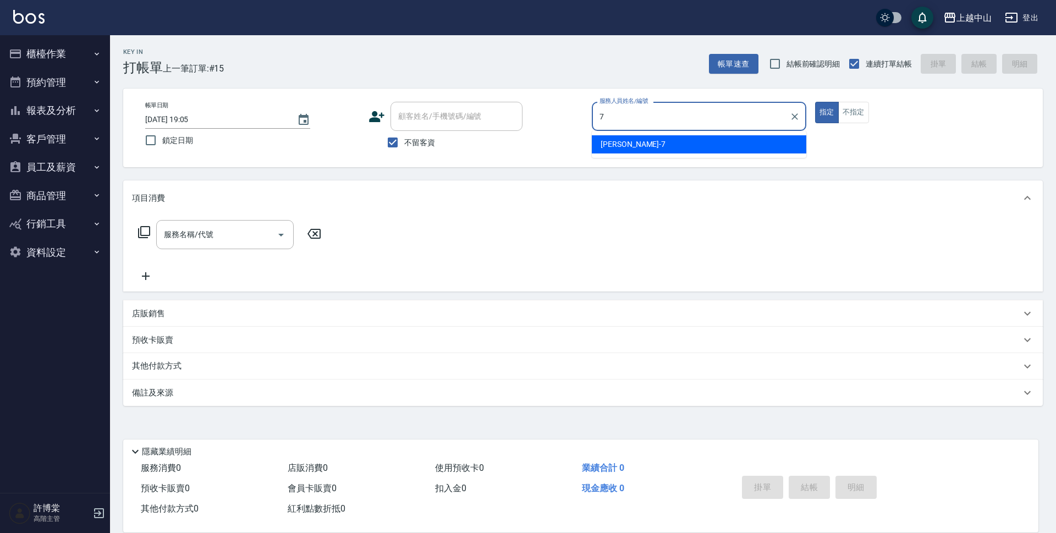
type input "[PERSON_NAME]-7"
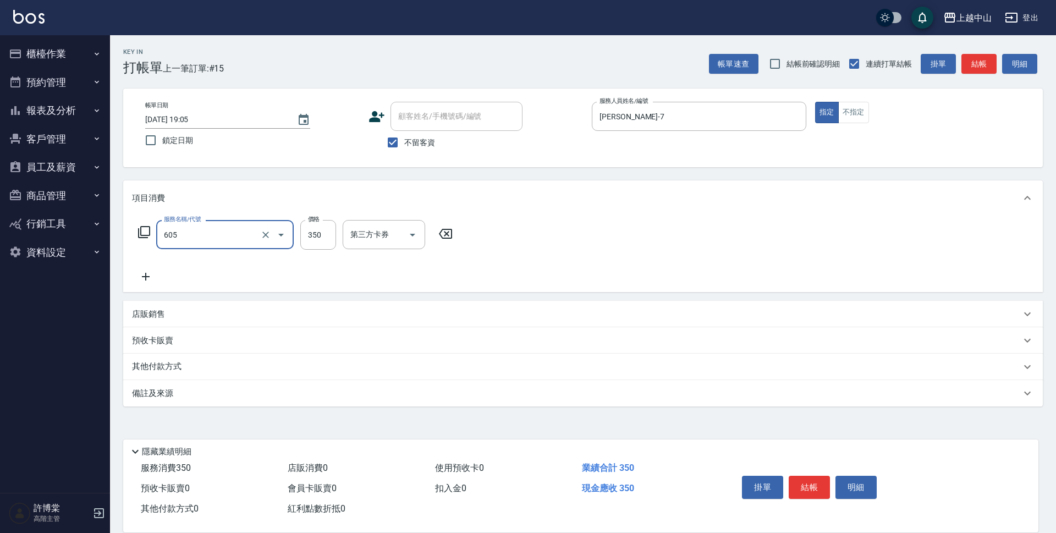
type input "洗髮 (女)(605)"
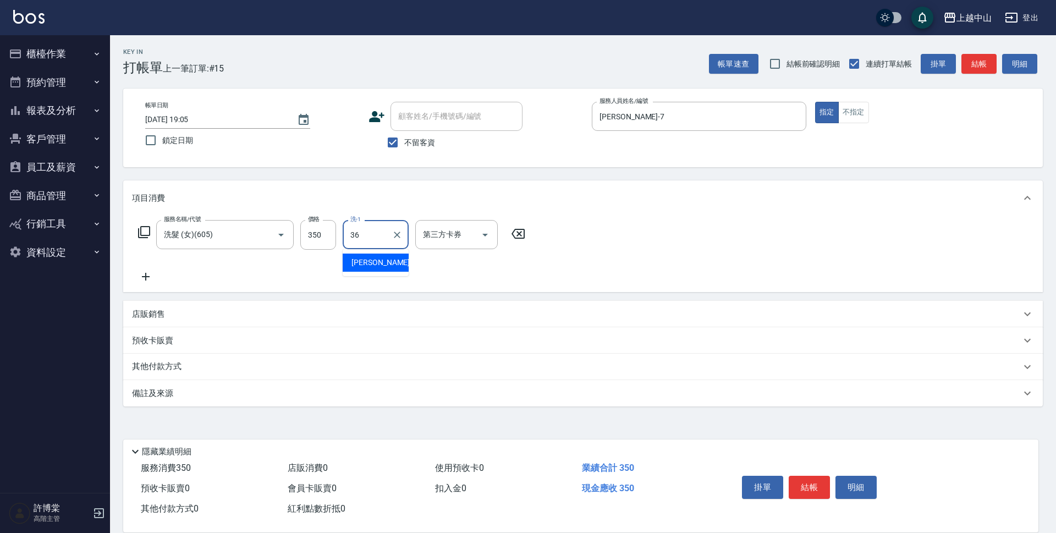
type input "薇慈-36"
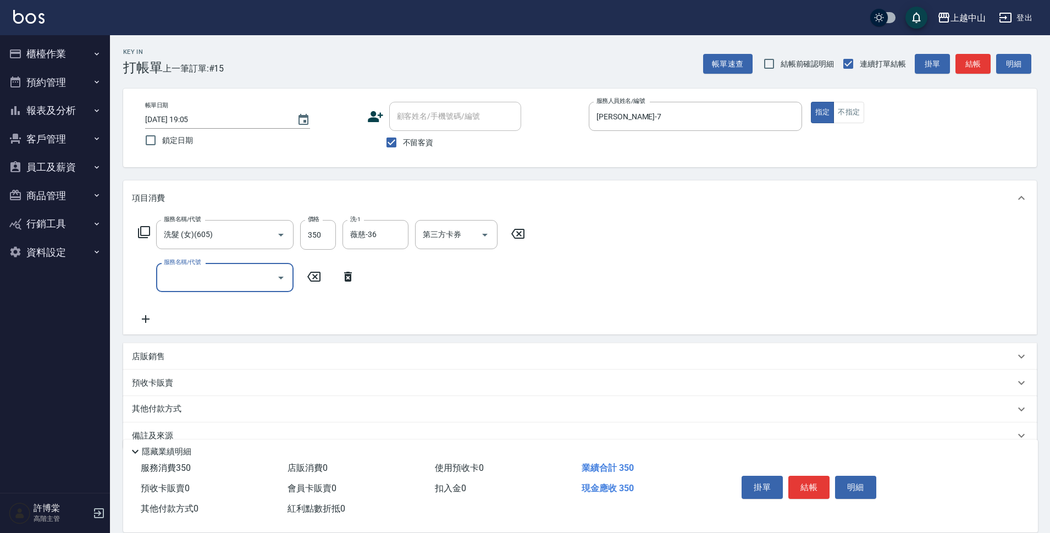
click at [412, 140] on span "不留客資" at bounding box center [418, 143] width 31 height 12
click at [403, 140] on input "不留客資" at bounding box center [391, 142] width 23 height 23
checkbox input "false"
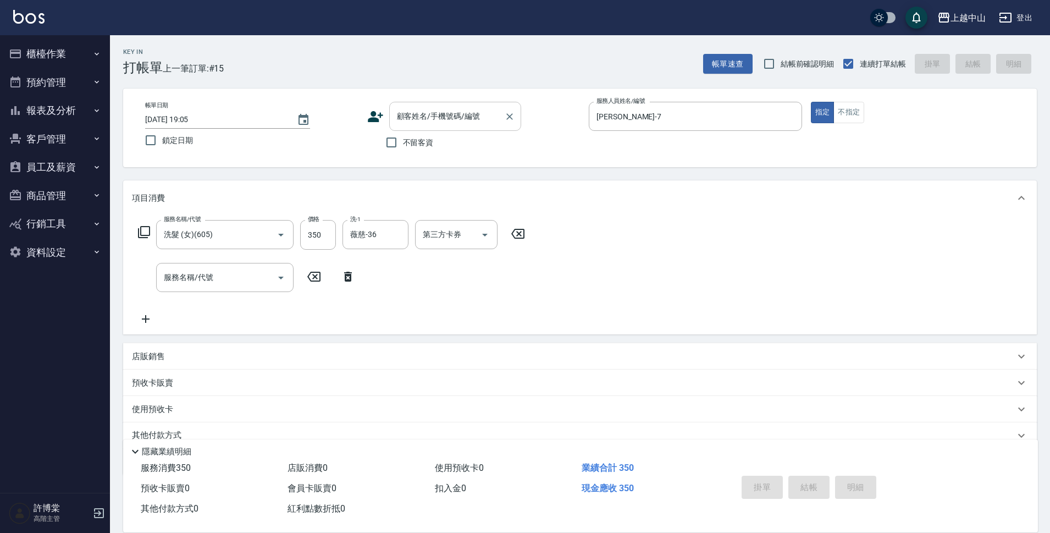
click at [424, 120] on input "顧客姓名/手機號碼/編號" at bounding box center [447, 116] width 106 height 19
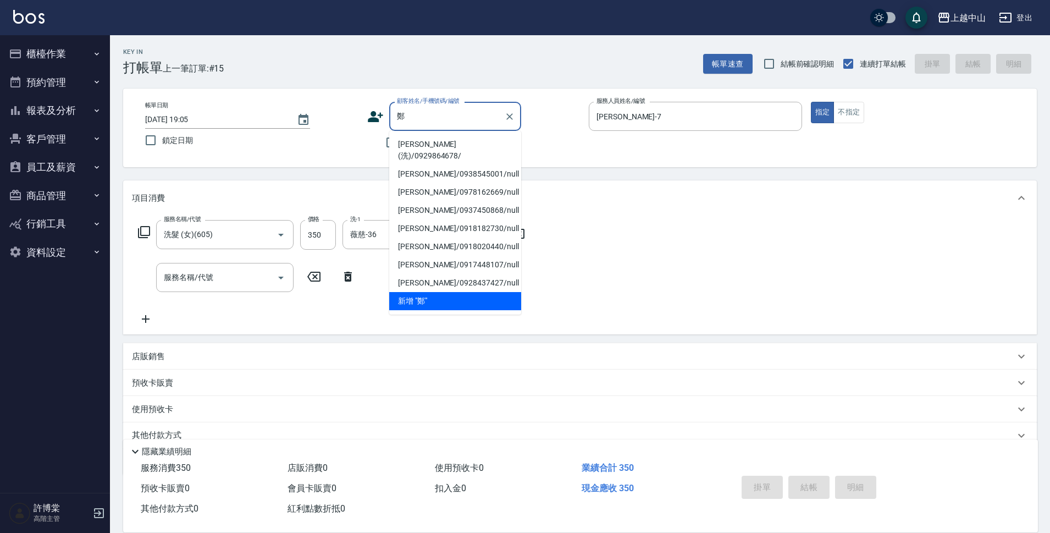
click at [447, 150] on li "[PERSON_NAME](洗)/0929864678/" at bounding box center [455, 150] width 132 height 30
type input "[PERSON_NAME](洗)/0929864678/"
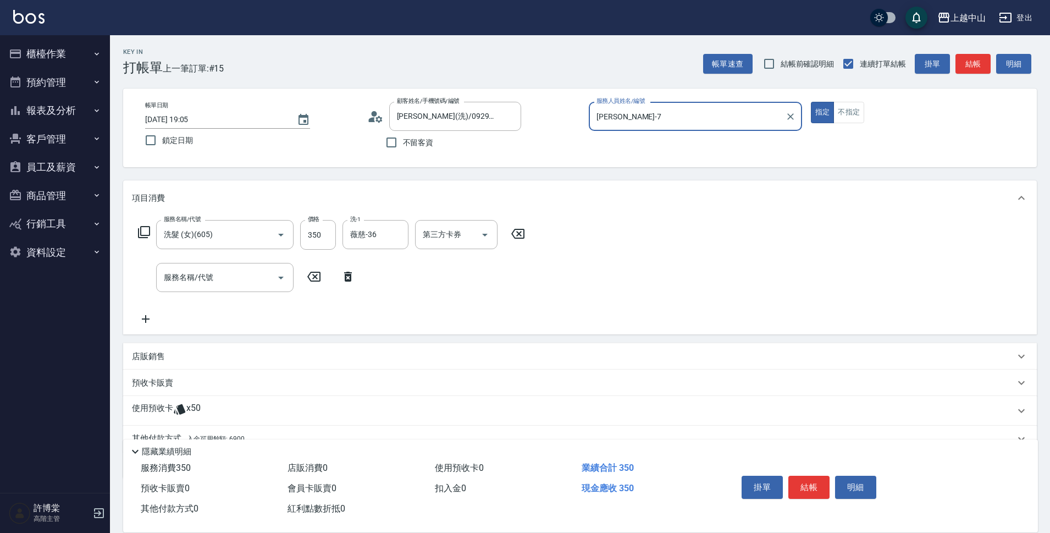
scroll to position [51, 0]
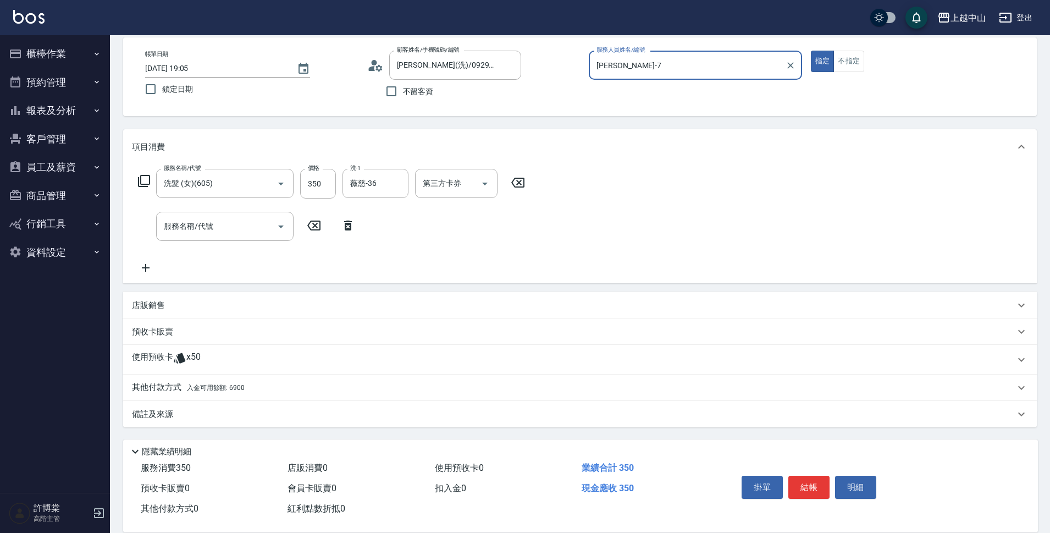
click at [256, 390] on div "其他付款方式 入金可用餘額: 6900" at bounding box center [573, 388] width 883 height 12
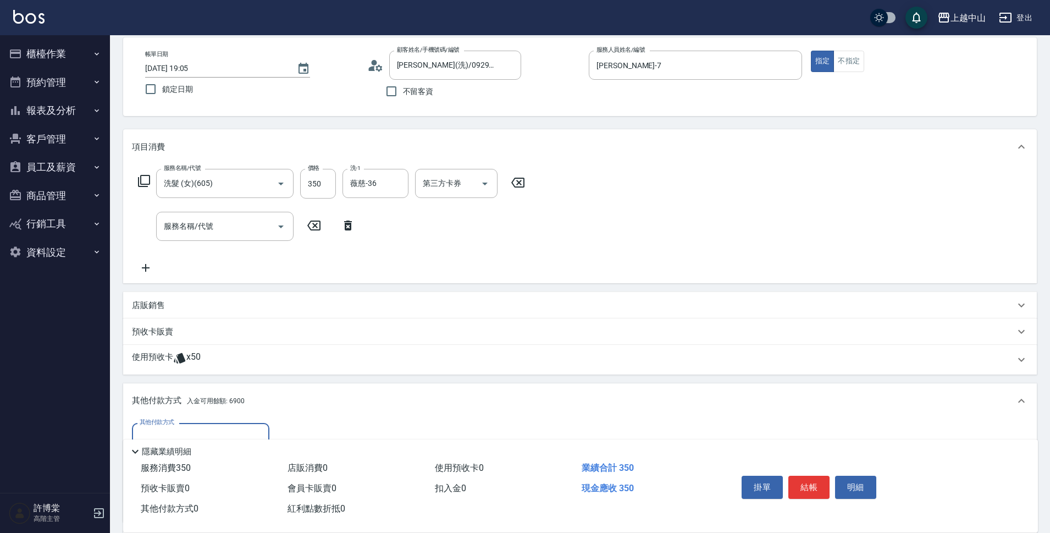
scroll to position [181, 0]
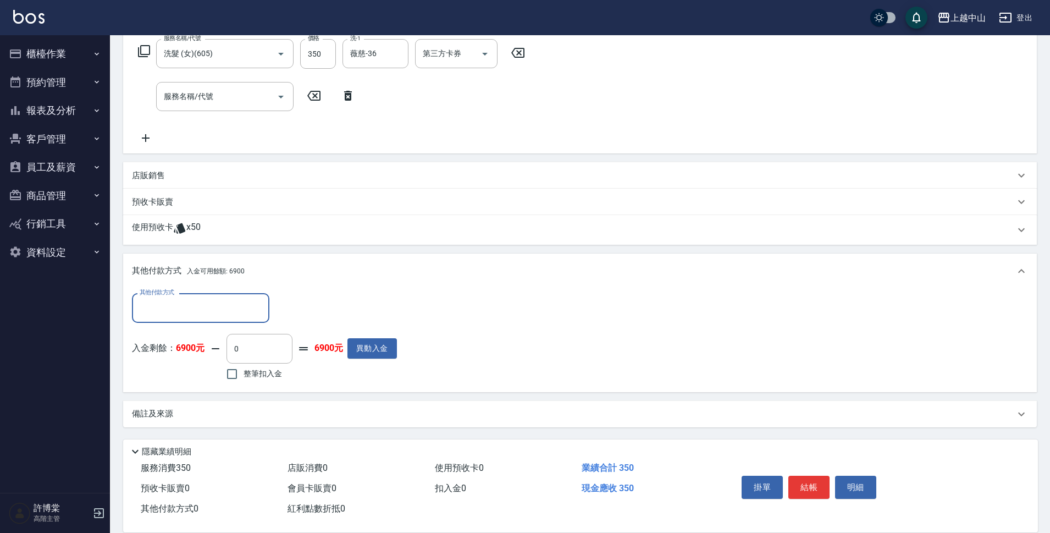
click at [247, 373] on span "整筆扣入金" at bounding box center [263, 374] width 38 height 12
click at [244, 373] on input "整筆扣入金" at bounding box center [231, 373] width 23 height 23
checkbox input "true"
type input "350"
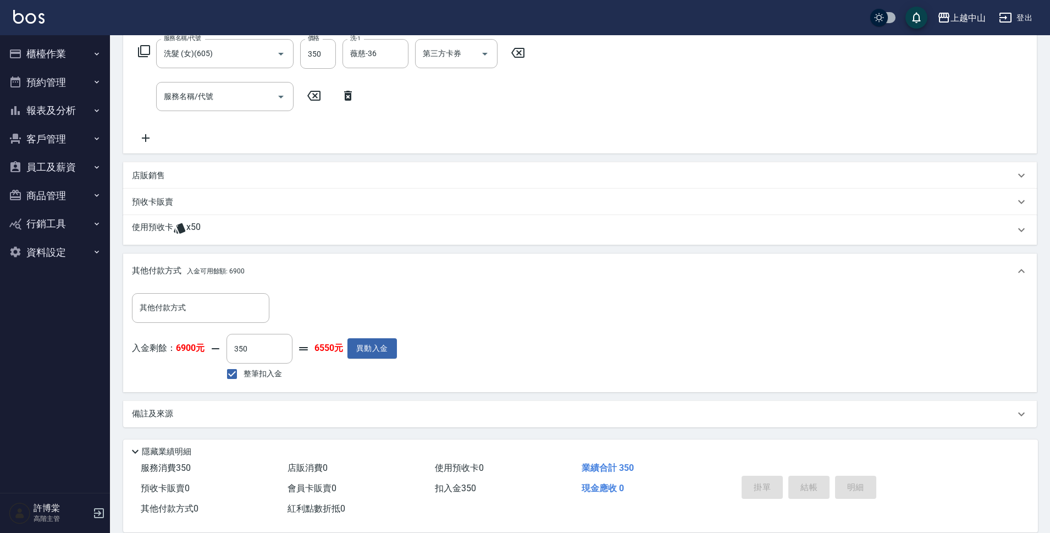
type input "[DATE] 19:06"
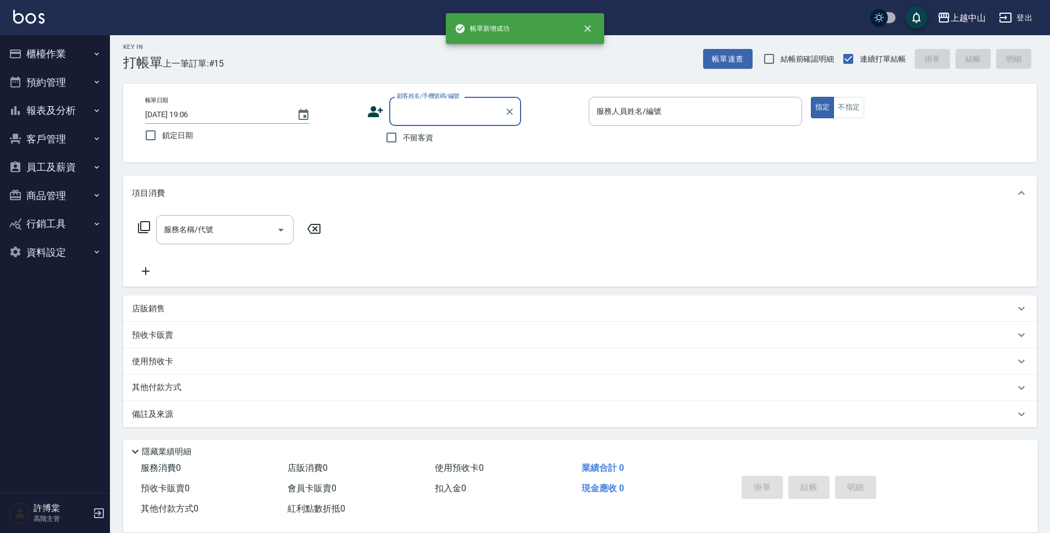
scroll to position [0, 0]
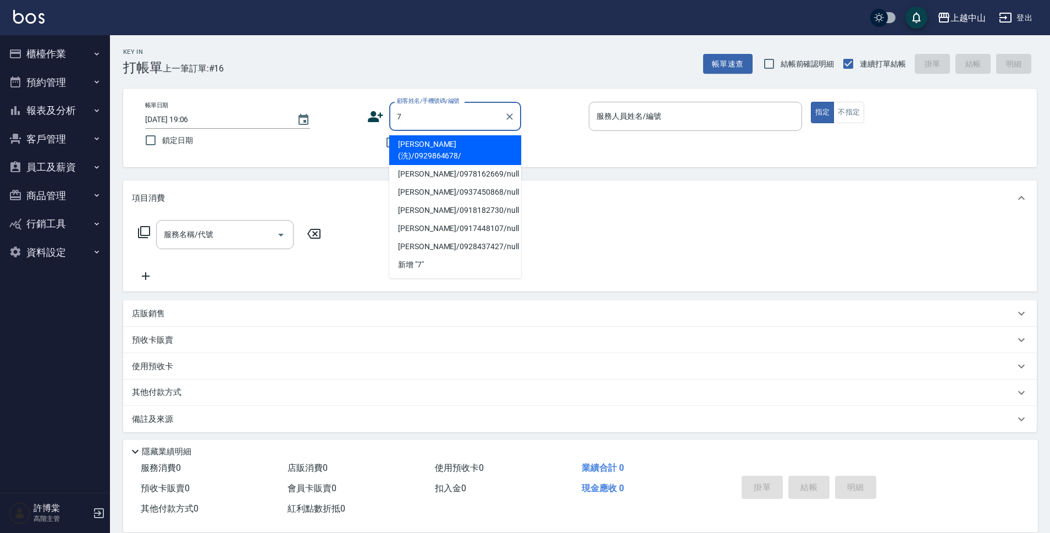
click at [811, 102] on button "指定" at bounding box center [823, 112] width 24 height 21
type input "[PERSON_NAME](洗)/0929864678/"
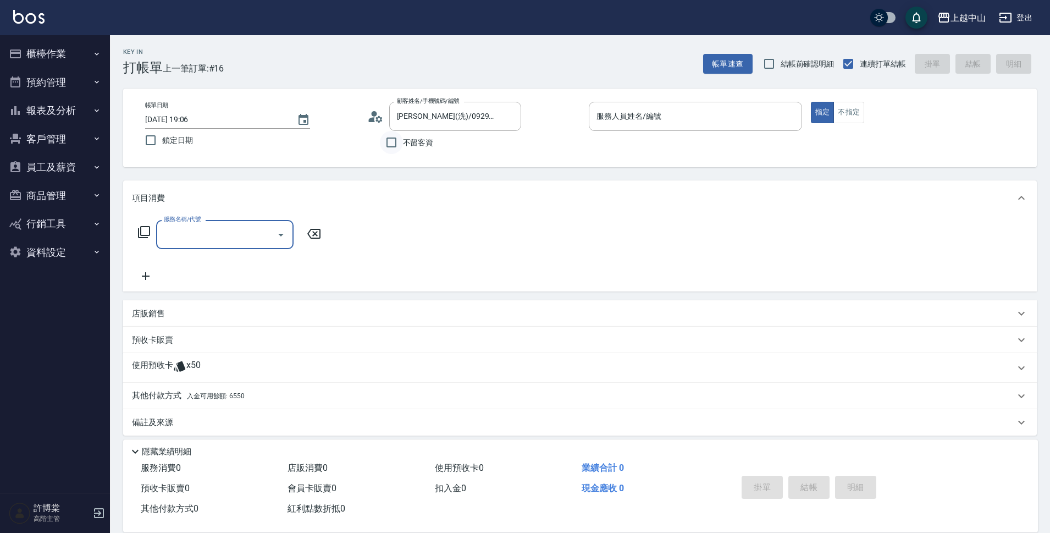
click at [400, 146] on input "不留客資" at bounding box center [391, 142] width 23 height 23
checkbox input "true"
type input "[PERSON_NAME](洗)/0913567527/"
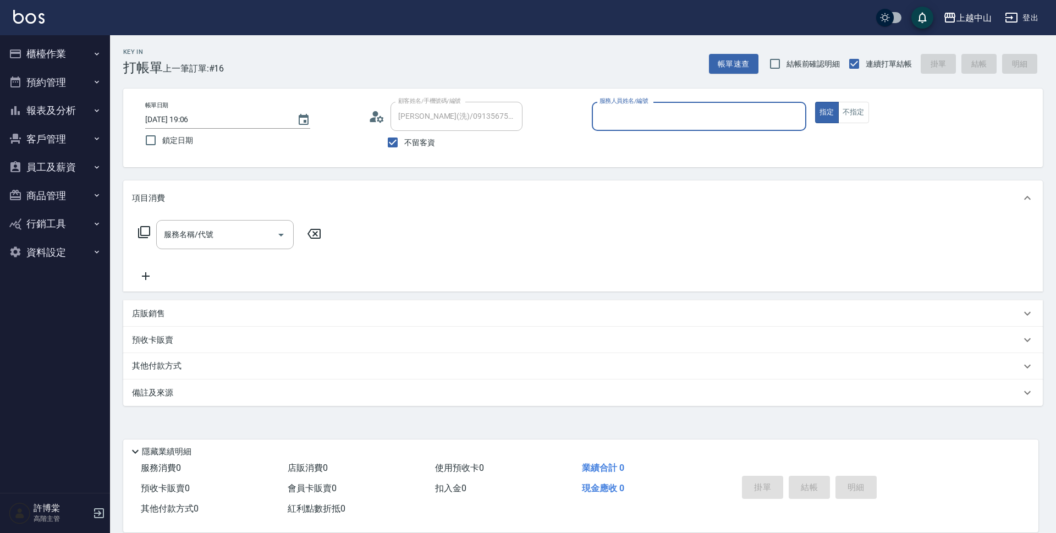
click at [417, 124] on input "[PERSON_NAME](洗)/0913567527/" at bounding box center [456, 116] width 122 height 19
type input "Esme-2"
click at [420, 109] on input "[PERSON_NAME](洗)/0913567527/" at bounding box center [456, 116] width 122 height 19
type input "[PERSON_NAME](洗)/0987974064/"
click at [404, 144] on input "不留客資" at bounding box center [392, 142] width 23 height 23
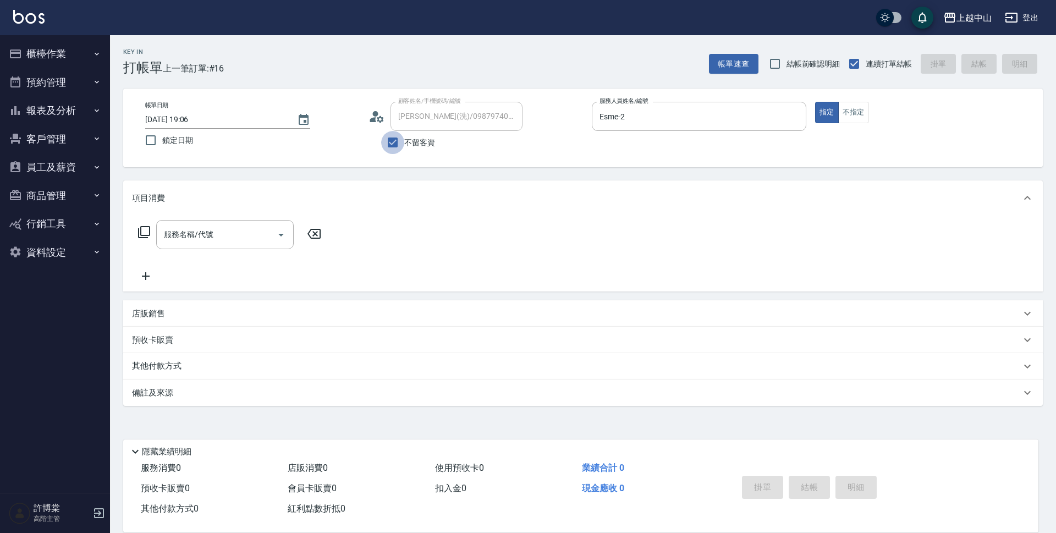
checkbox input "false"
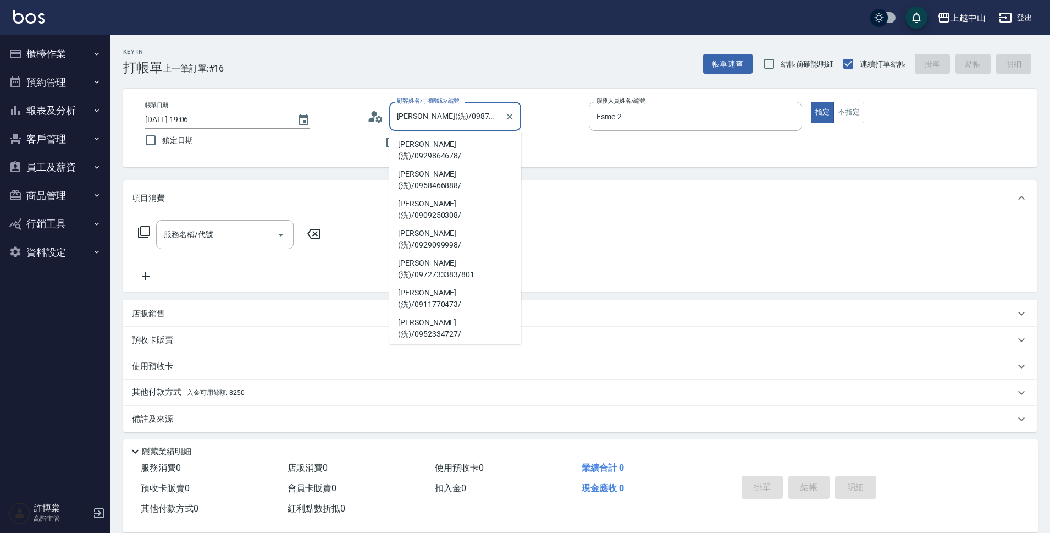
click at [415, 116] on input "[PERSON_NAME](洗)/0987974064/" at bounding box center [447, 116] width 106 height 19
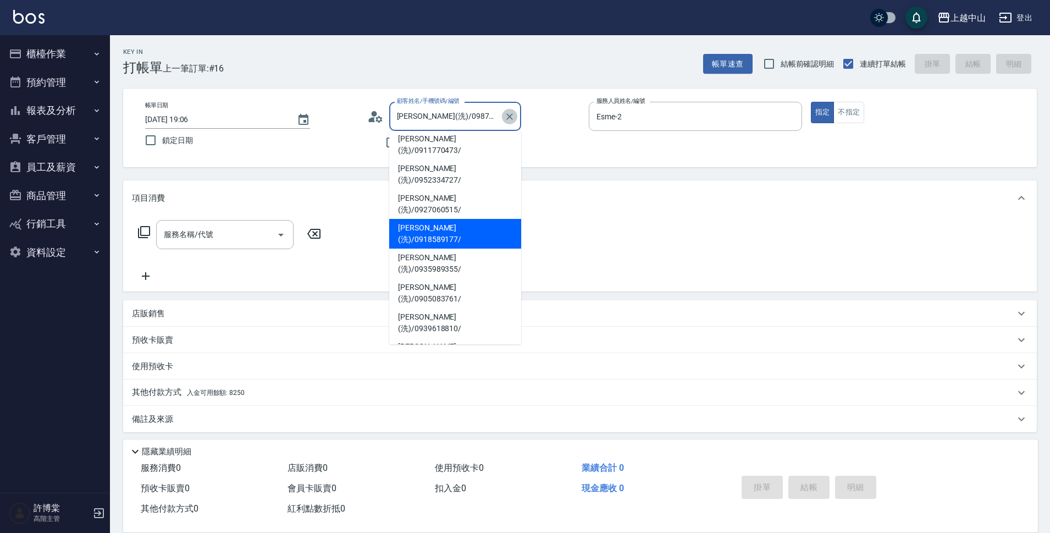
click at [512, 123] on button "Clear" at bounding box center [509, 116] width 15 height 15
click at [475, 220] on li "[PERSON_NAME](洗)/0929099998/" at bounding box center [455, 235] width 132 height 30
type input "[PERSON_NAME](洗)/0929099998/"
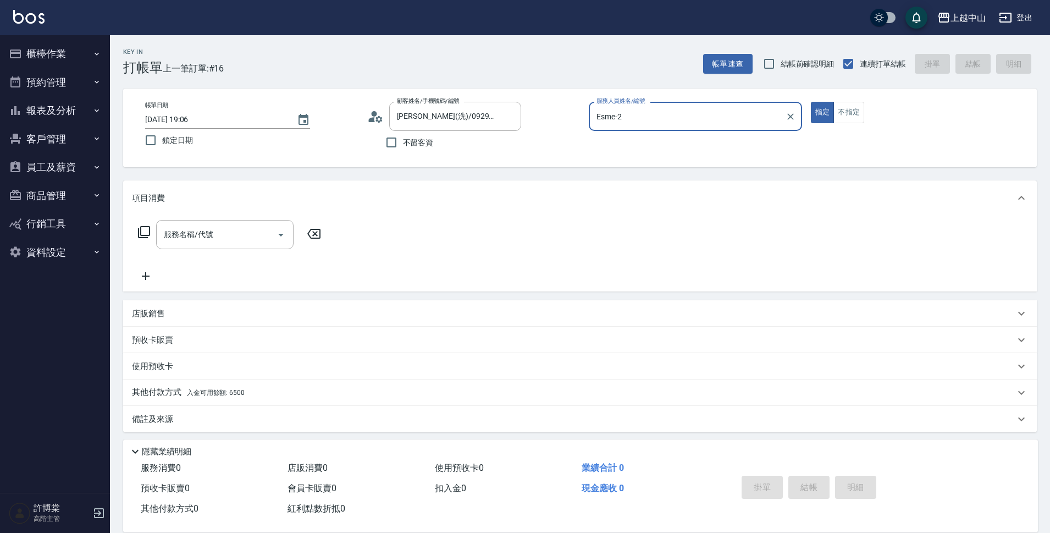
type input "[PERSON_NAME]-7"
click at [811, 102] on button "指定" at bounding box center [823, 112] width 24 height 21
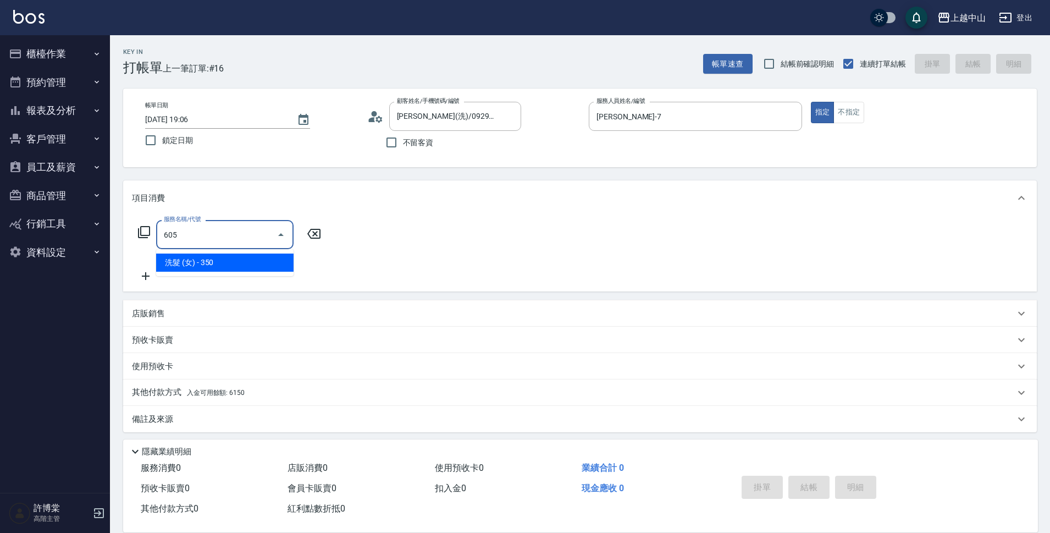
type input "洗髮 (女)(605)"
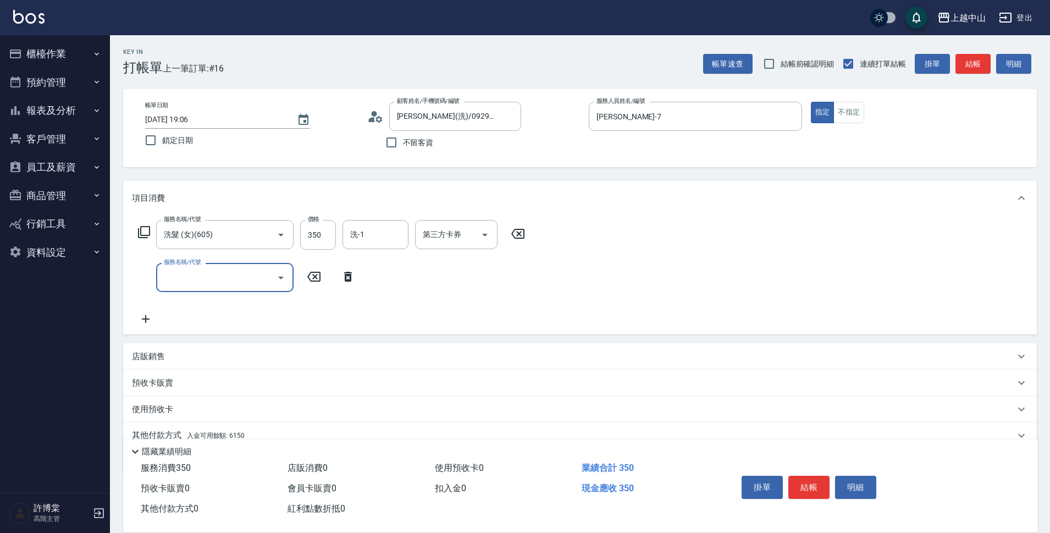
scroll to position [48, 0]
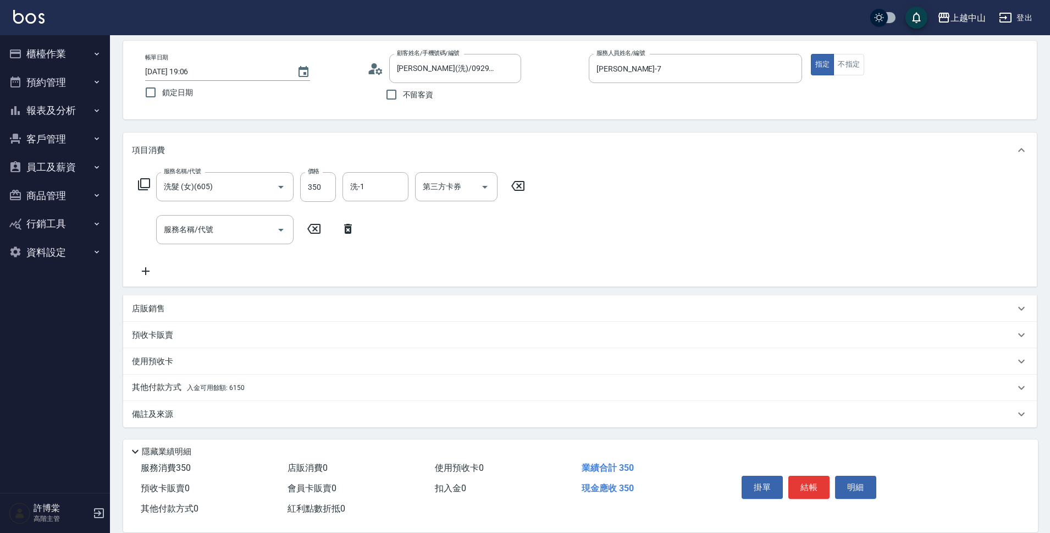
click at [204, 390] on span "入金可用餘額: 6150" at bounding box center [216, 388] width 58 height 8
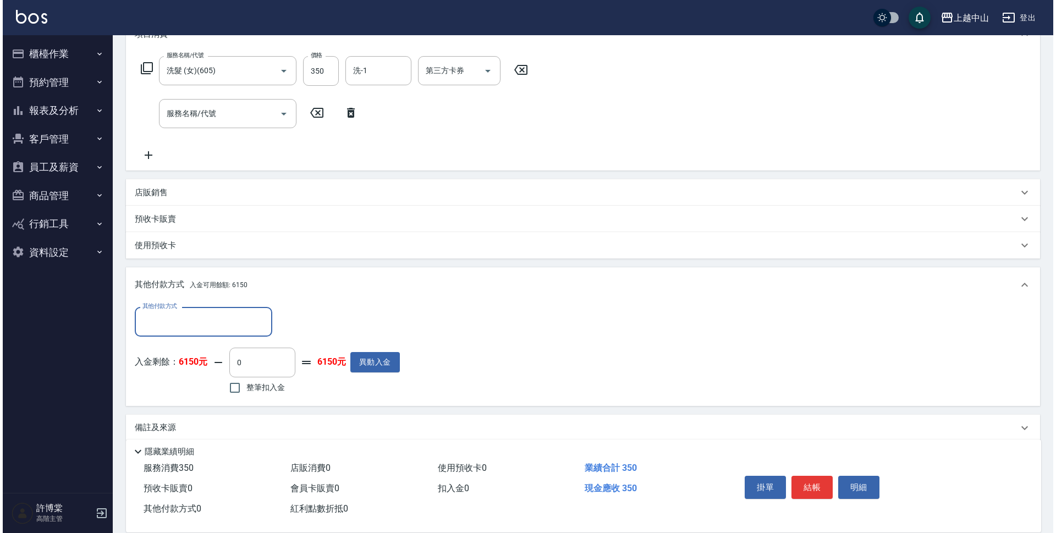
scroll to position [178, 0]
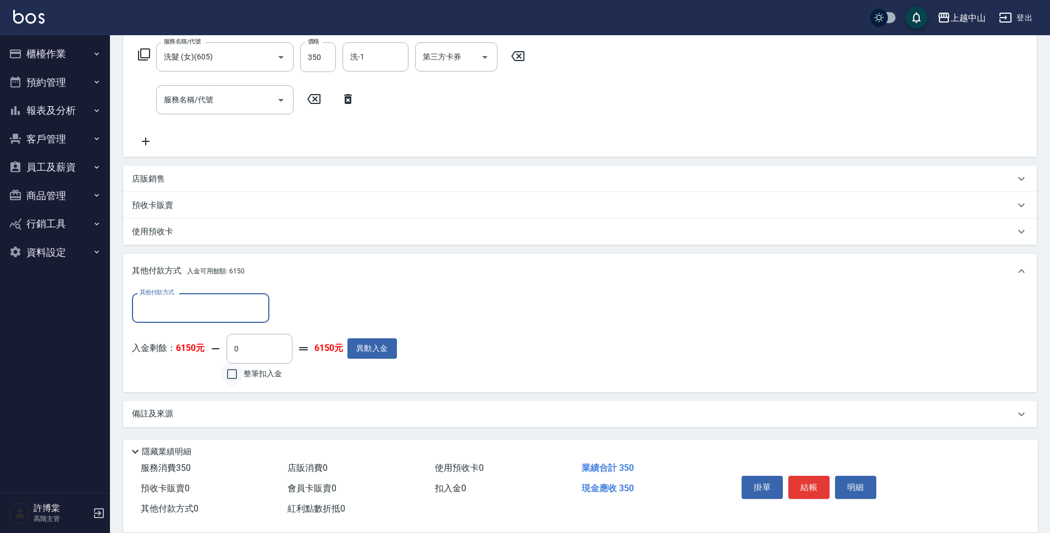
click at [235, 372] on input "整筆扣入金" at bounding box center [231, 373] width 23 height 23
checkbox input "true"
type input "350"
click at [850, 485] on button "明細" at bounding box center [855, 487] width 41 height 23
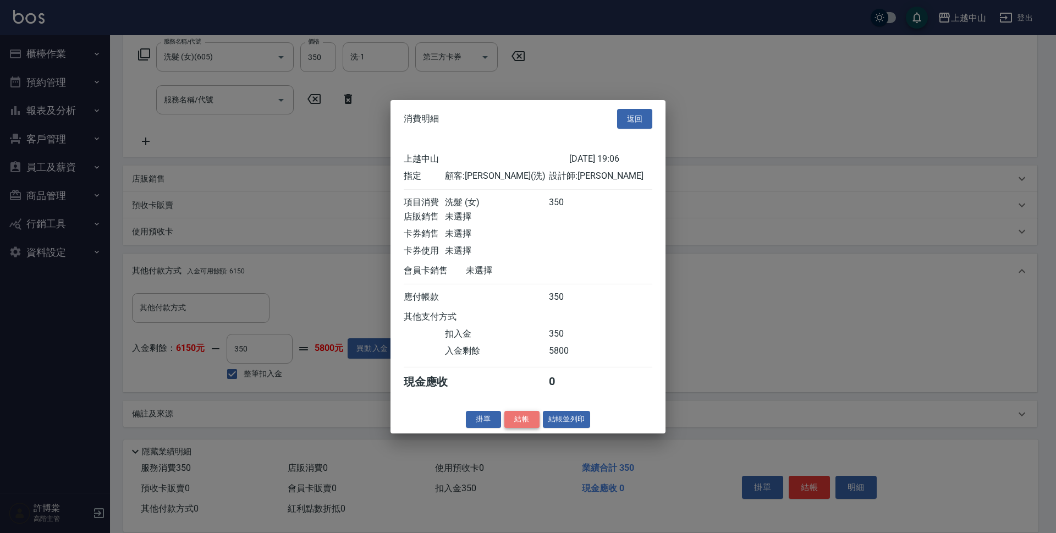
click at [525, 422] on button "結帳" at bounding box center [521, 419] width 35 height 17
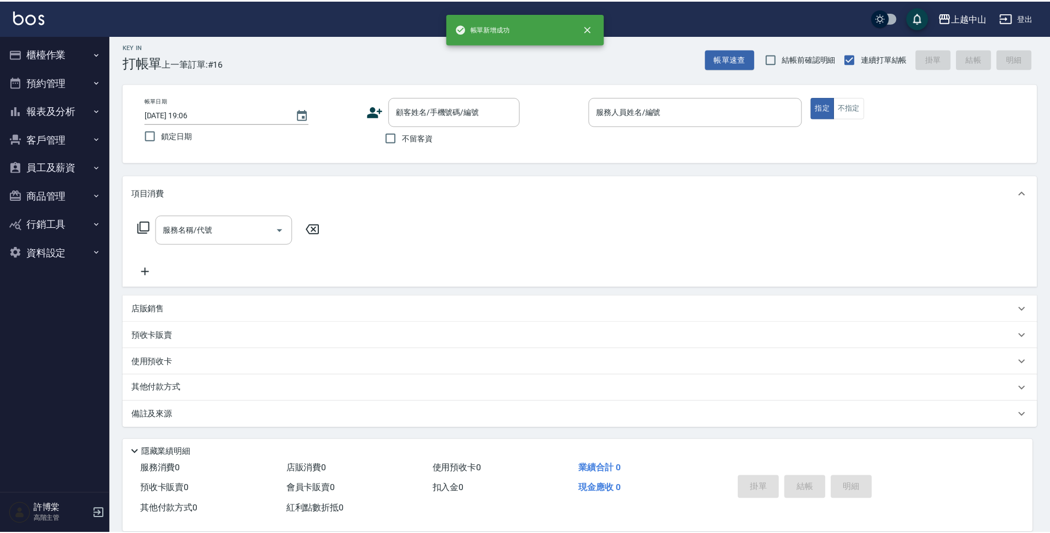
scroll to position [0, 0]
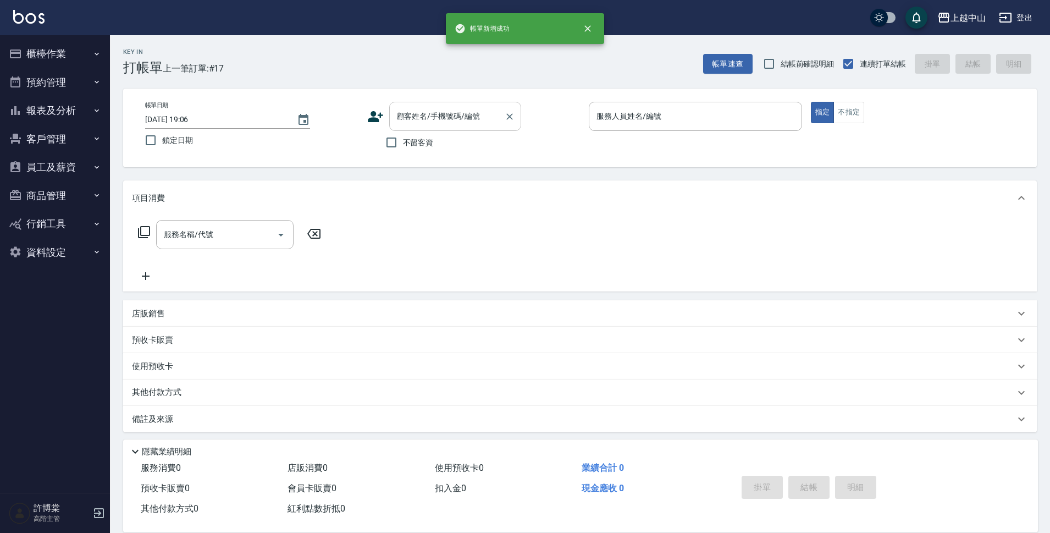
click at [432, 119] on input "顧客姓名/手機號碼/編號" at bounding box center [447, 116] width 106 height 19
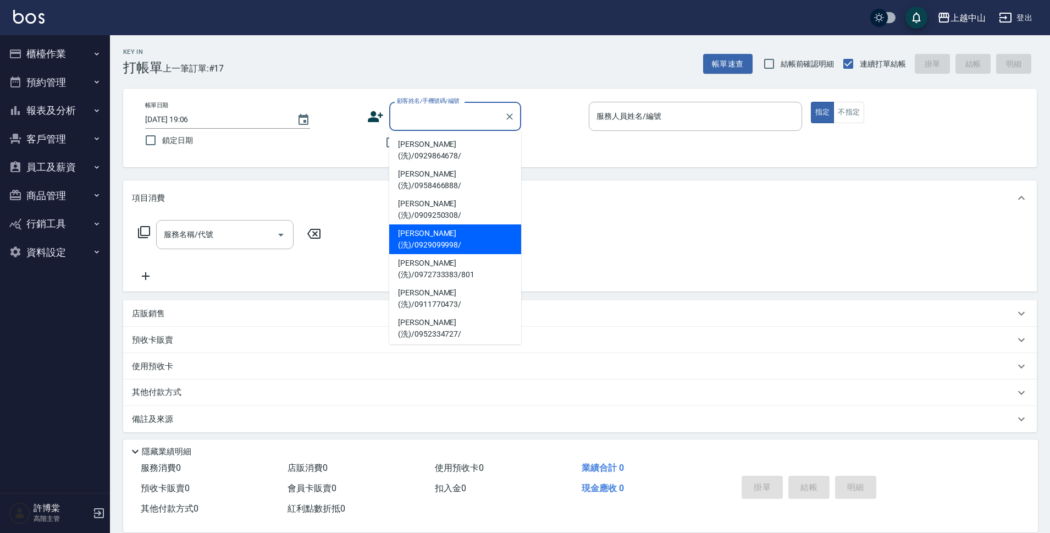
click at [426, 224] on li "[PERSON_NAME](洗)/0929099998/" at bounding box center [455, 239] width 132 height 30
type input "[PERSON_NAME](洗)/0929099998/"
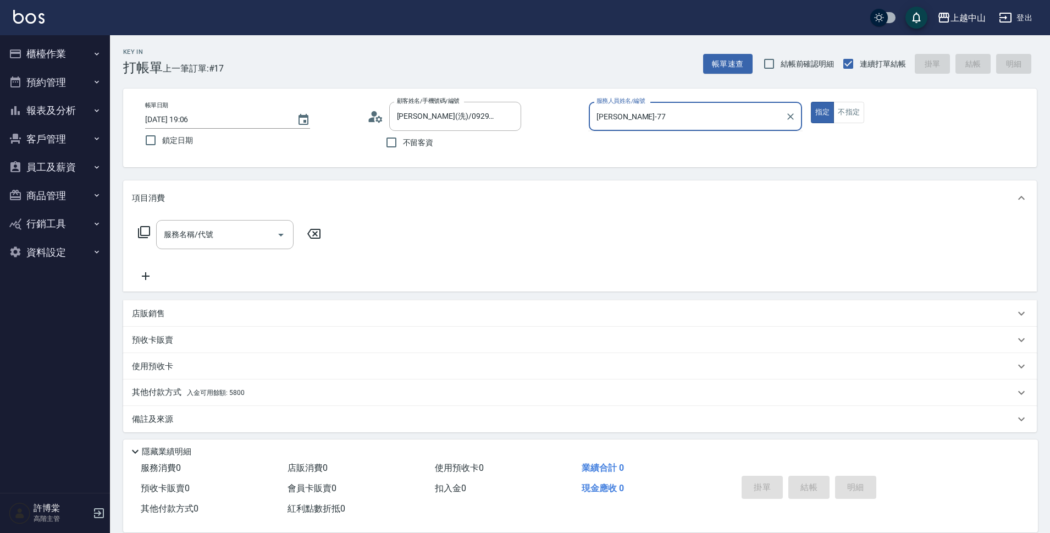
click at [811, 102] on button "指定" at bounding box center [823, 112] width 24 height 21
type input "[PERSON_NAME]-7"
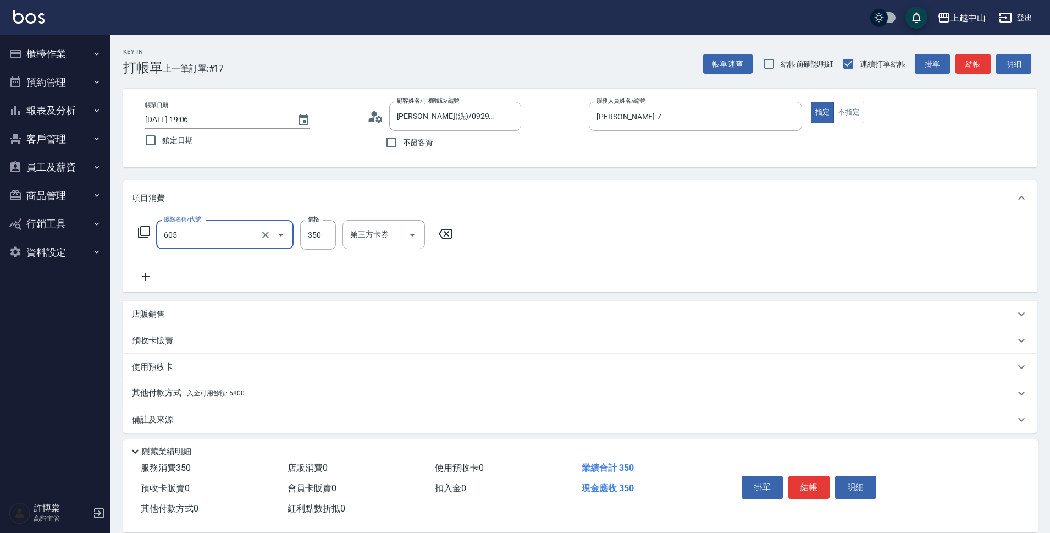
type input "洗髮 (女)(605)"
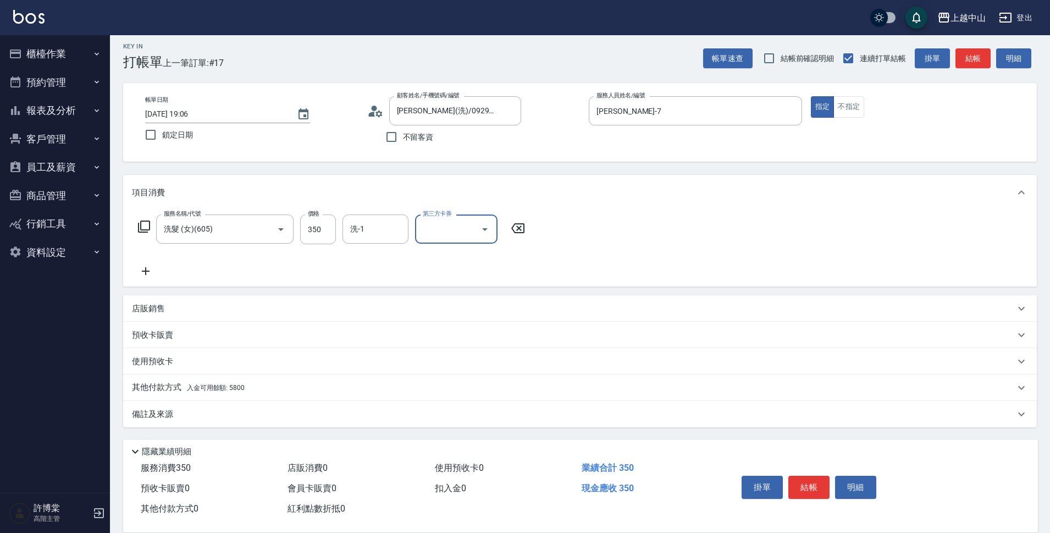
click at [219, 385] on span "入金可用餘額: 5800" at bounding box center [216, 388] width 58 height 8
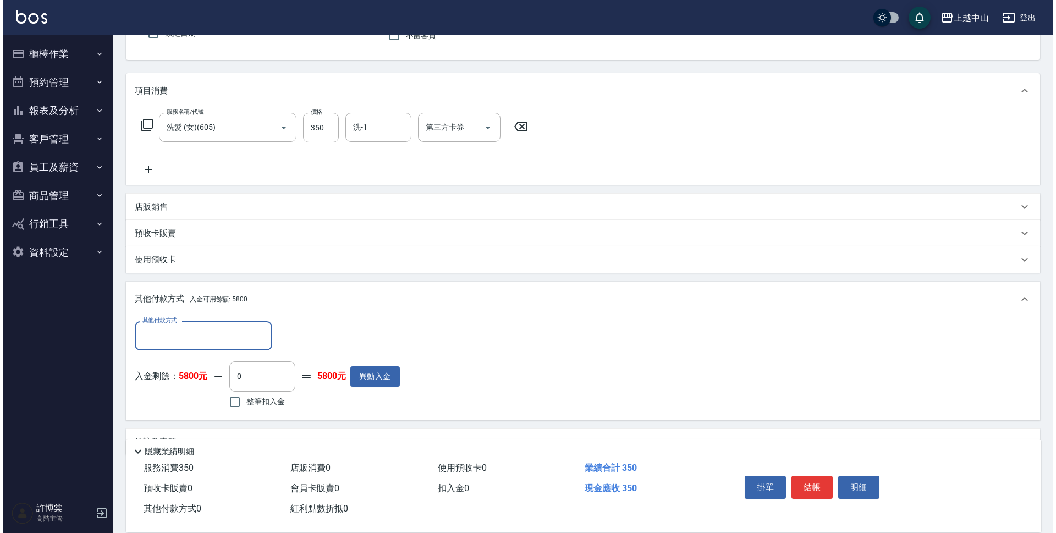
scroll to position [135, 0]
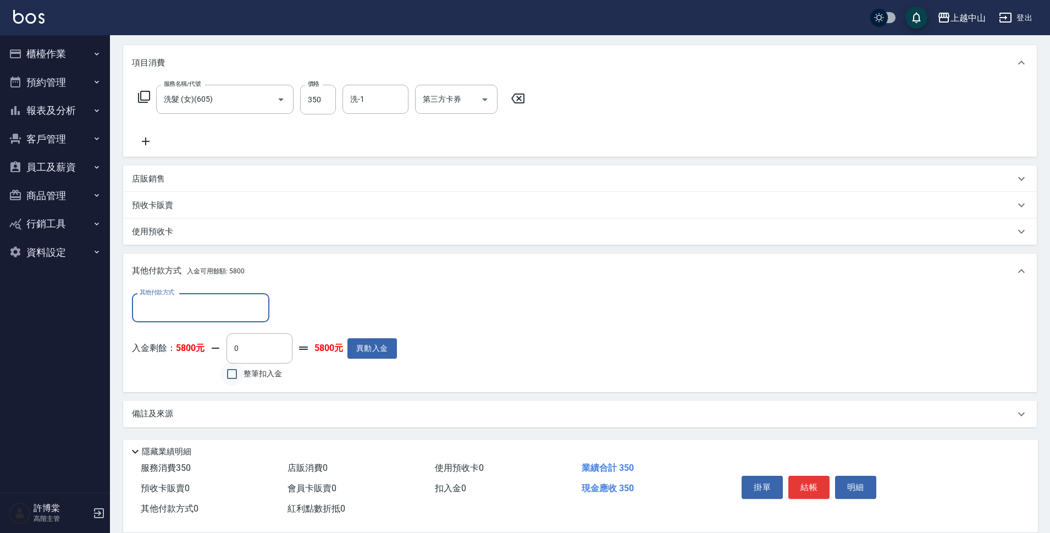
click at [235, 367] on input "整筆扣入金" at bounding box center [231, 373] width 23 height 23
checkbox input "true"
type input "350"
click at [859, 480] on button "明細" at bounding box center [855, 487] width 41 height 23
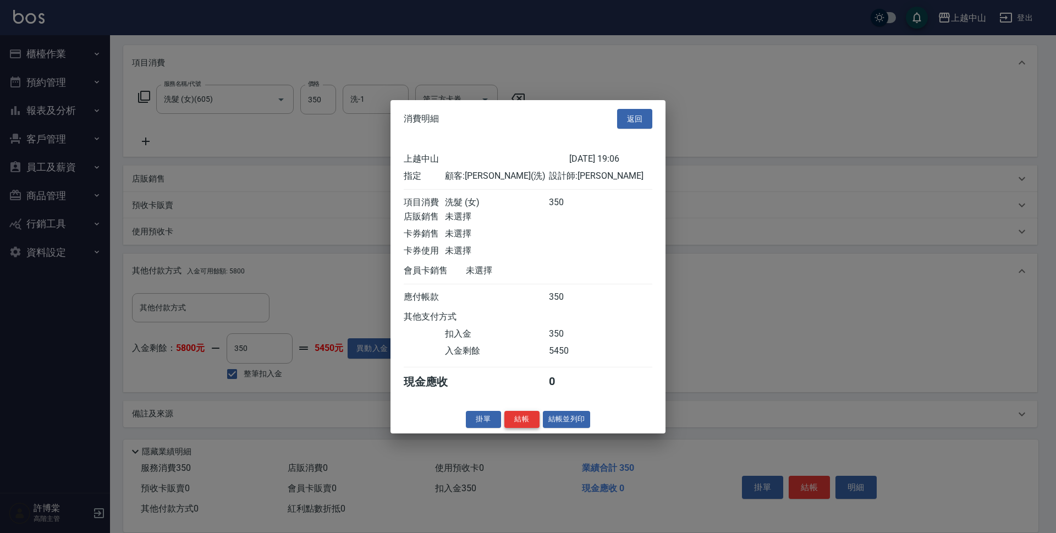
click at [534, 427] on button "結帳" at bounding box center [521, 419] width 35 height 17
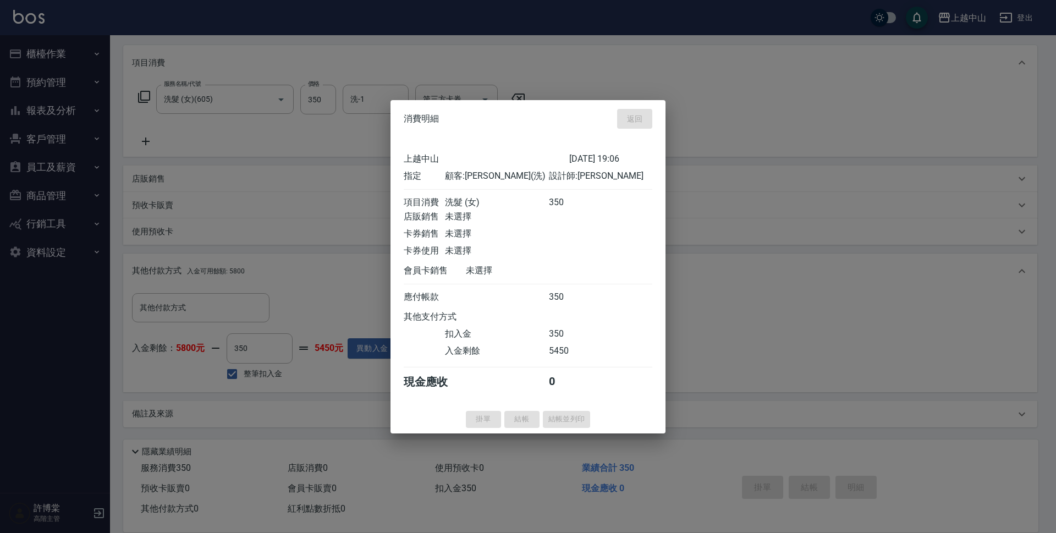
type input "[DATE] 19:07"
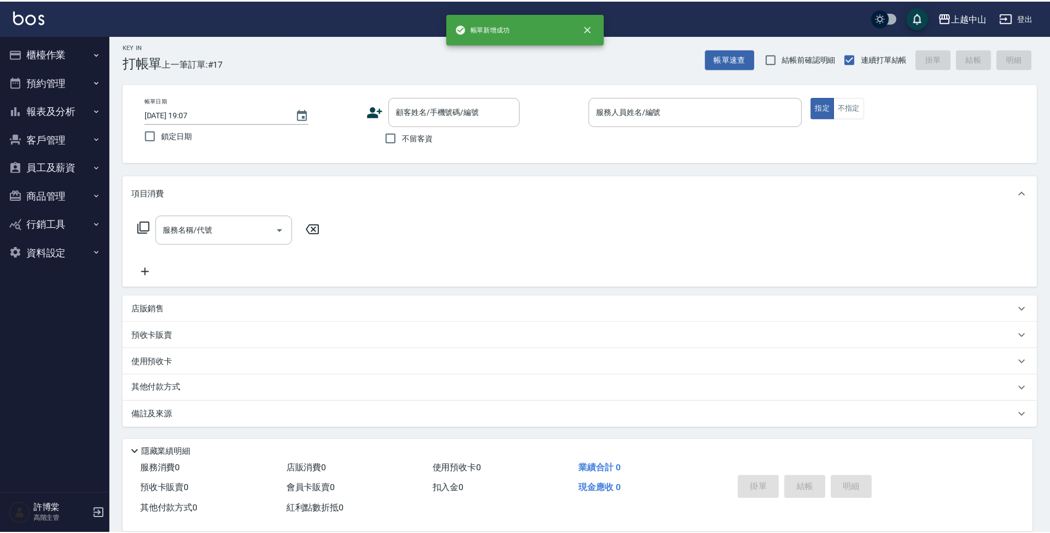
scroll to position [0, 0]
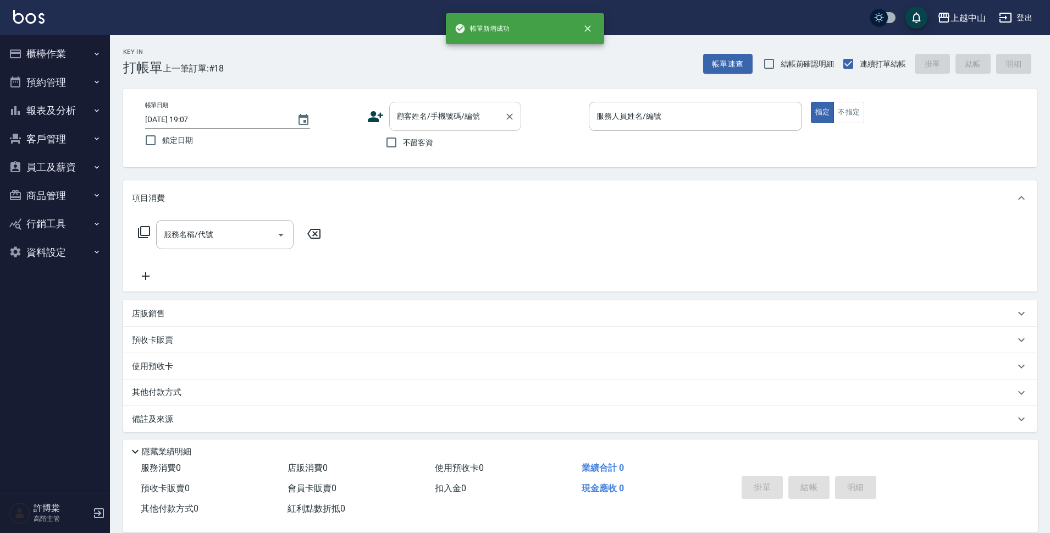
click at [424, 111] on input "顧客姓名/手機號碼/編號" at bounding box center [447, 116] width 106 height 19
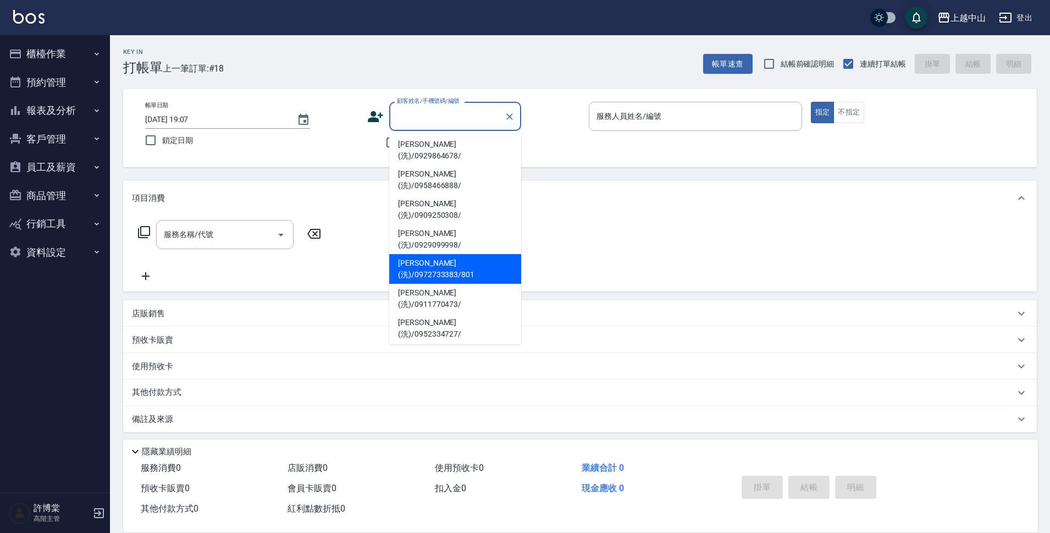
click at [451, 254] on li "[PERSON_NAME](洗)/0972733383/801" at bounding box center [455, 269] width 132 height 30
type input "[PERSON_NAME](洗)/0972733383/801"
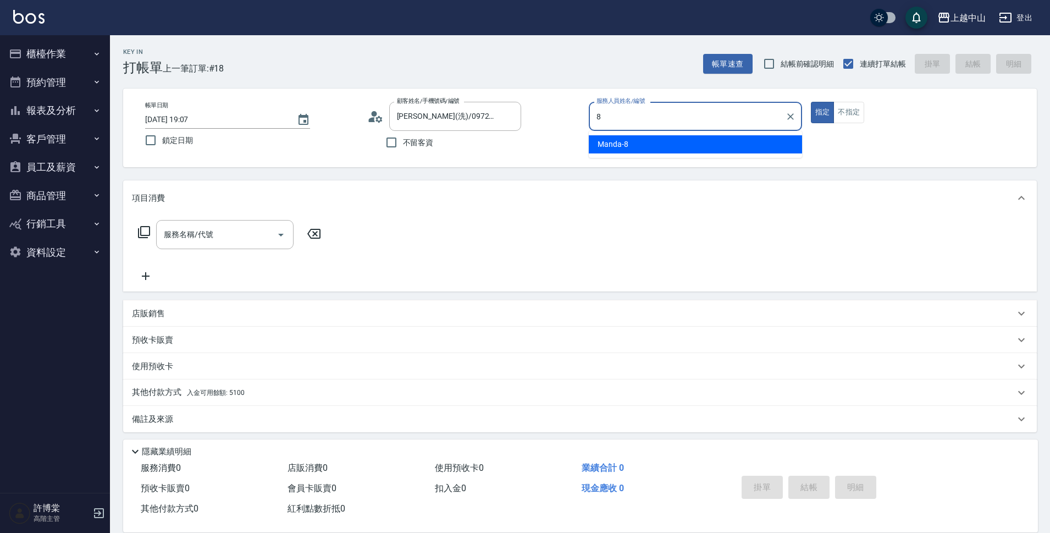
type input "Manda-8"
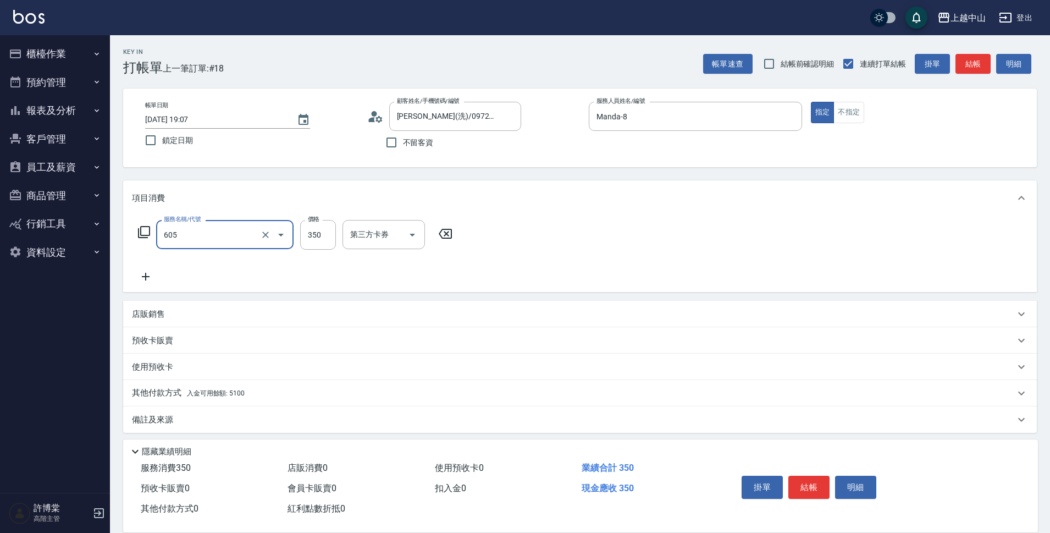
type input "洗髮 (女)(605)"
type input "500"
type input "鴨鴨-30"
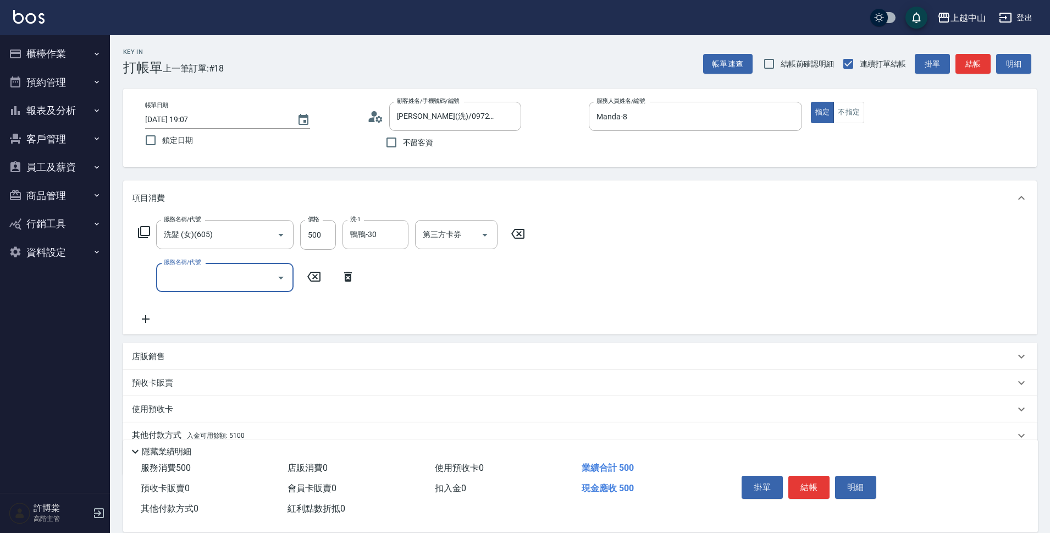
scroll to position [48, 0]
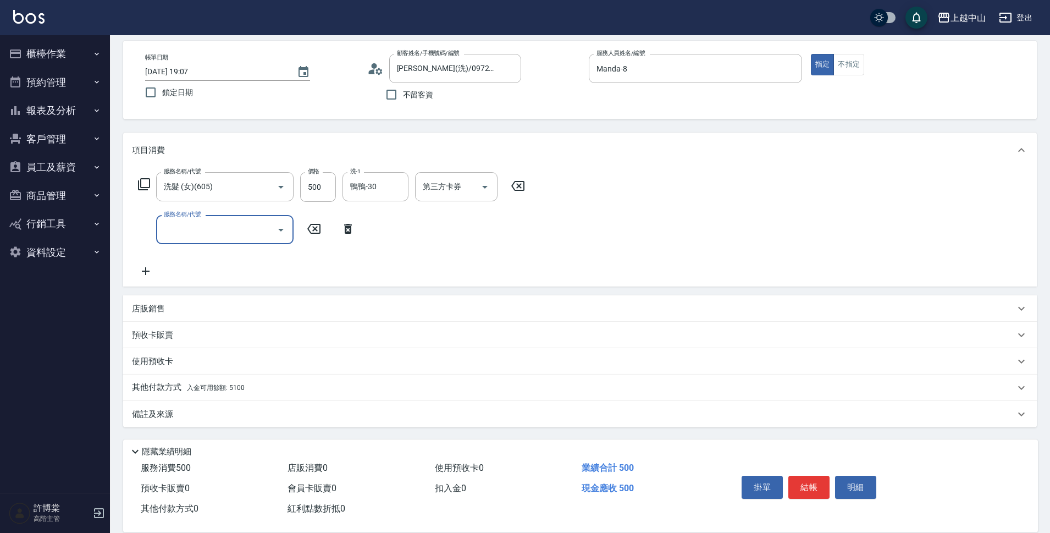
click at [205, 401] on div "備註及來源" at bounding box center [580, 414] width 914 height 26
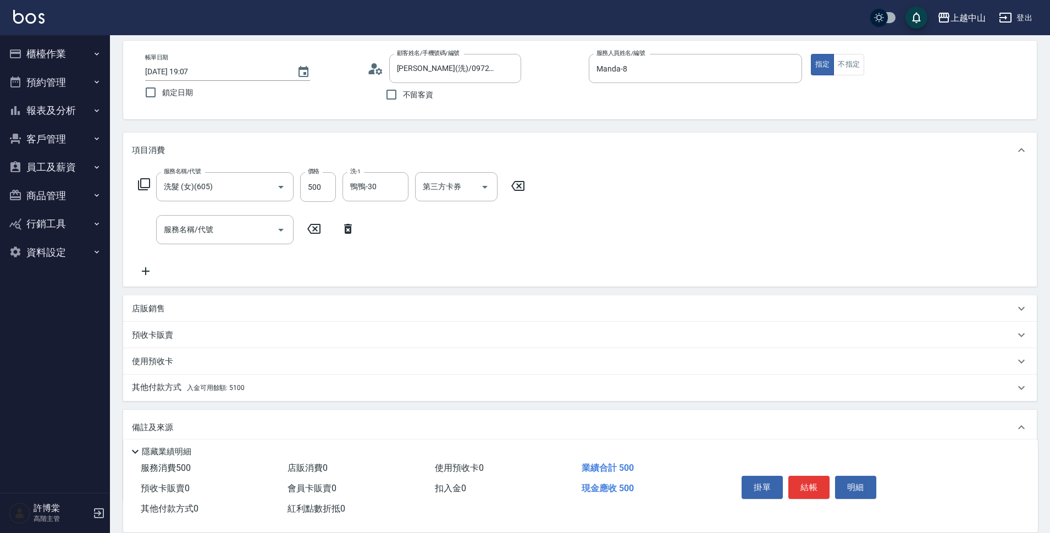
scroll to position [122, 0]
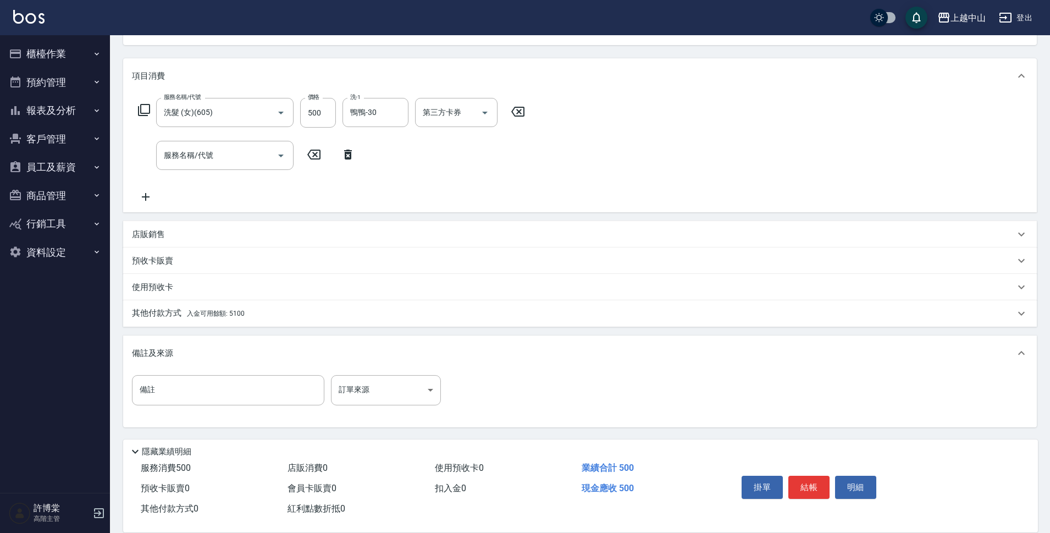
click at [246, 312] on div "其他付款方式 入金可用餘額: 5100" at bounding box center [573, 313] width 883 height 12
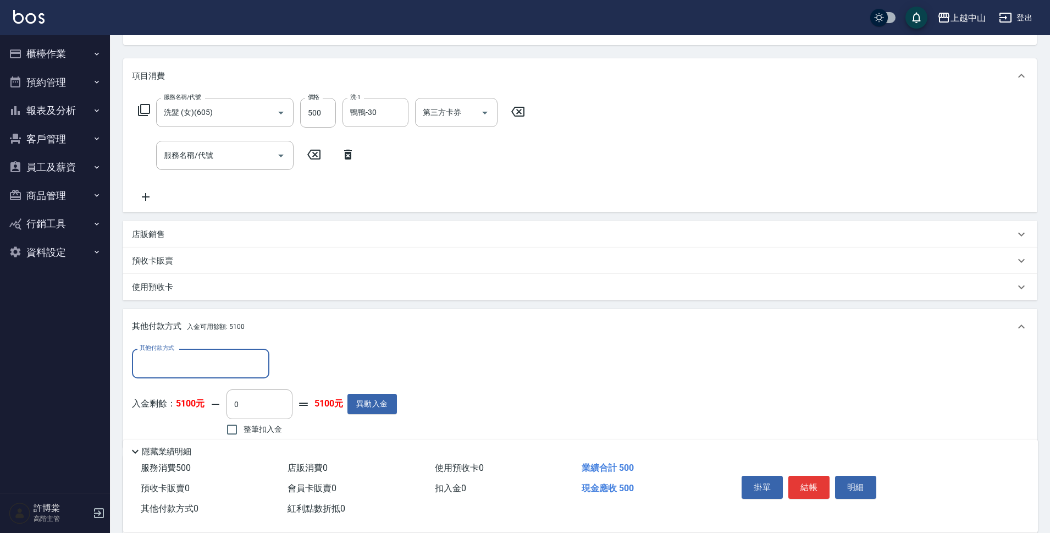
scroll to position [0, 0]
click at [260, 403] on input "0" at bounding box center [259, 404] width 66 height 30
click at [233, 430] on input "整筆扣入金" at bounding box center [231, 429] width 23 height 23
checkbox input "true"
type input "500"
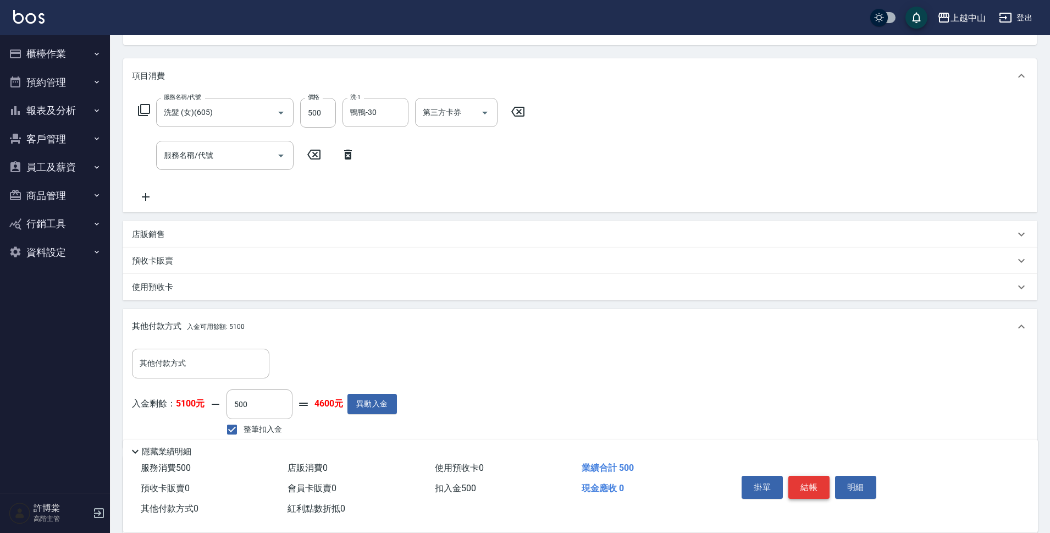
click at [824, 478] on button "結帳" at bounding box center [808, 487] width 41 height 23
type input "[DATE] 19:08"
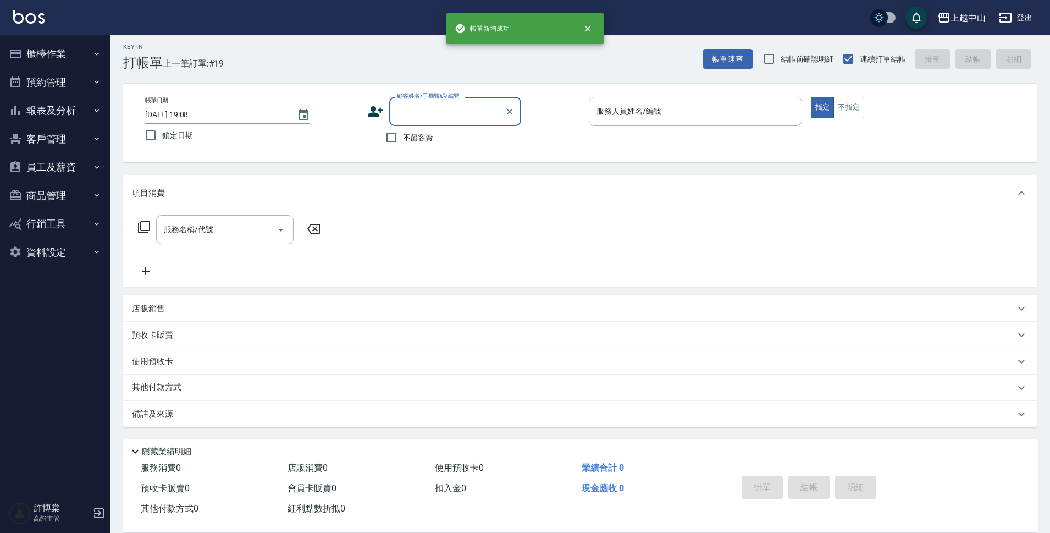
scroll to position [5, 0]
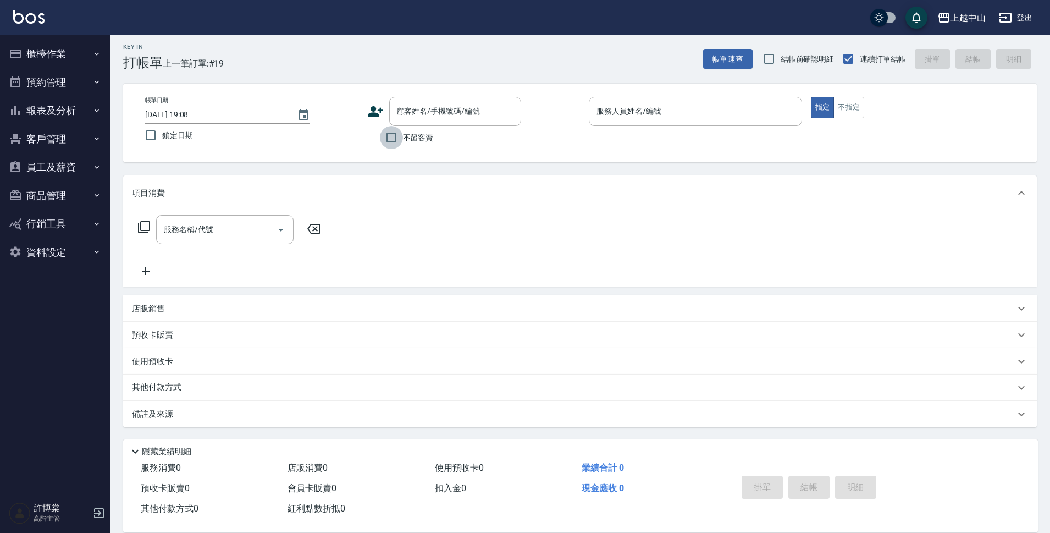
click at [392, 136] on input "不留客資" at bounding box center [391, 137] width 23 height 23
checkbox input "true"
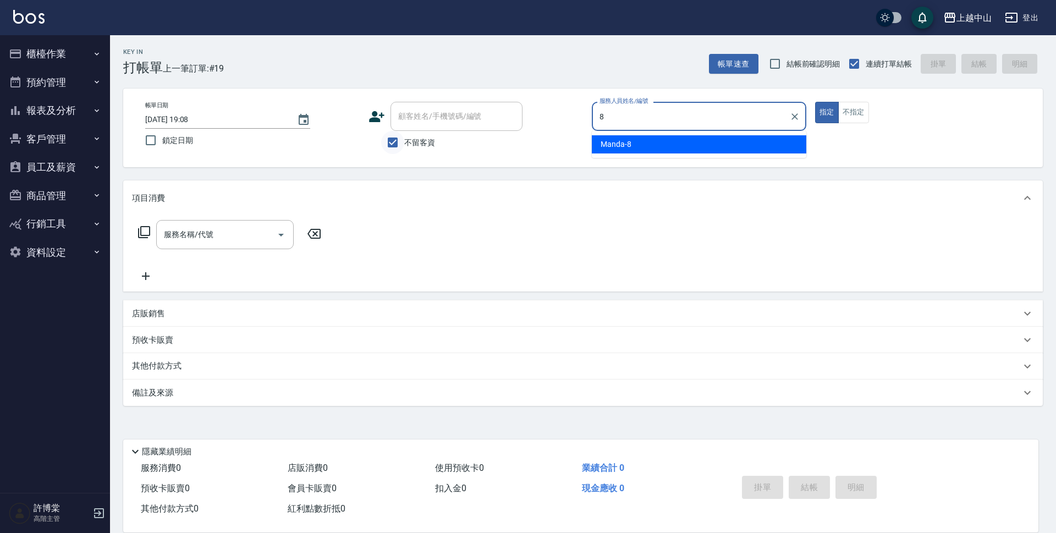
type input "Manda-8"
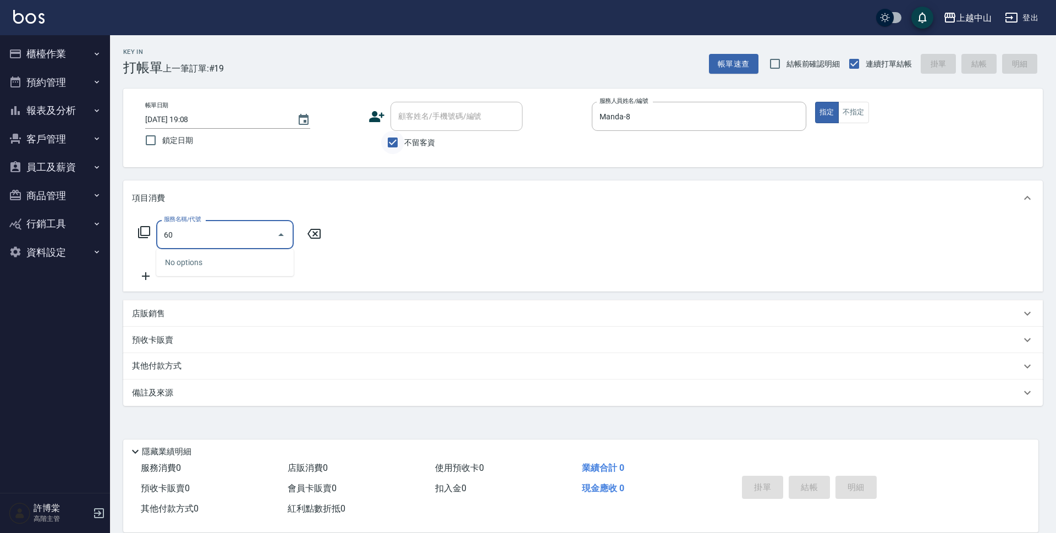
type input "605"
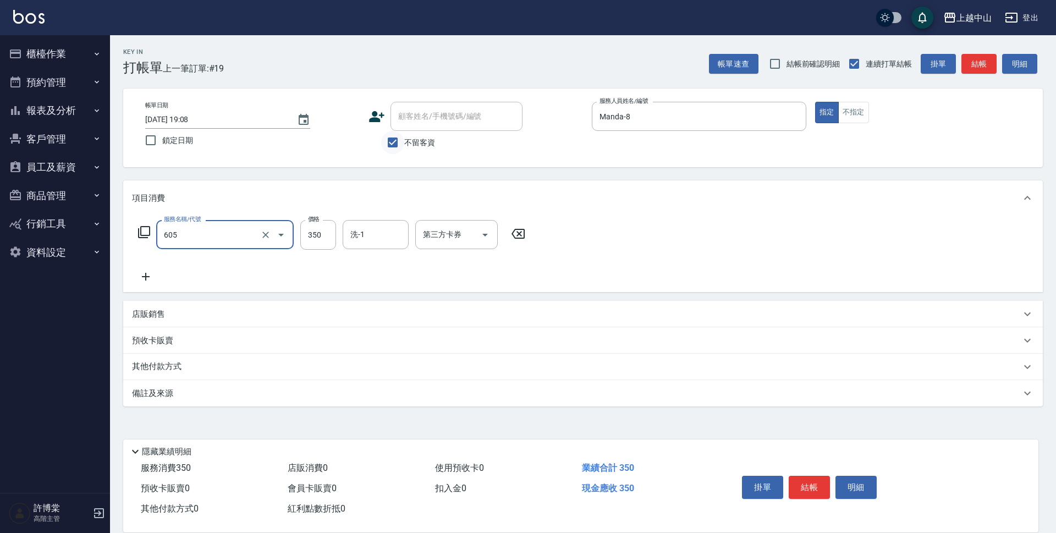
type input "洗髮 (女)(605)"
type input "500"
click at [365, 231] on input "洗-1" at bounding box center [375, 234] width 56 height 19
type input "薇慈-36"
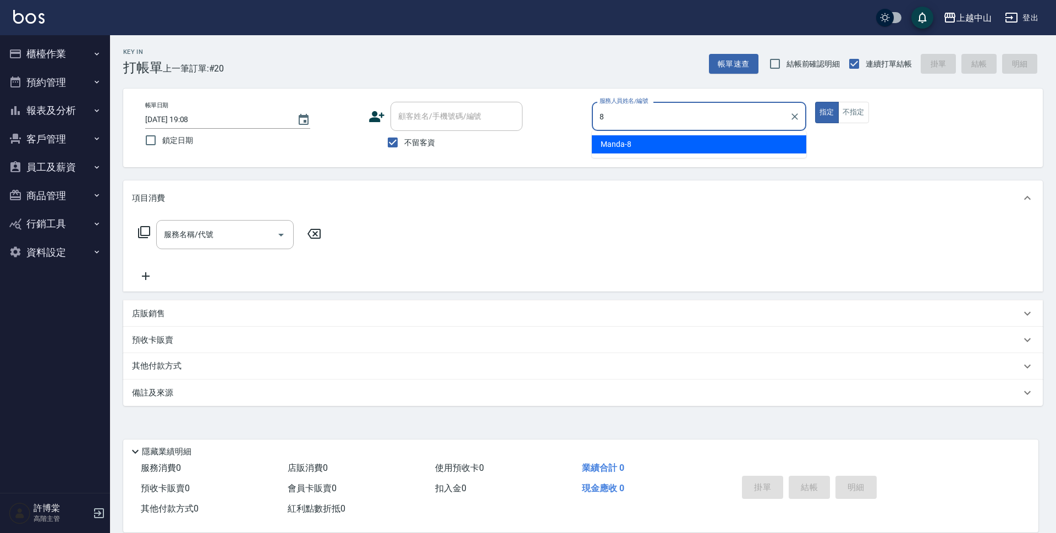
type input "Manda-8"
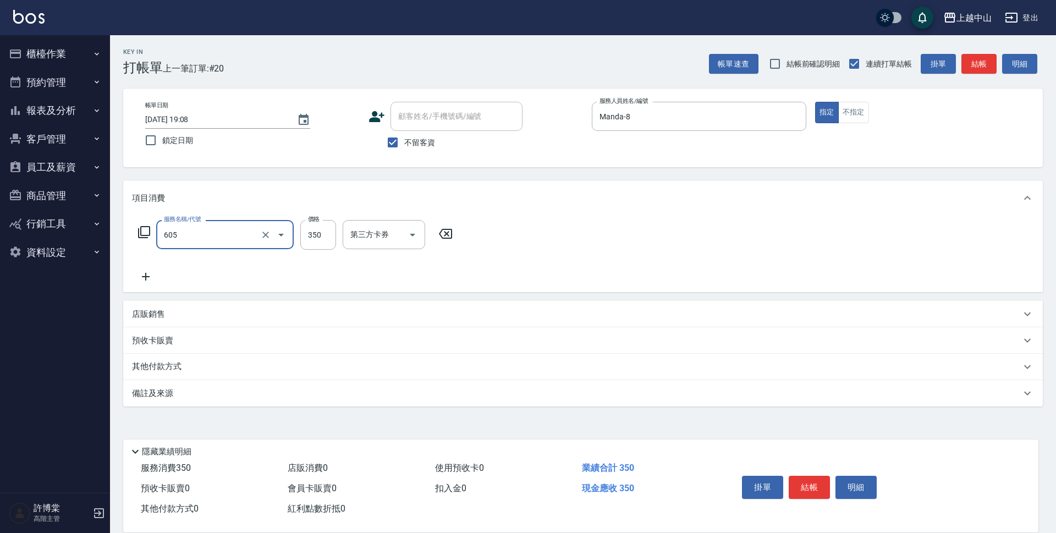
type input "洗髮 (女)(605)"
type input "350"
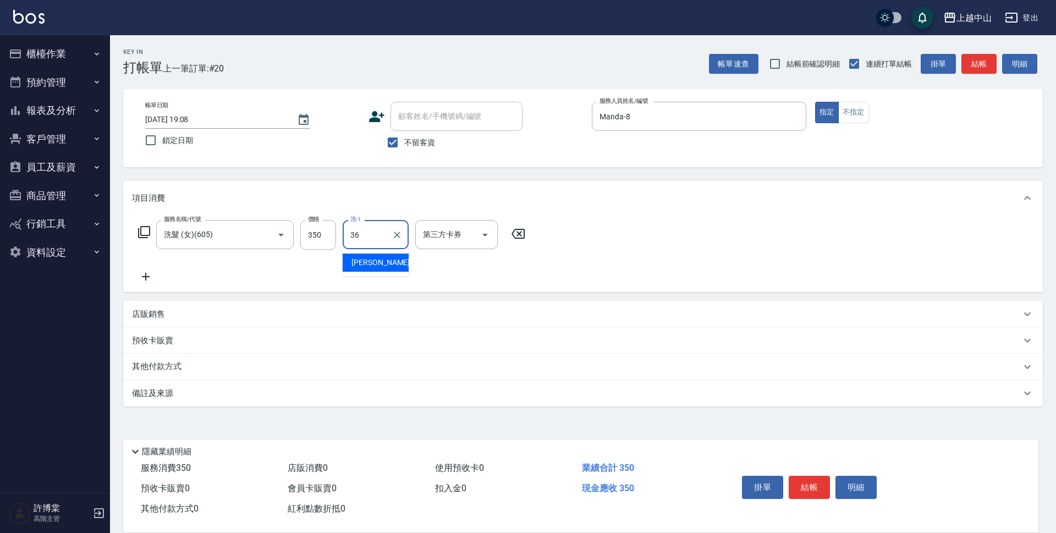
type input "薇慈-36"
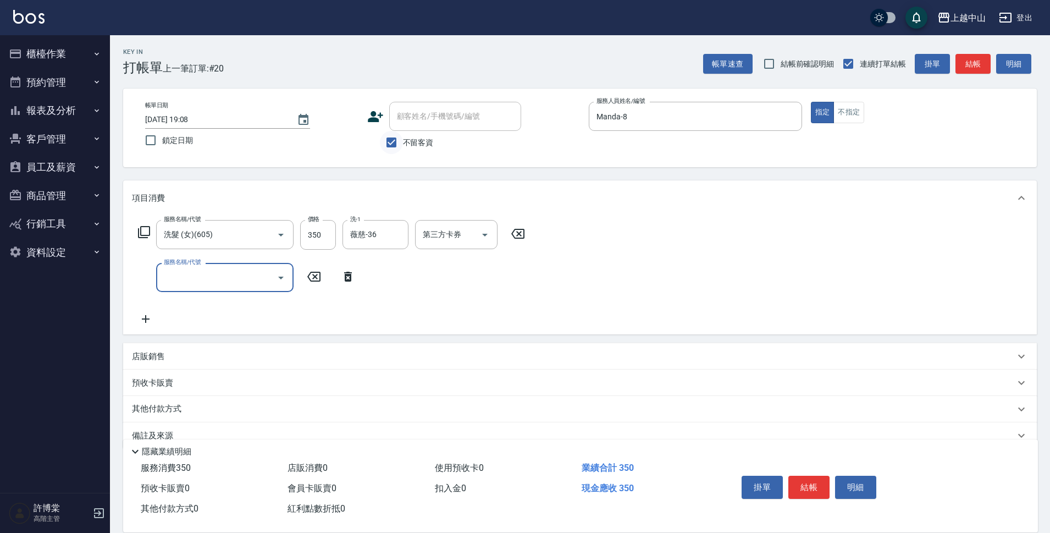
click at [394, 139] on input "不留客資" at bounding box center [391, 142] width 23 height 23
checkbox input "false"
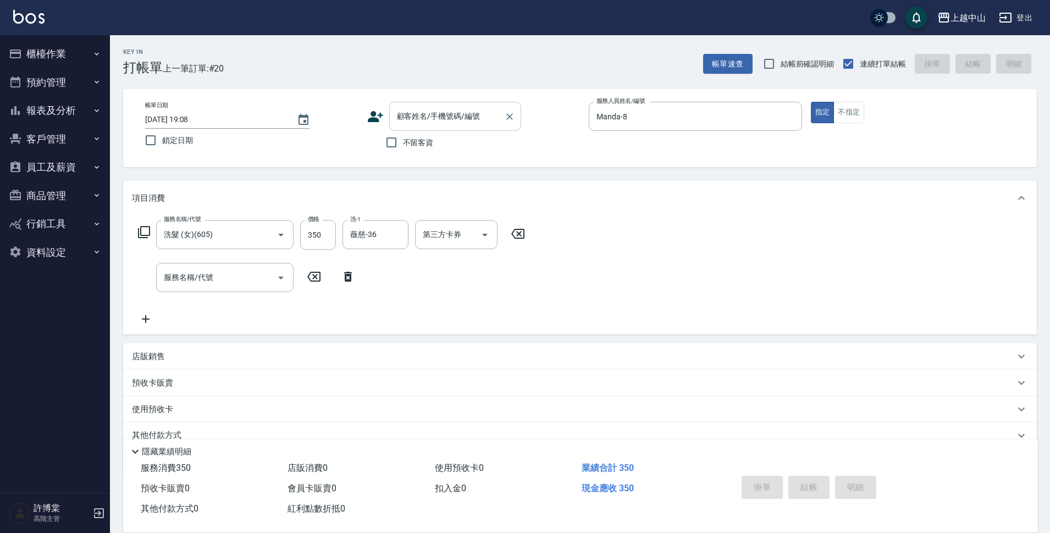
click at [416, 103] on div "顧客姓名/手機號碼/編號" at bounding box center [455, 116] width 132 height 29
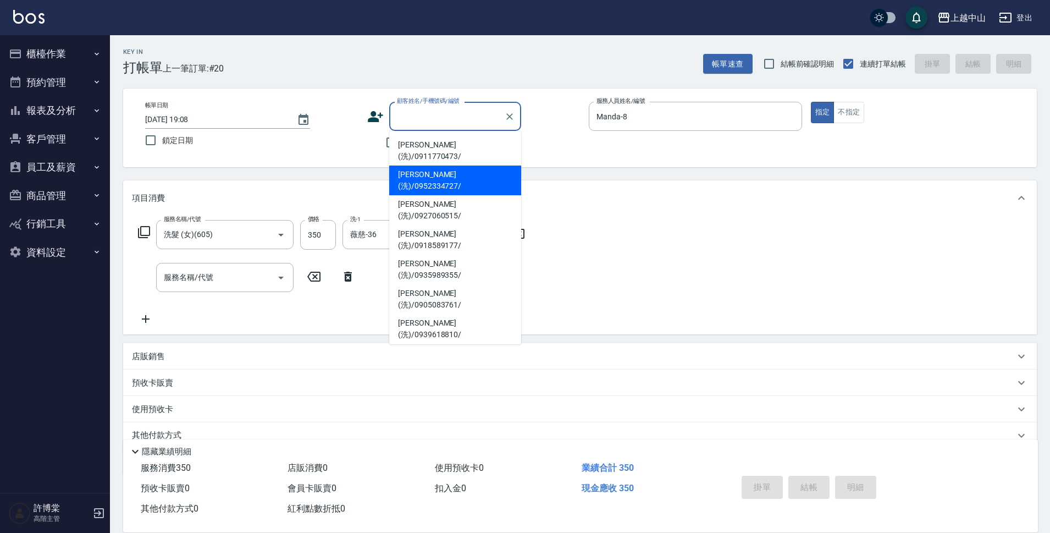
scroll to position [158, 0]
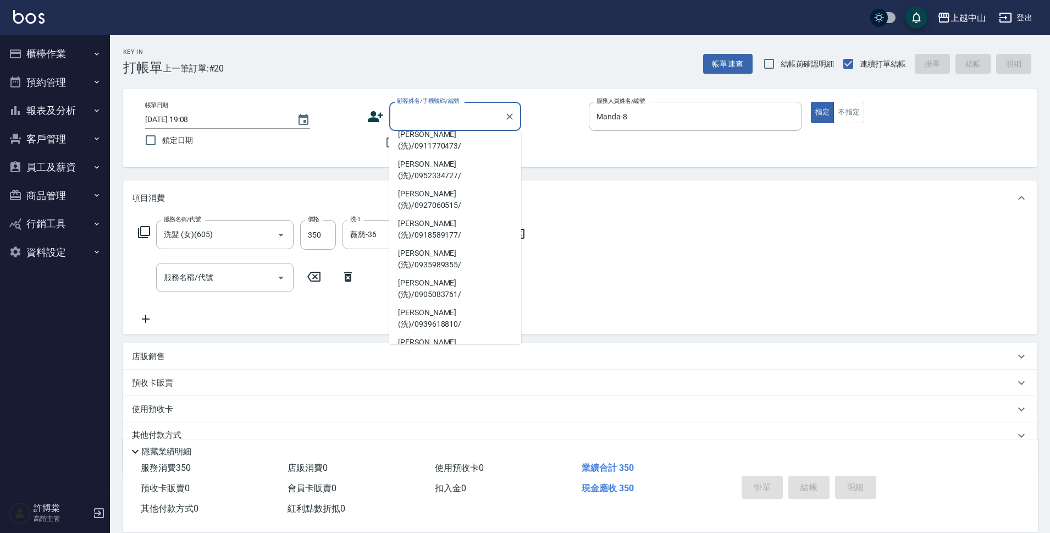
click at [485, 511] on li "[PERSON_NAME](洗)/0921111708/" at bounding box center [455, 526] width 132 height 30
type input "[PERSON_NAME](洗)/0921111708/"
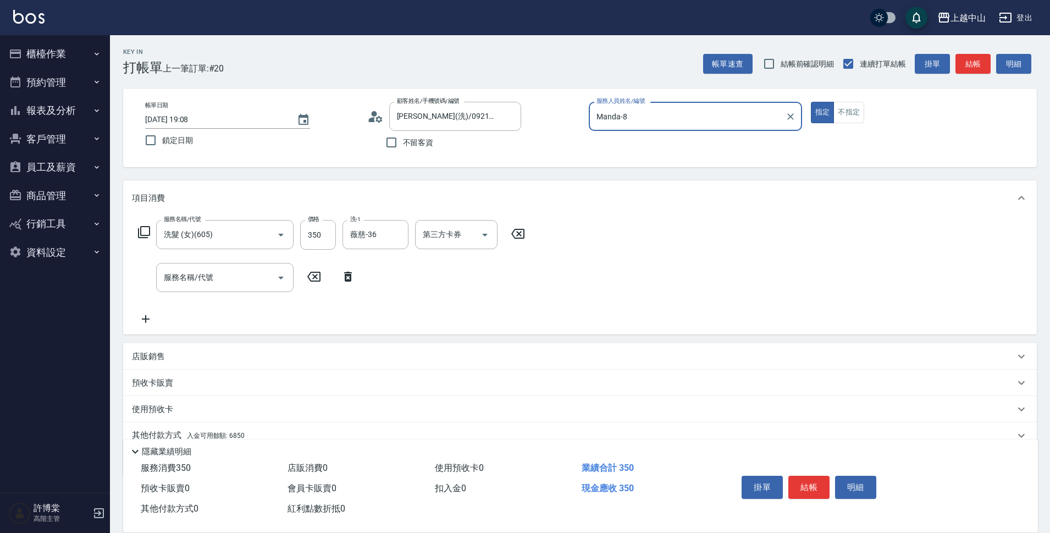
scroll to position [48, 0]
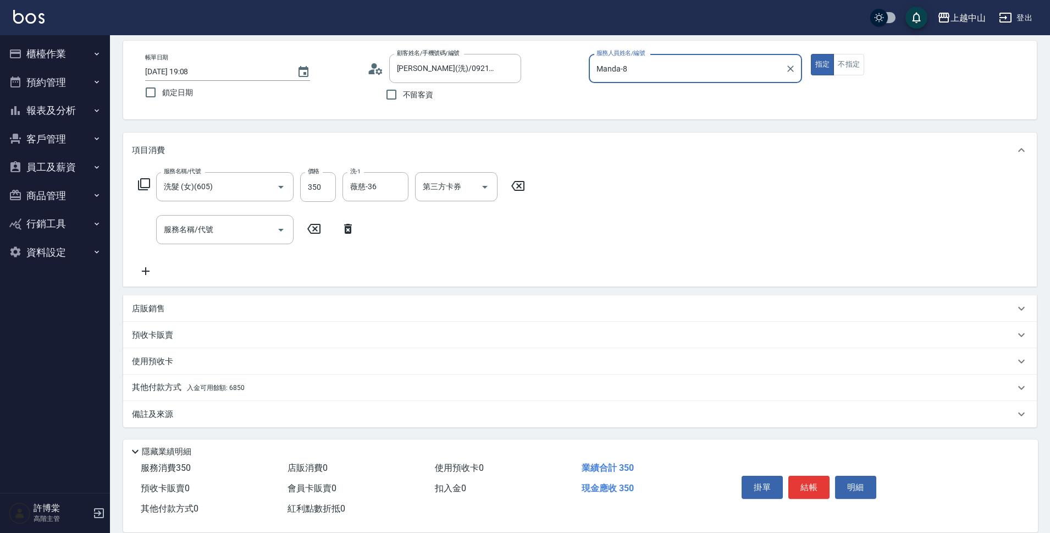
click at [239, 388] on span "入金可用餘額: 6850" at bounding box center [216, 388] width 58 height 8
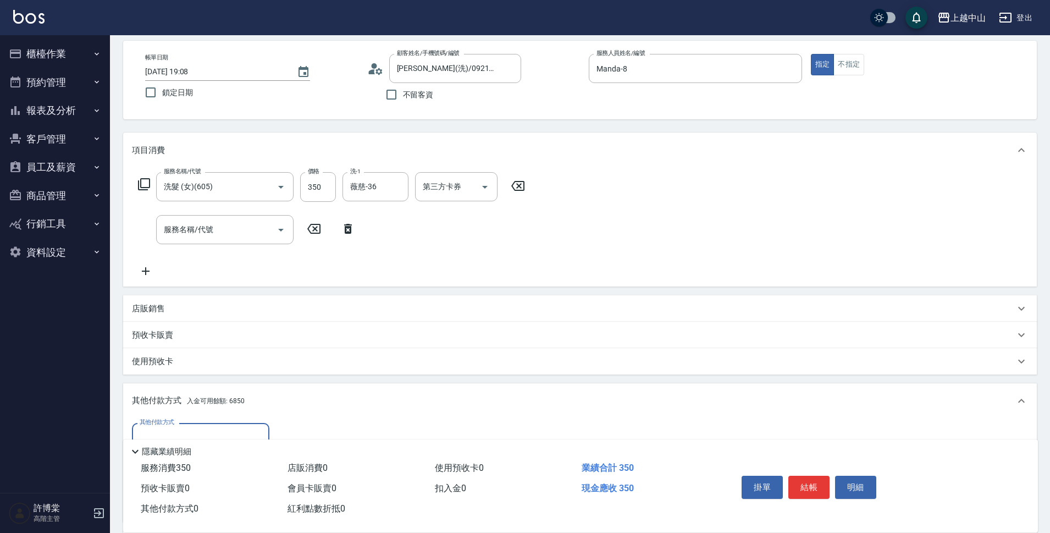
scroll to position [178, 0]
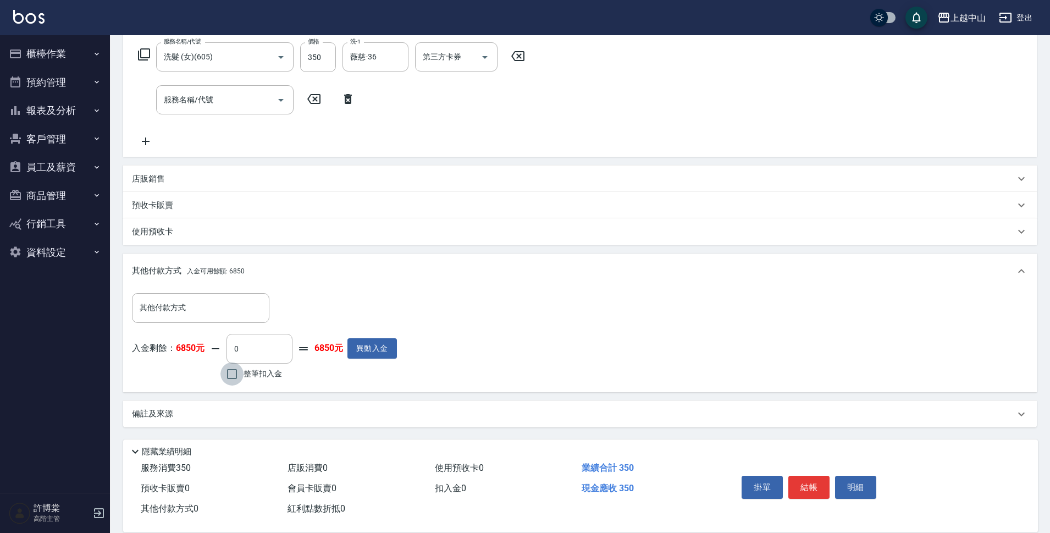
click at [225, 369] on input "整筆扣入金" at bounding box center [231, 373] width 23 height 23
checkbox input "true"
type input "350"
click at [815, 484] on button "結帳" at bounding box center [808, 487] width 41 height 23
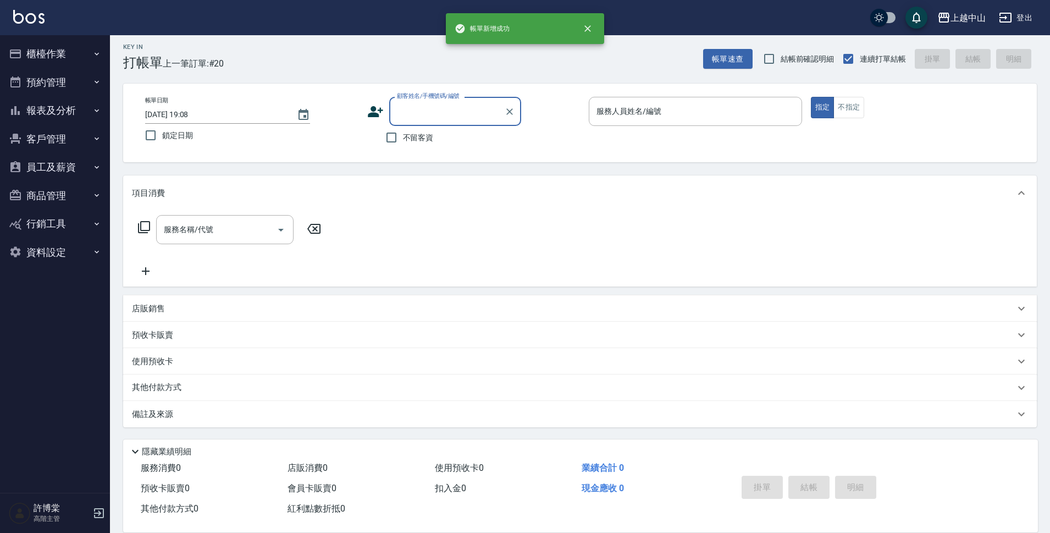
scroll to position [0, 0]
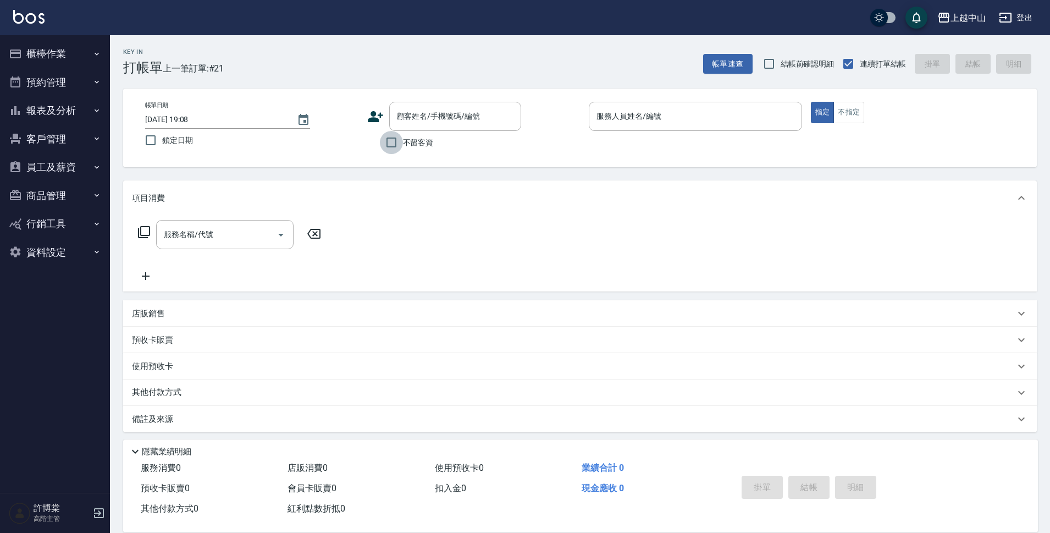
click at [384, 142] on input "不留客資" at bounding box center [391, 142] width 23 height 23
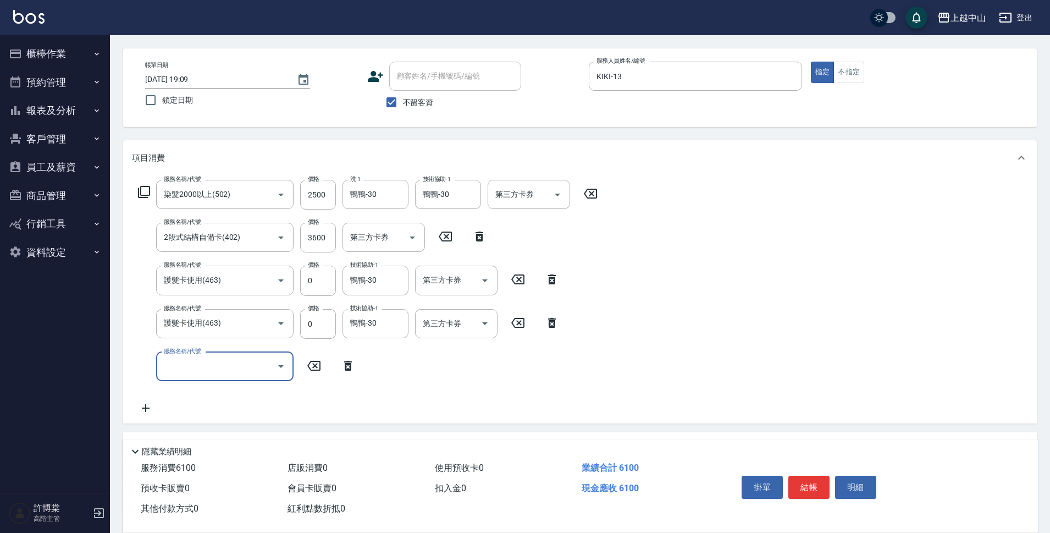
scroll to position [151, 0]
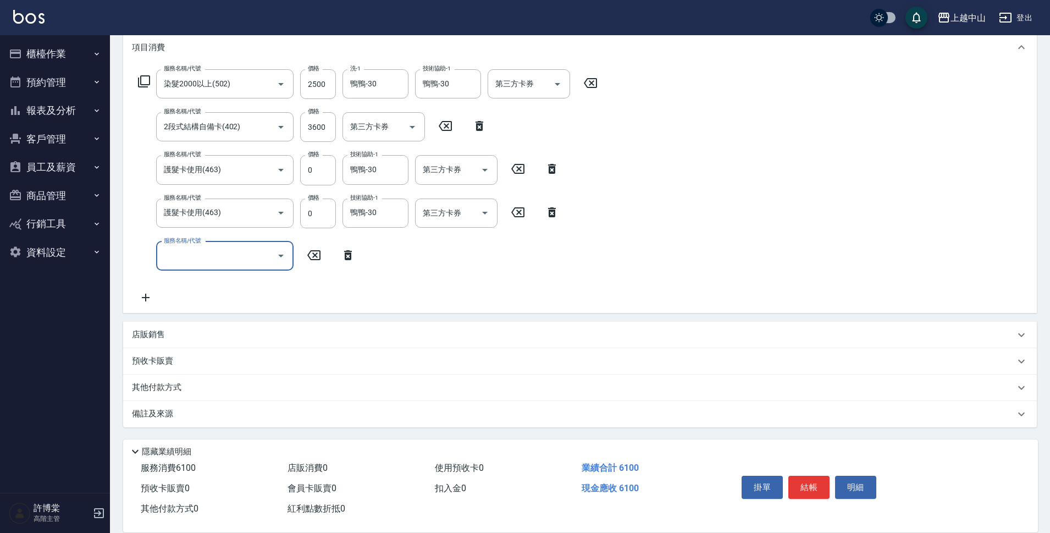
click at [159, 387] on p "其他付款方式" at bounding box center [159, 388] width 55 height 12
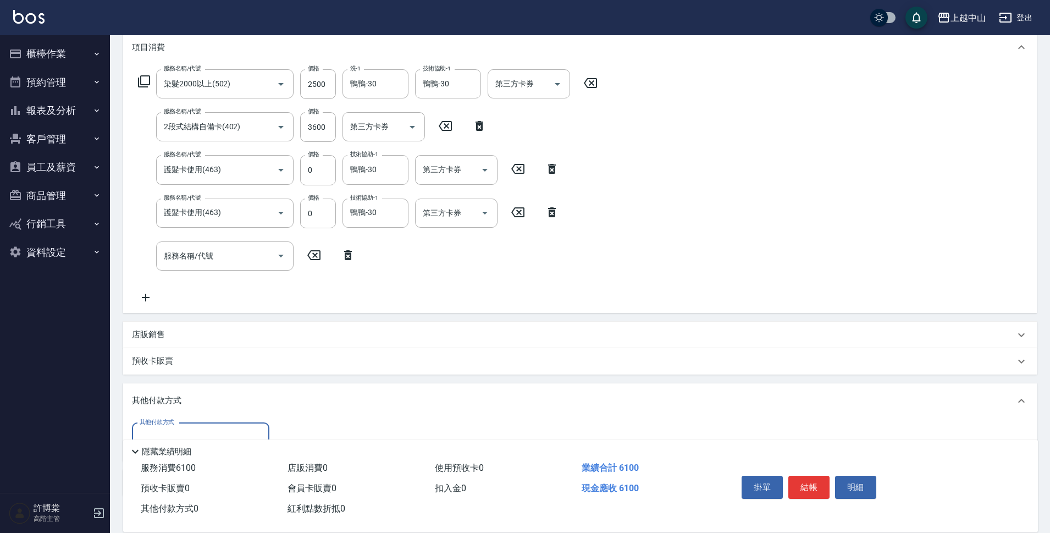
scroll to position [0, 0]
click at [194, 430] on input "其他付款方式" at bounding box center [201, 437] width 128 height 19
click at [201, 406] on span "信用卡" at bounding box center [200, 409] width 137 height 18
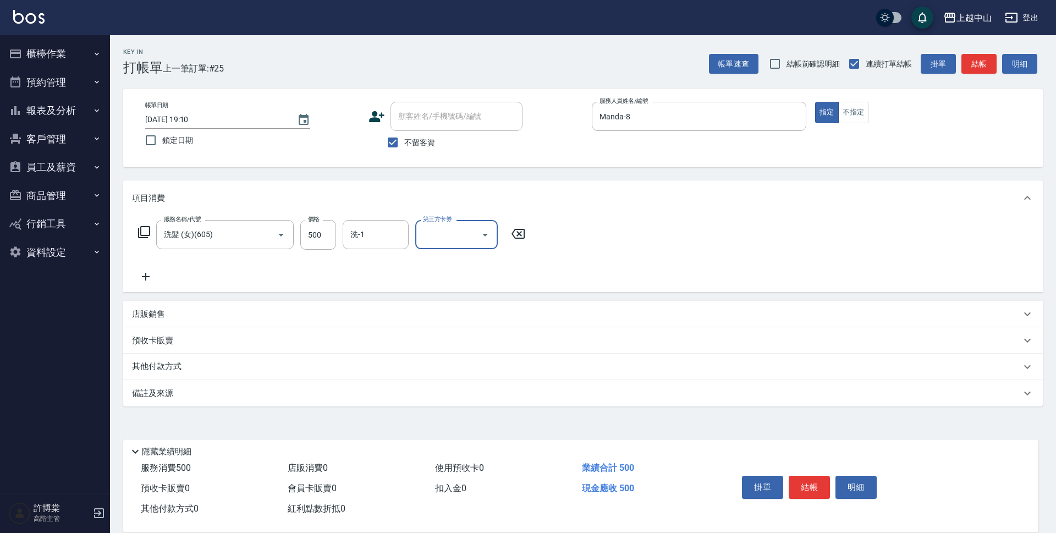
click at [178, 358] on div "其他付款方式" at bounding box center [582, 366] width 919 height 26
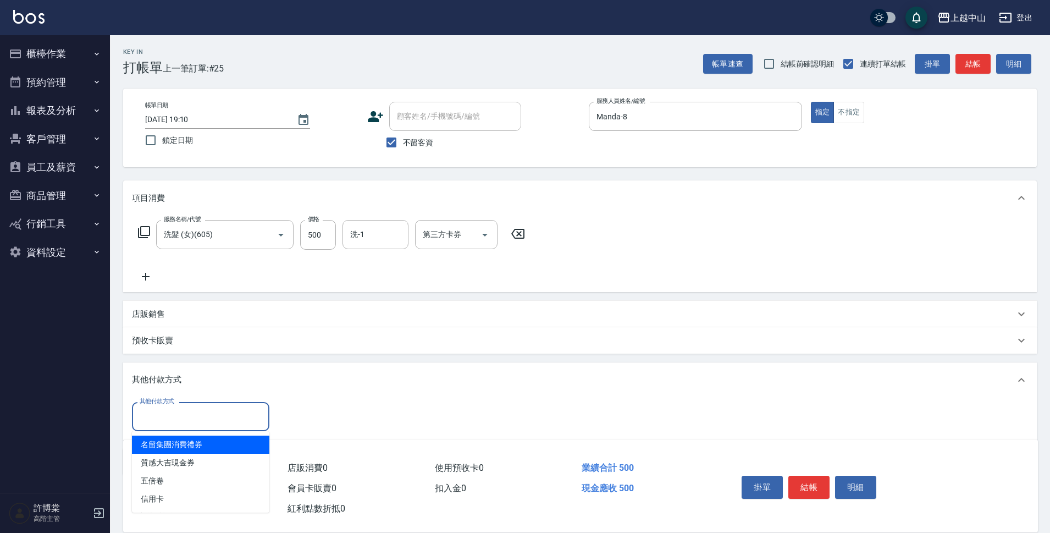
click at [204, 418] on input "其他付款方式" at bounding box center [201, 416] width 128 height 19
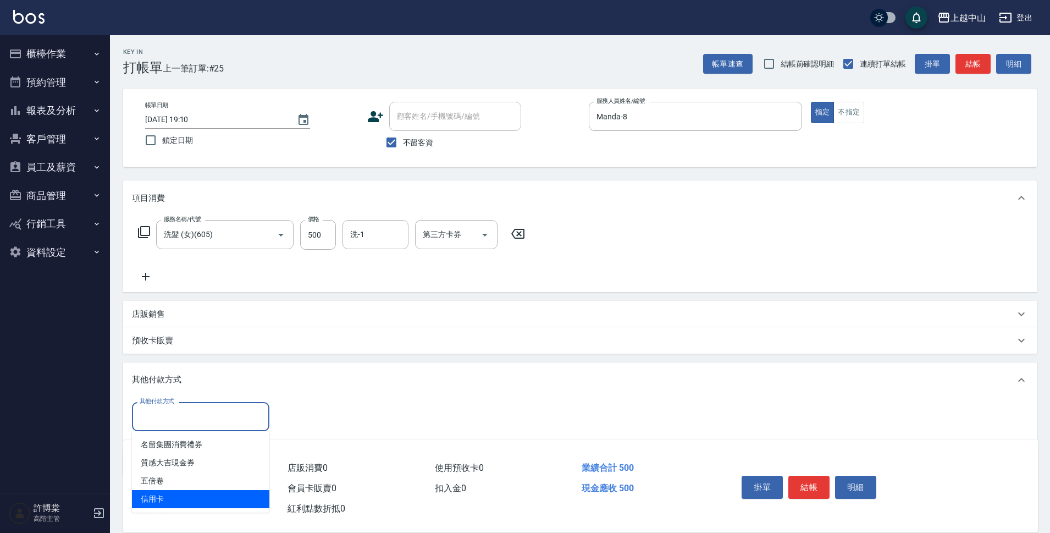
click at [221, 500] on span "信用卡" at bounding box center [200, 499] width 137 height 18
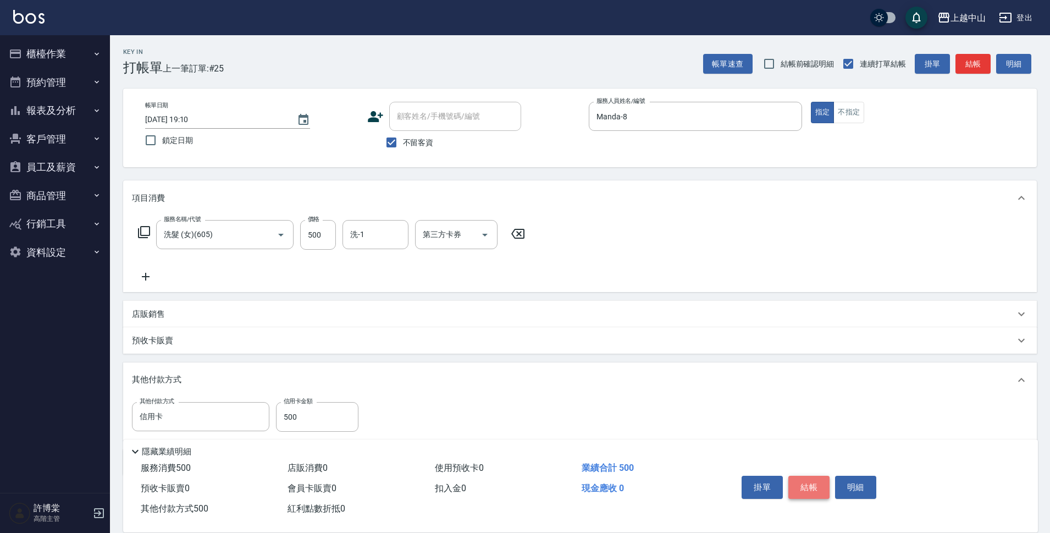
click at [822, 484] on button "結帳" at bounding box center [808, 487] width 41 height 23
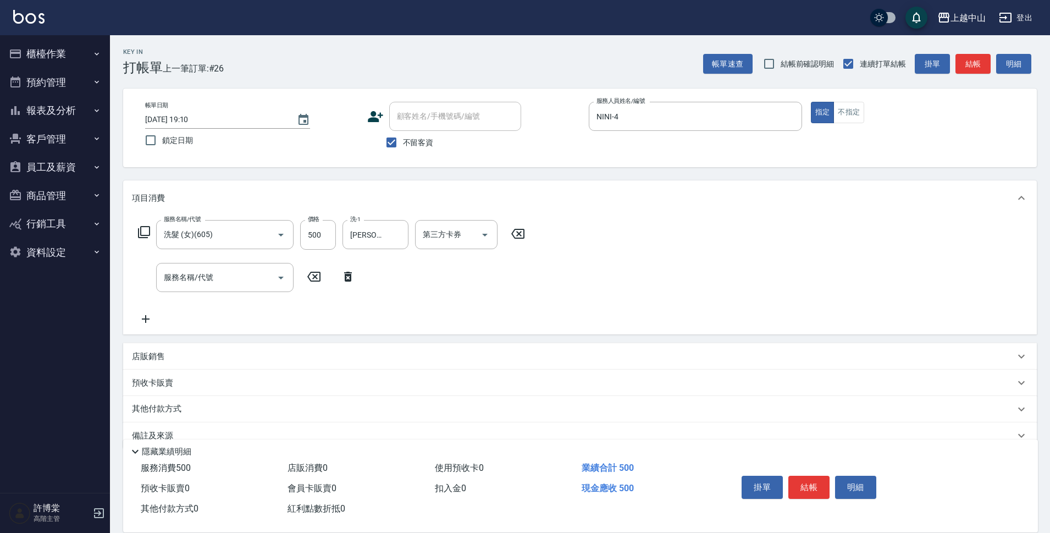
click at [157, 417] on div "其他付款方式" at bounding box center [580, 409] width 914 height 26
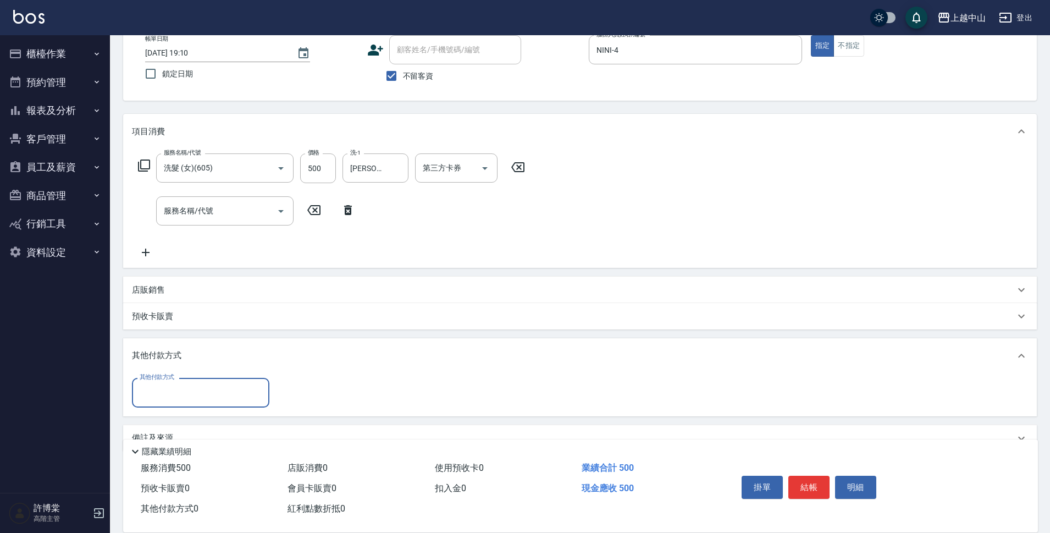
scroll to position [36, 0]
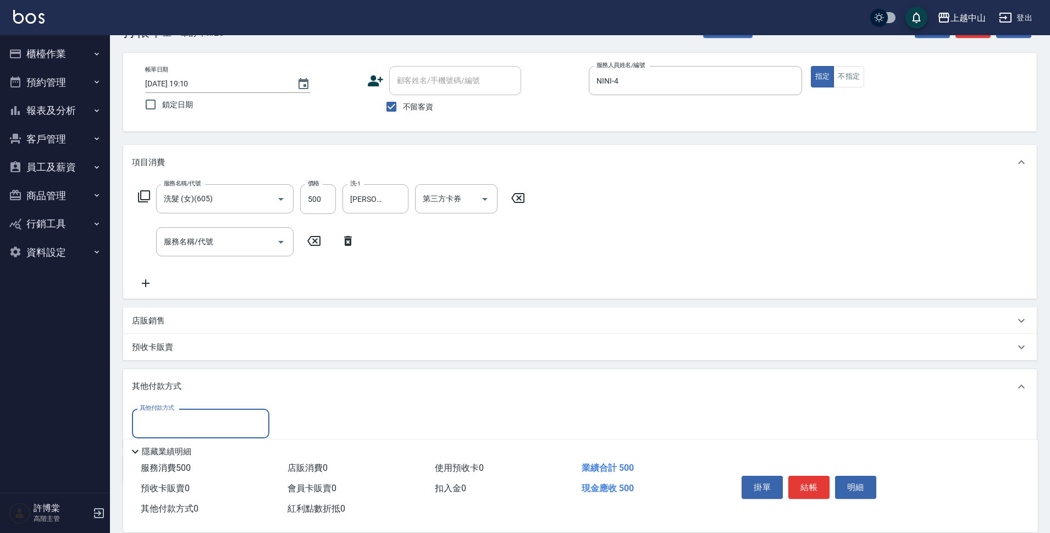
click at [206, 415] on input "其他付款方式" at bounding box center [201, 422] width 128 height 19
click at [233, 507] on span "信用卡" at bounding box center [200, 506] width 137 height 18
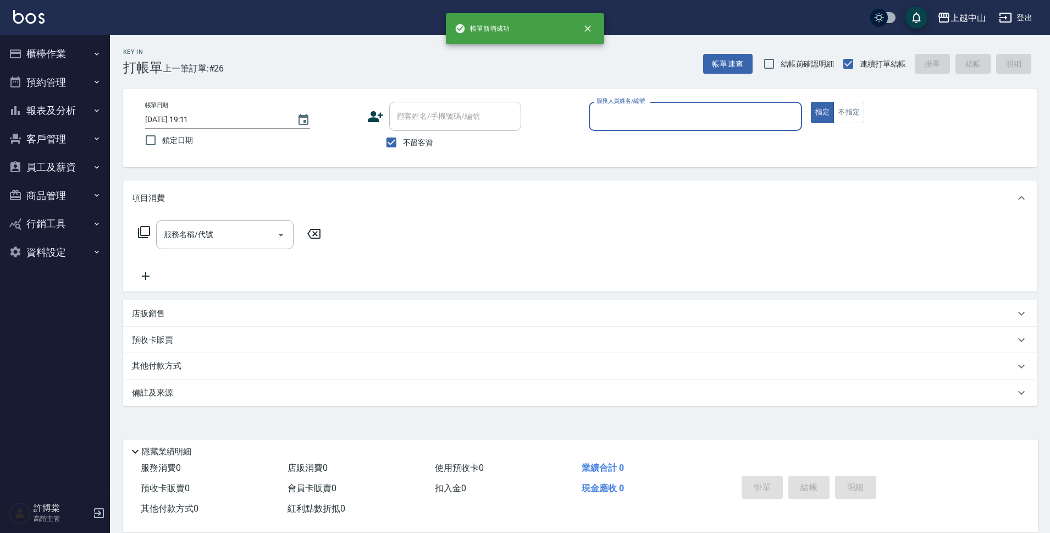
scroll to position [0, 0]
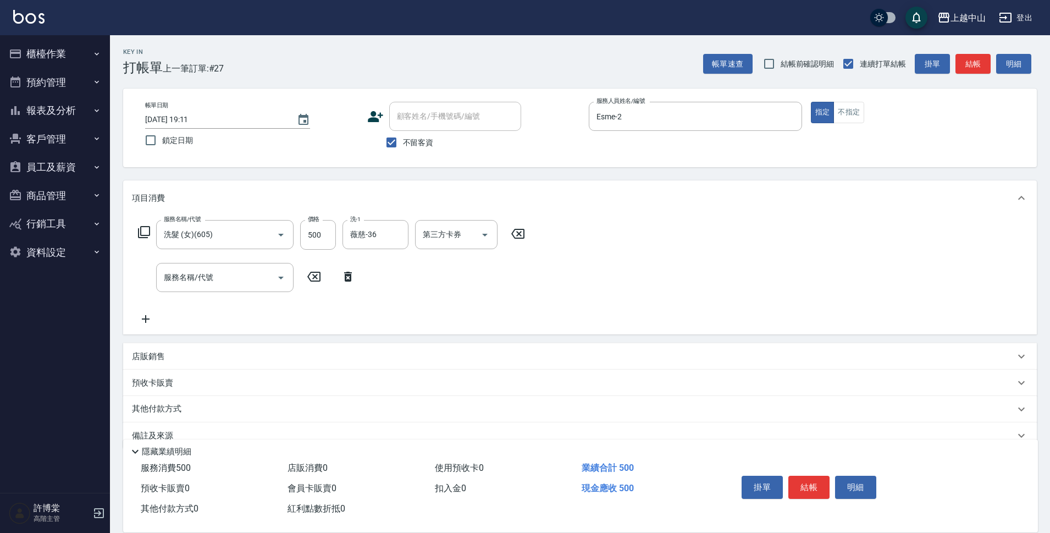
click at [209, 421] on div "其他付款方式" at bounding box center [580, 409] width 914 height 26
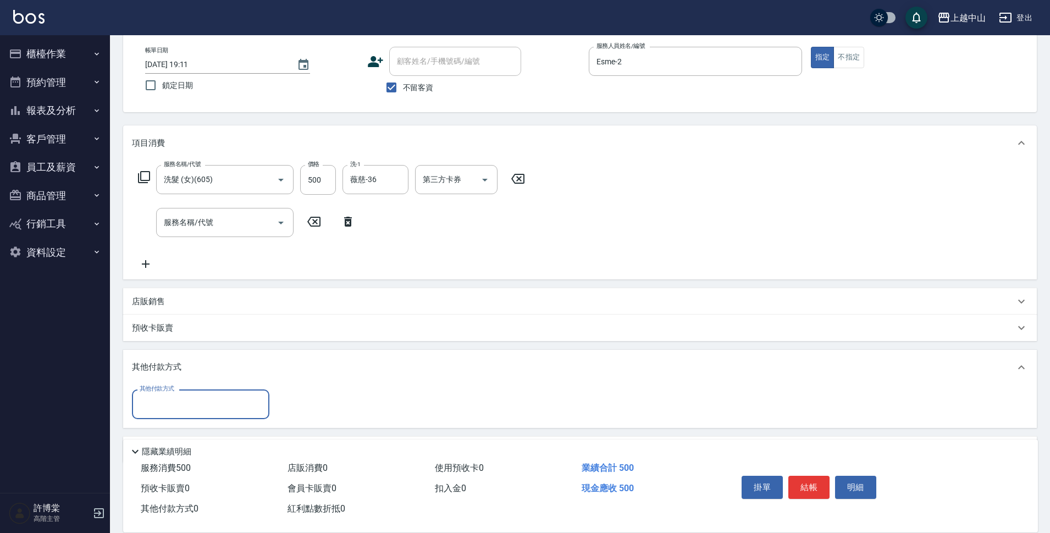
scroll to position [91, 0]
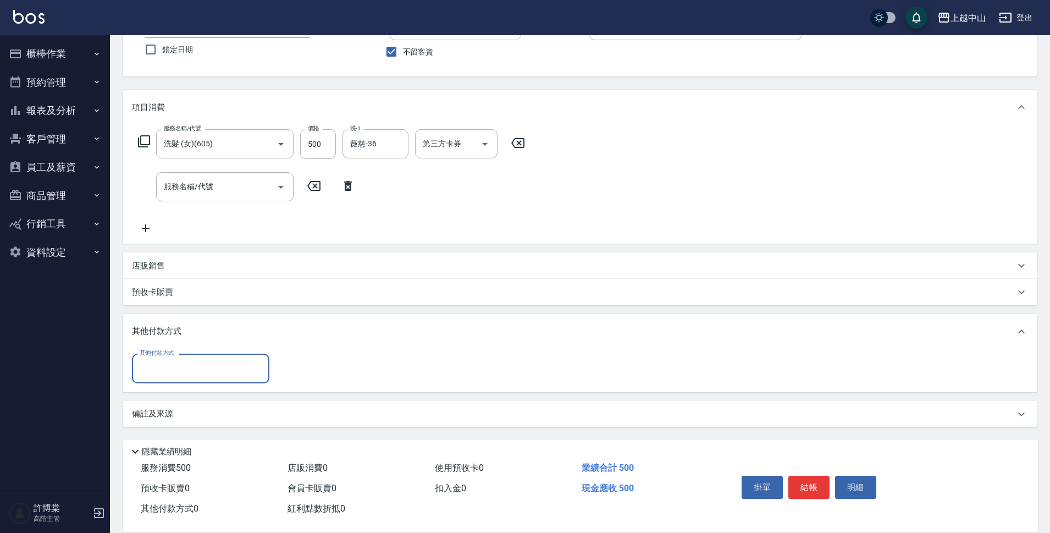
click at [245, 360] on input "其他付款方式" at bounding box center [201, 367] width 128 height 19
click at [220, 450] on span "信用卡" at bounding box center [200, 451] width 137 height 18
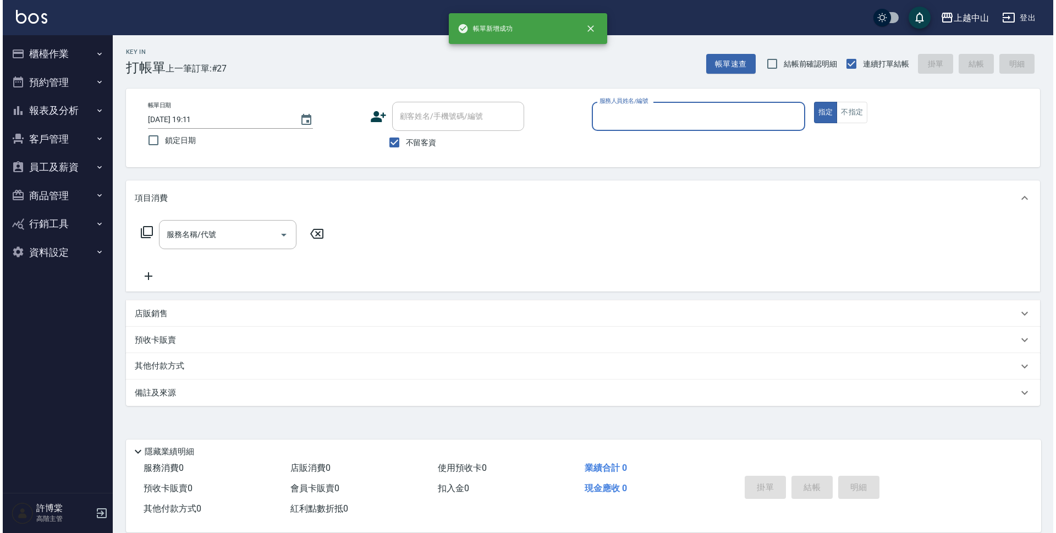
scroll to position [0, 0]
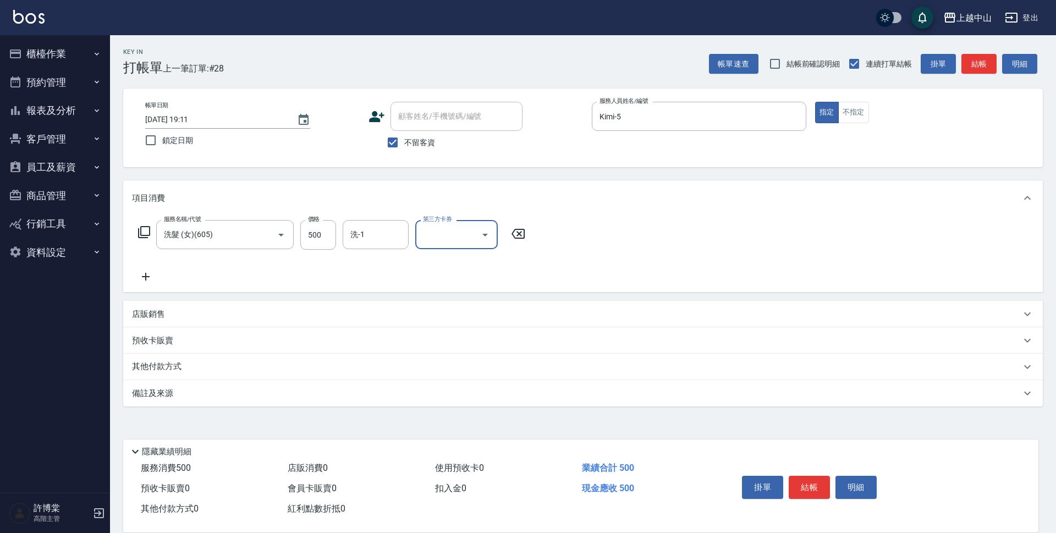
click at [176, 361] on p "其他付款方式" at bounding box center [159, 367] width 55 height 12
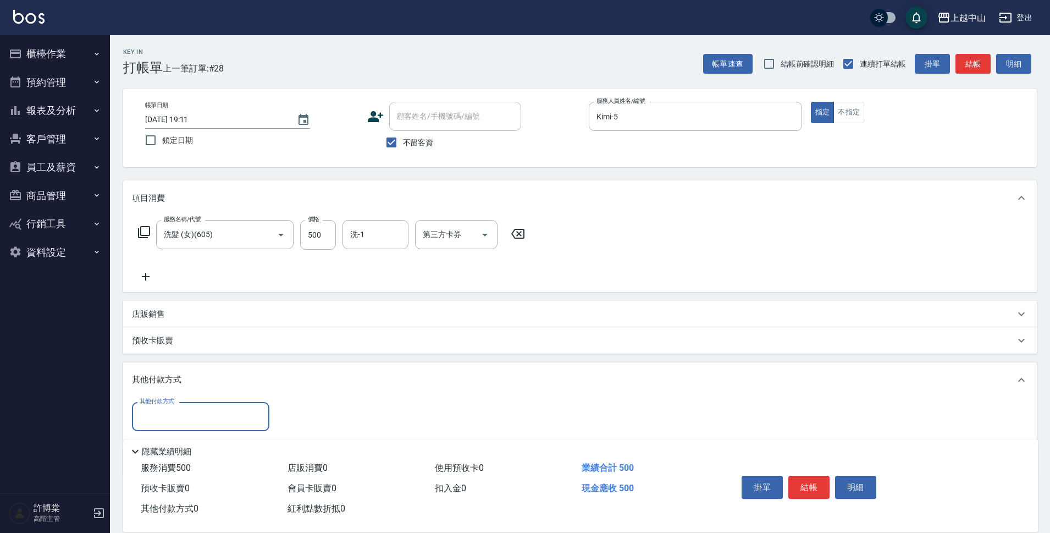
click at [192, 428] on div "其他付款方式" at bounding box center [200, 416] width 137 height 29
click at [199, 509] on ul "名留集團消費禮券 質感大吉現金券 五倍卷 信用卡" at bounding box center [200, 471] width 137 height 81
click at [200, 502] on span "信用卡" at bounding box center [200, 499] width 137 height 18
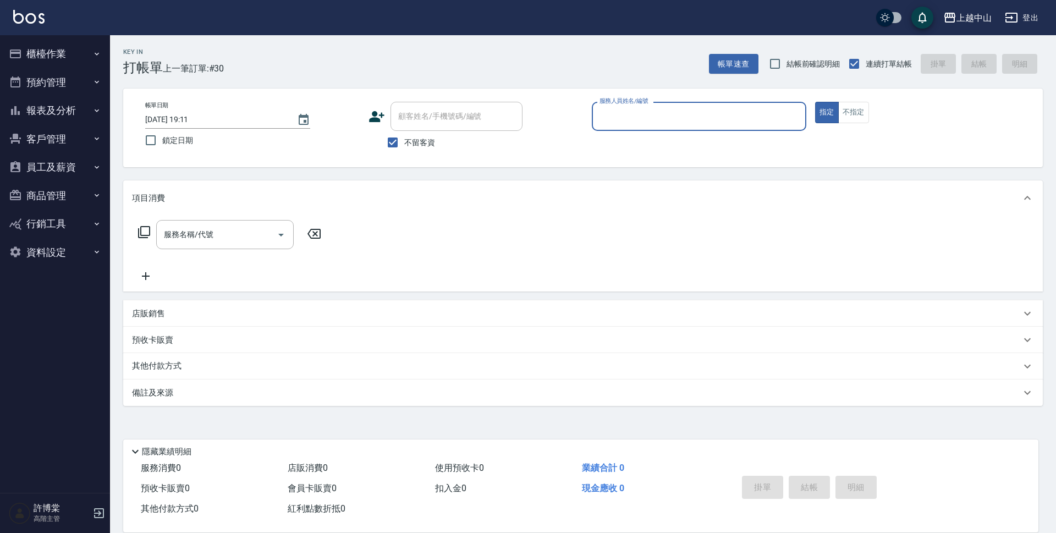
click at [59, 114] on button "報表及分析" at bounding box center [54, 110] width 101 height 29
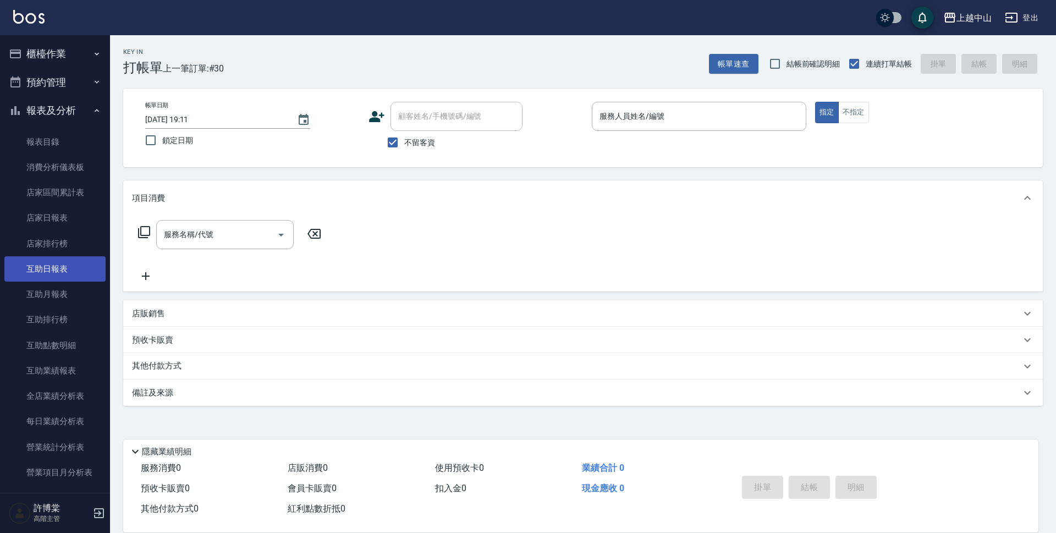
click at [81, 268] on link "互助日報表" at bounding box center [54, 268] width 101 height 25
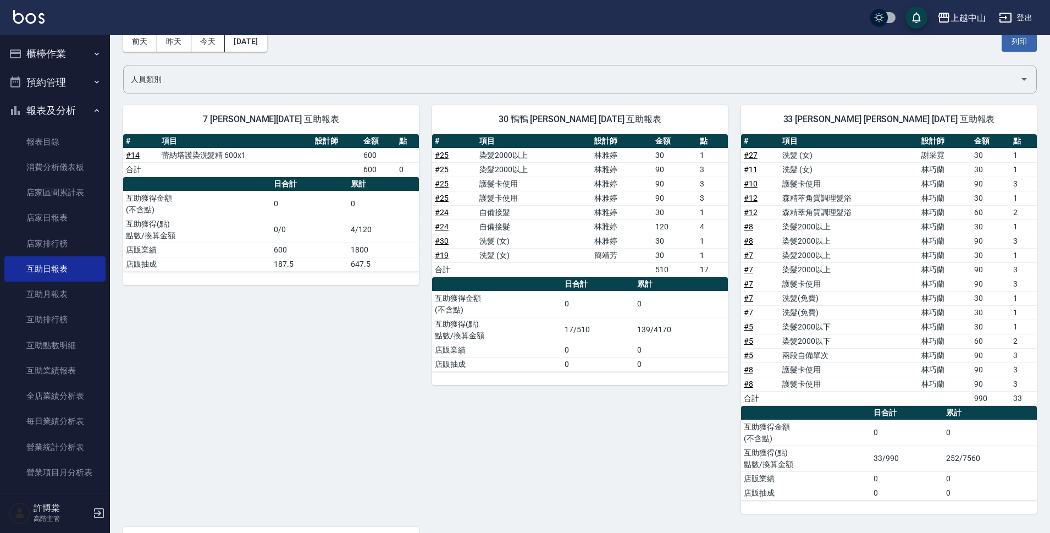
scroll to position [27, 0]
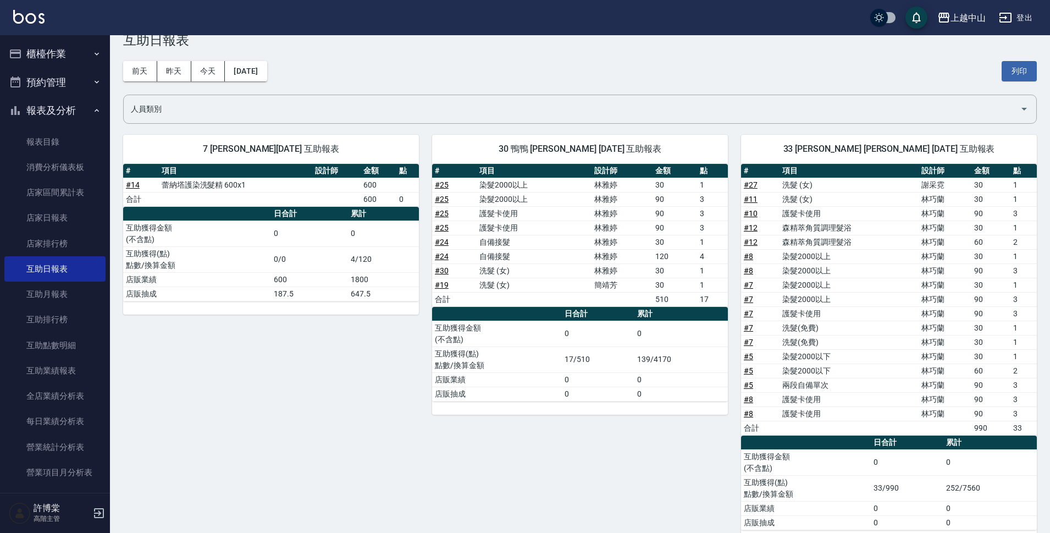
click at [64, 115] on button "報表及分析" at bounding box center [54, 110] width 101 height 29
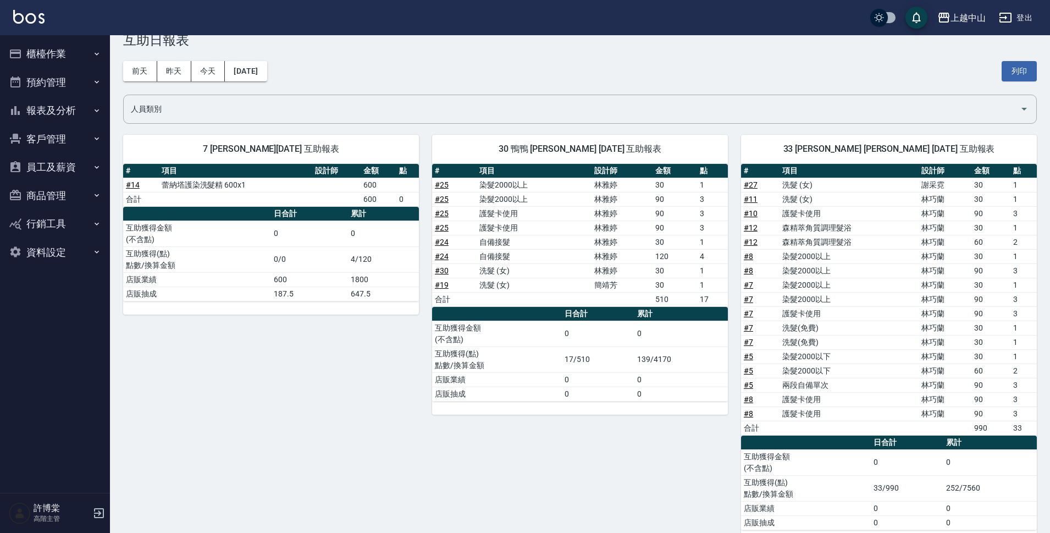
click at [86, 52] on button "櫃檯作業" at bounding box center [54, 54] width 101 height 29
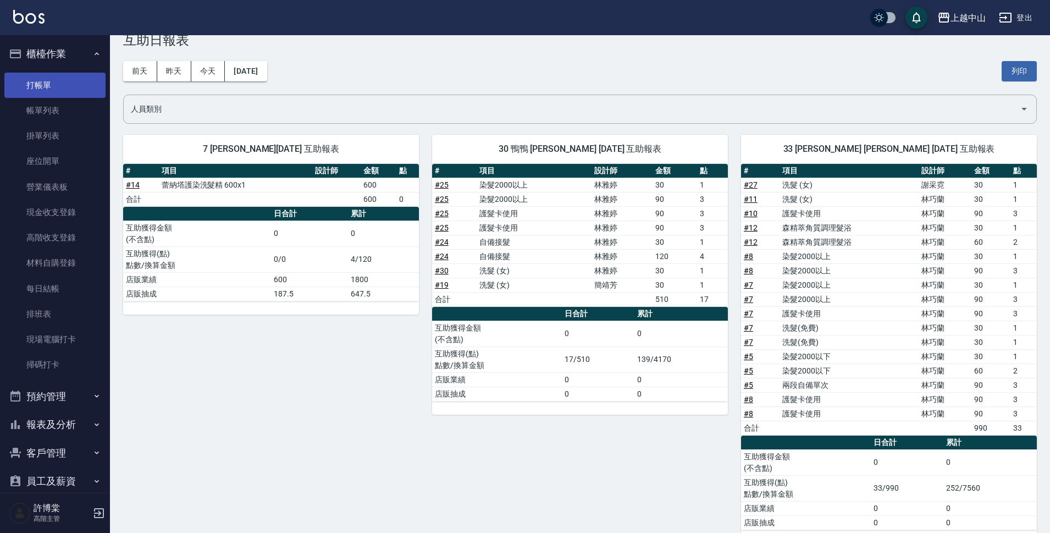
click at [90, 86] on link "打帳單" at bounding box center [54, 85] width 101 height 25
